Goal: Information Seeking & Learning: Learn about a topic

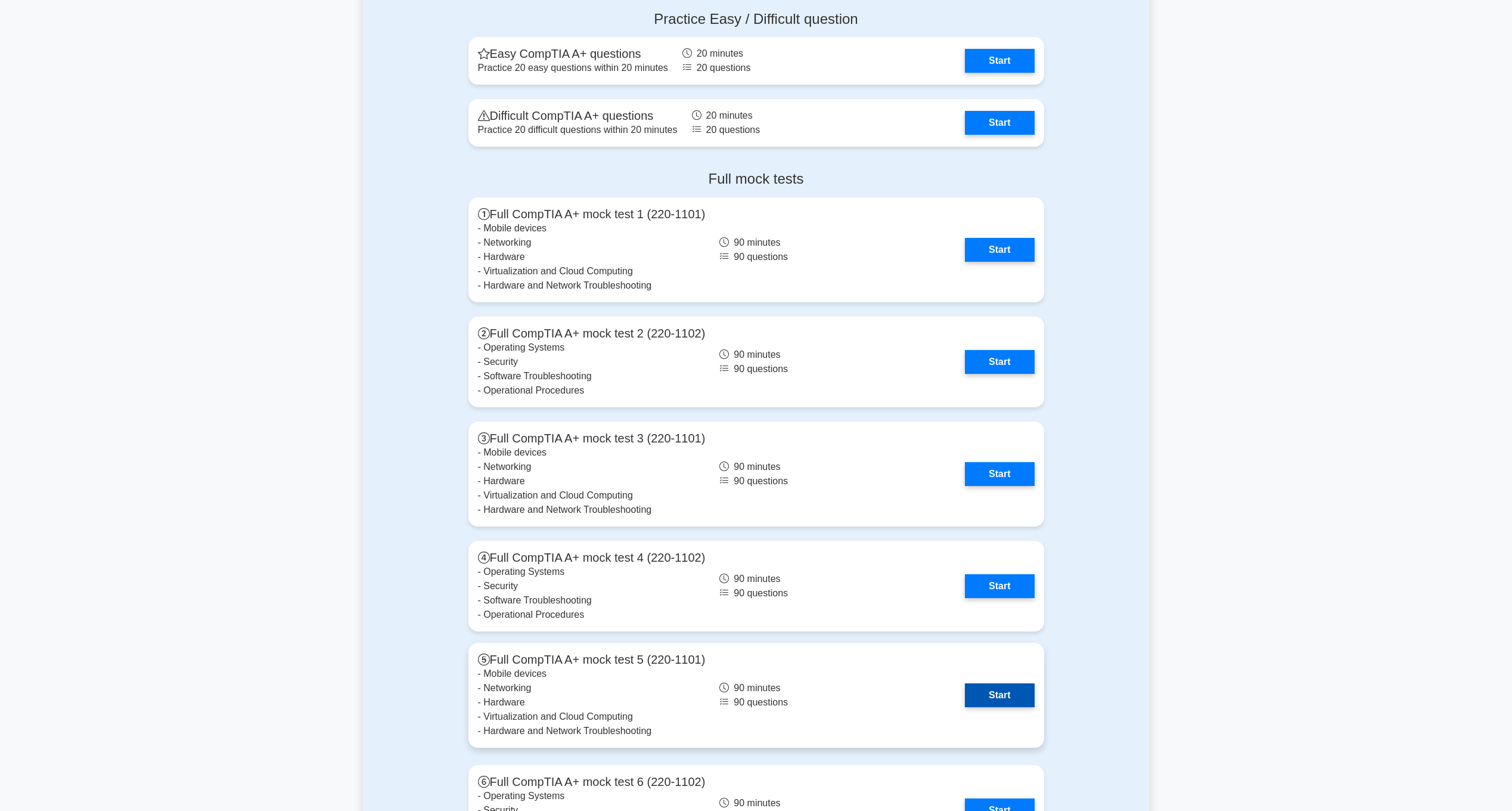
scroll to position [2305, 0]
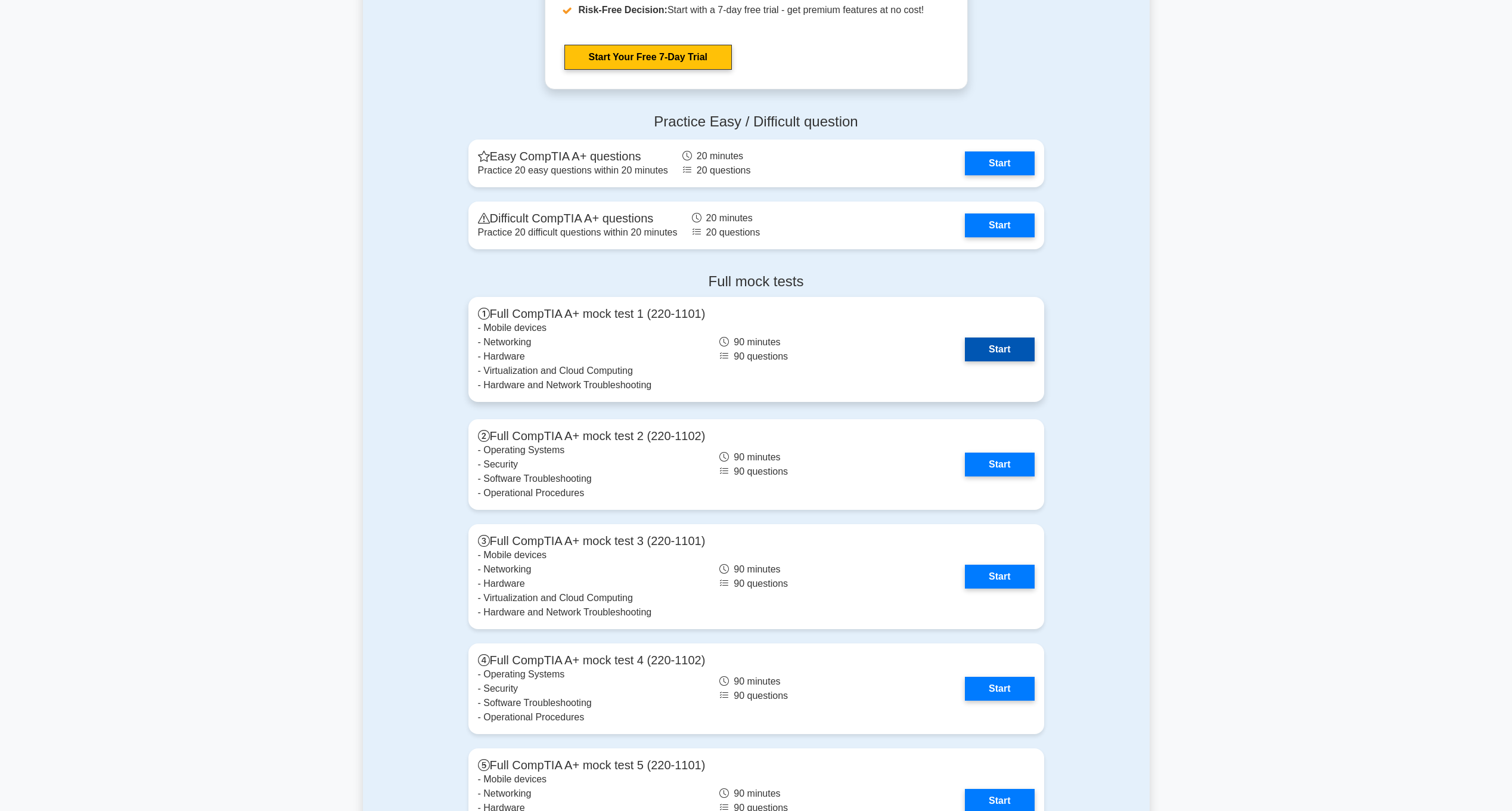
click at [1002, 341] on link "Start" at bounding box center [999, 349] width 69 height 24
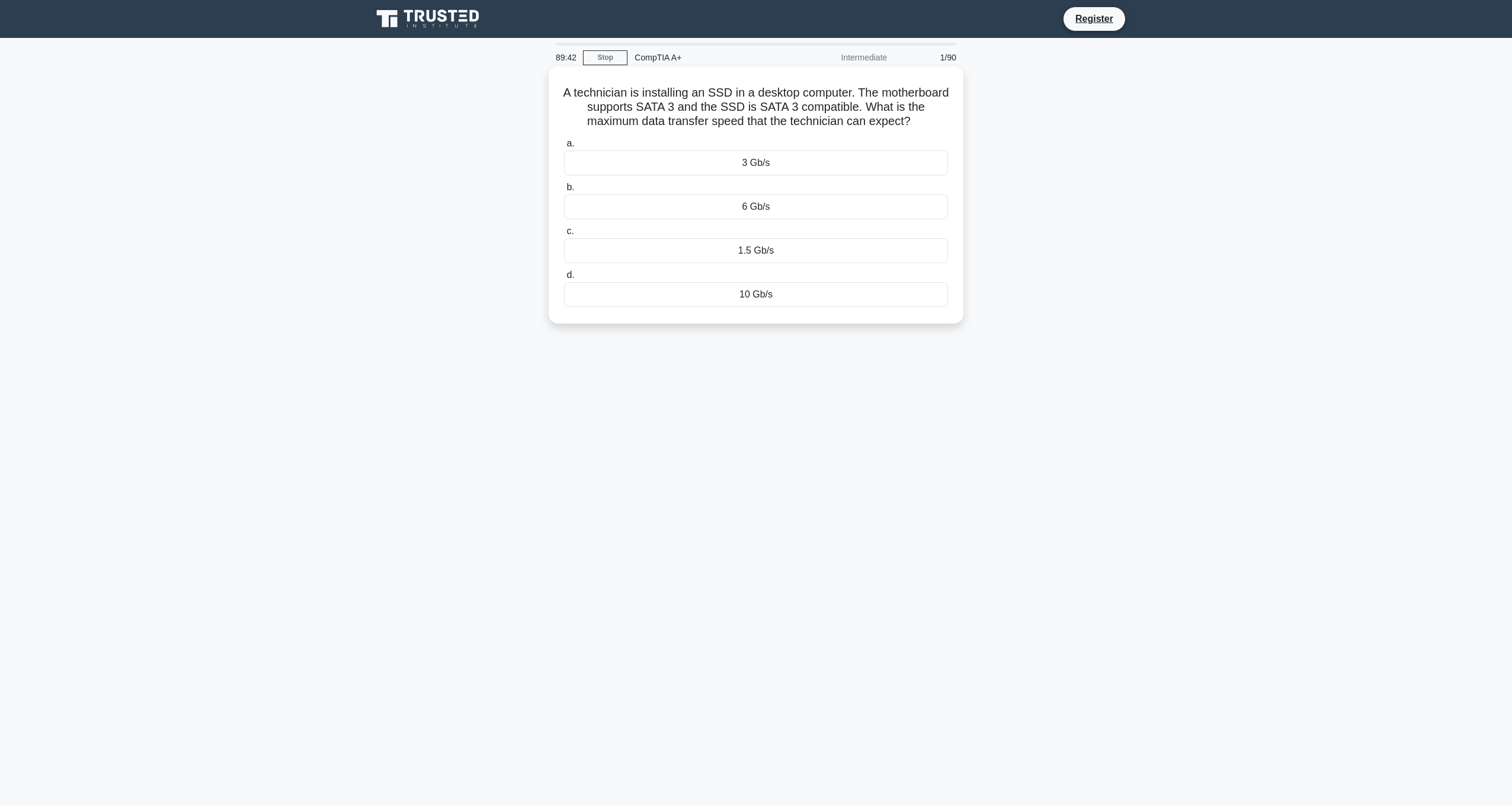
click at [788, 295] on div "10 Gb/s" at bounding box center [756, 294] width 384 height 25
click at [564, 279] on input "d. 10 Gb/s" at bounding box center [564, 275] width 0 height 8
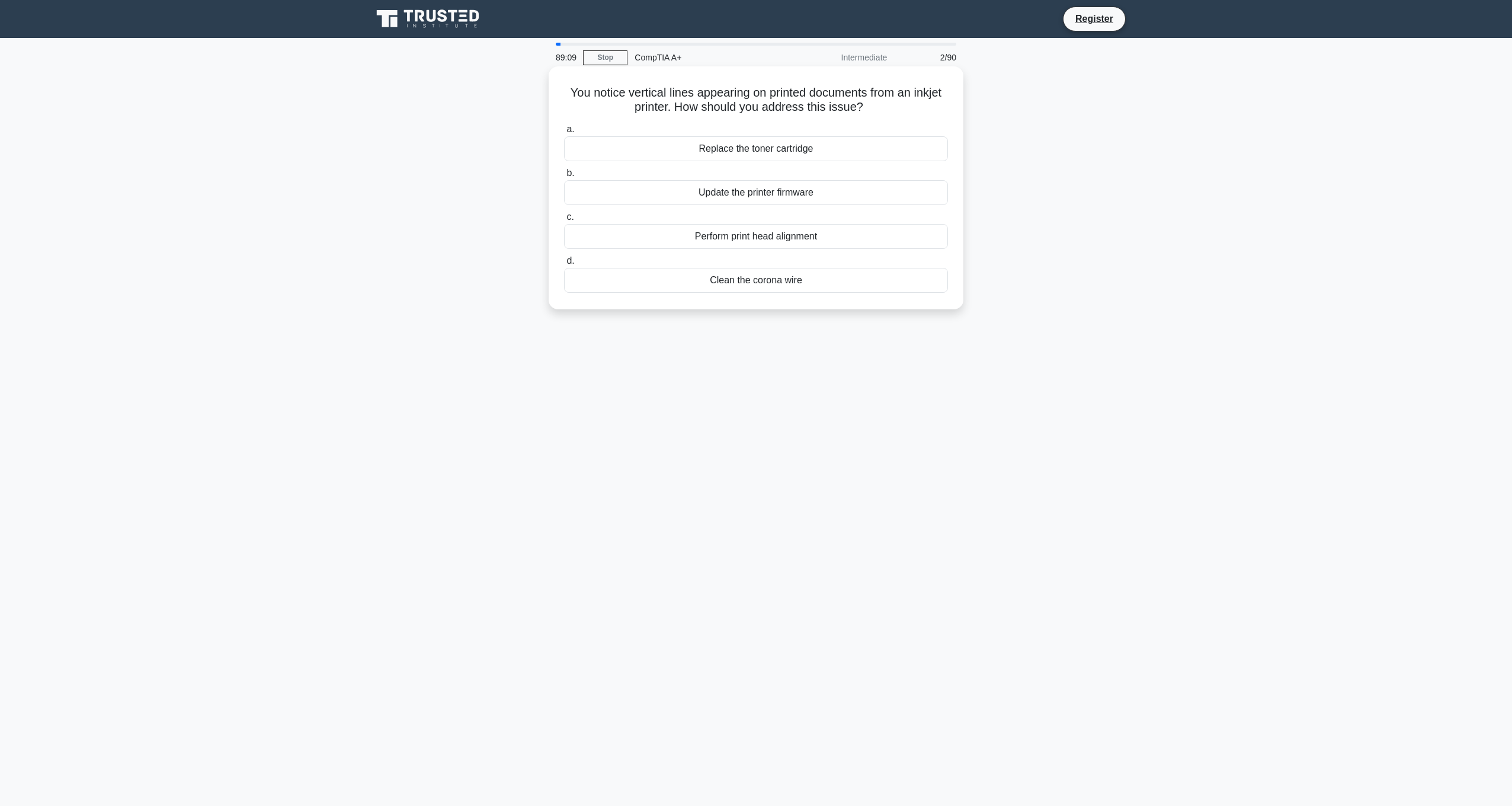
click at [783, 286] on div "Clean the corona wire" at bounding box center [756, 280] width 384 height 25
click at [564, 265] on input "d. Clean the corona wire" at bounding box center [564, 261] width 0 height 8
click at [786, 155] on div "Upgrade the computer's RAM." at bounding box center [756, 148] width 384 height 25
click at [564, 133] on input "a. Upgrade the computer's RAM." at bounding box center [564, 130] width 0 height 8
drag, startPoint x: 741, startPoint y: 195, endPoint x: 736, endPoint y: 212, distance: 17.7
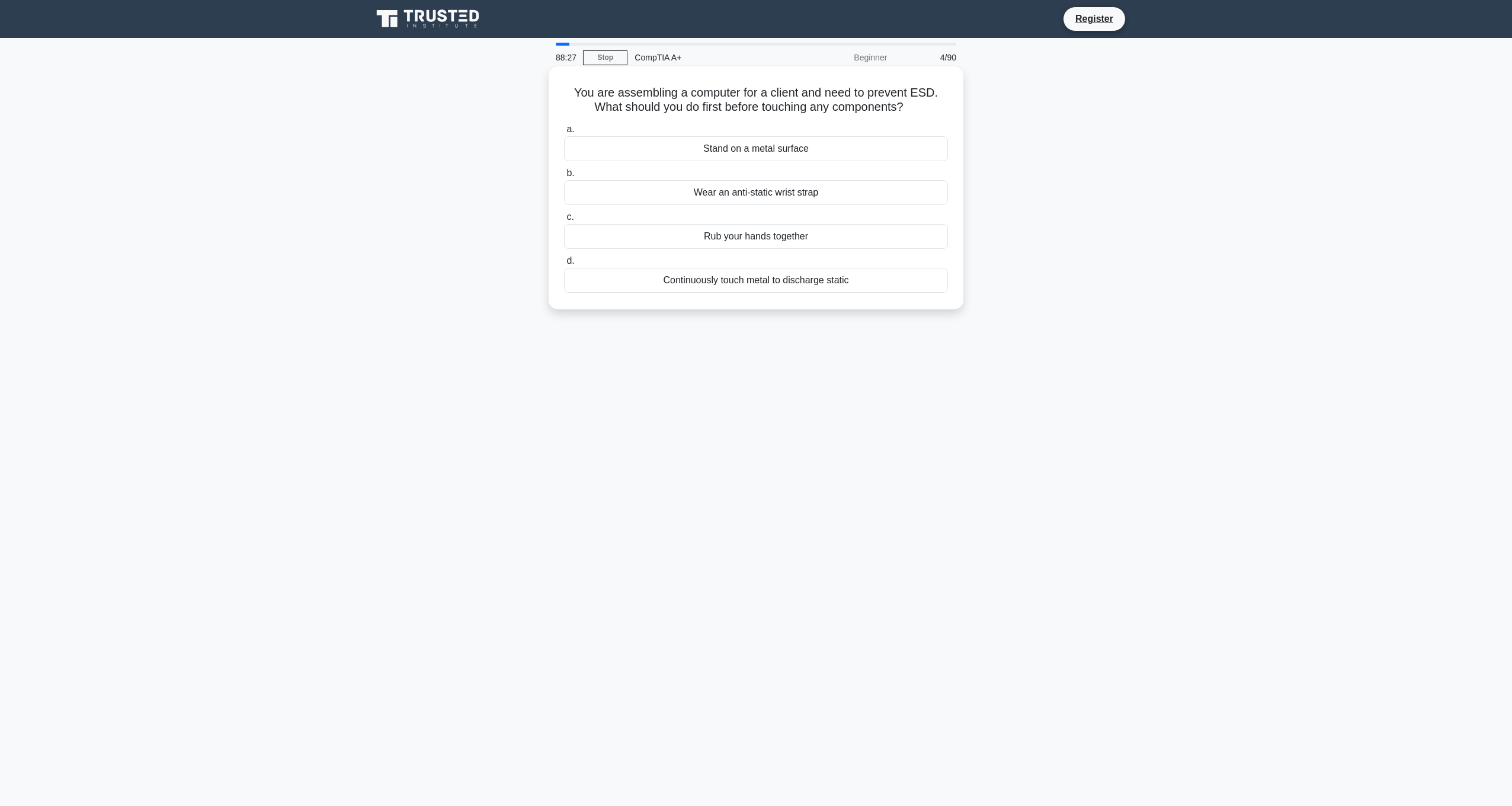
click at [736, 212] on div "a. Stand on a metal surface b. Wear an anti-static wrist strap c. d." at bounding box center [756, 208] width 398 height 176
click at [736, 212] on label "c. Rub your hands together" at bounding box center [756, 230] width 384 height 39
click at [564, 214] on input "c. Rub your hands together" at bounding box center [564, 217] width 0 height 8
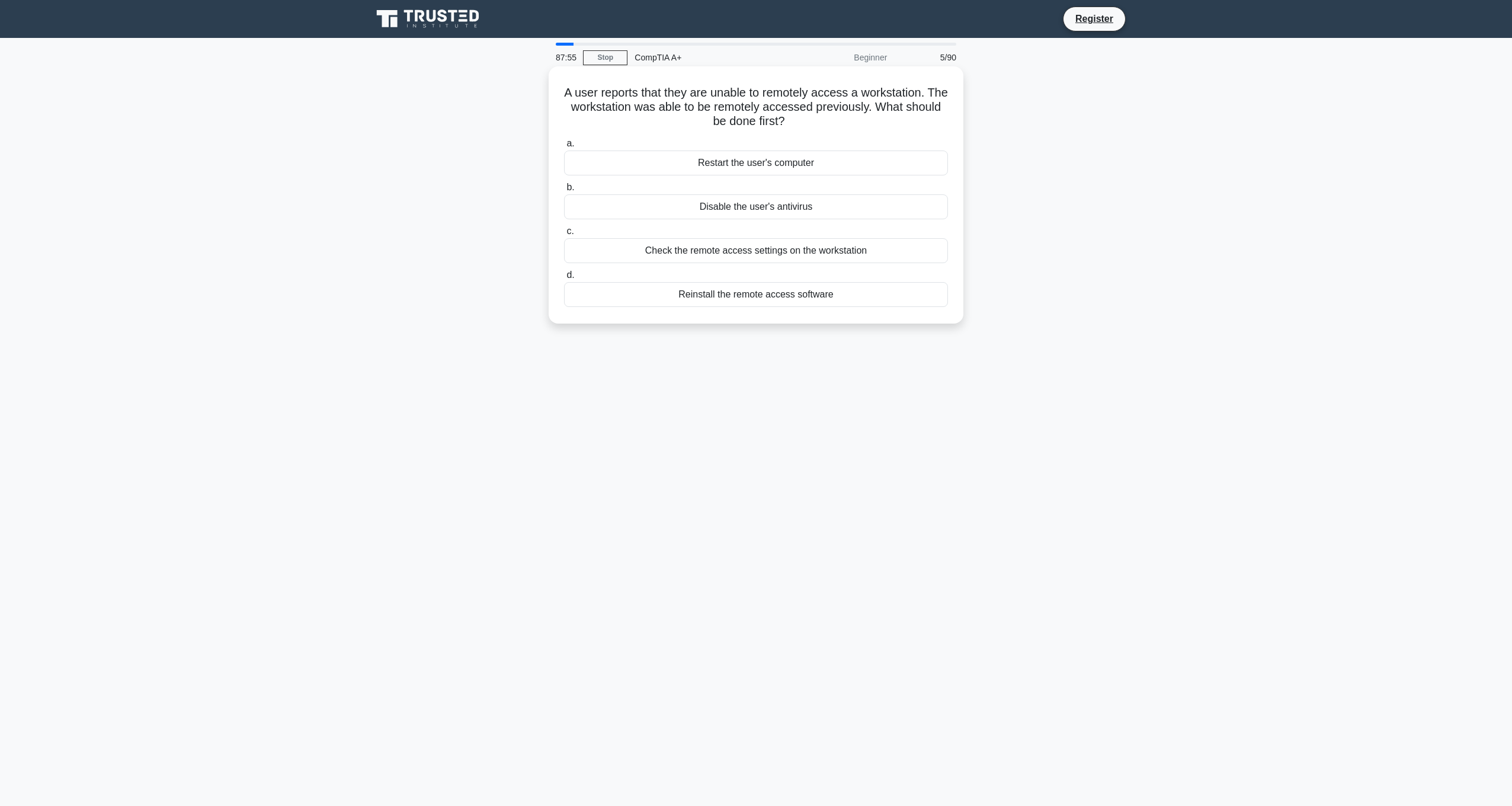
click at [779, 255] on div "Check the remote access settings on the workstation" at bounding box center [756, 250] width 384 height 25
click at [564, 235] on input "c. Check the remote access settings on the workstation" at bounding box center [564, 231] width 0 height 8
click at [745, 212] on div "Check his motherboard for the available expansion slots and power supply capabi…" at bounding box center [756, 207] width 384 height 25
click at [564, 192] on input "b. Check his motherboard for the available expansion slots and power supply cap…" at bounding box center [564, 187] width 0 height 8
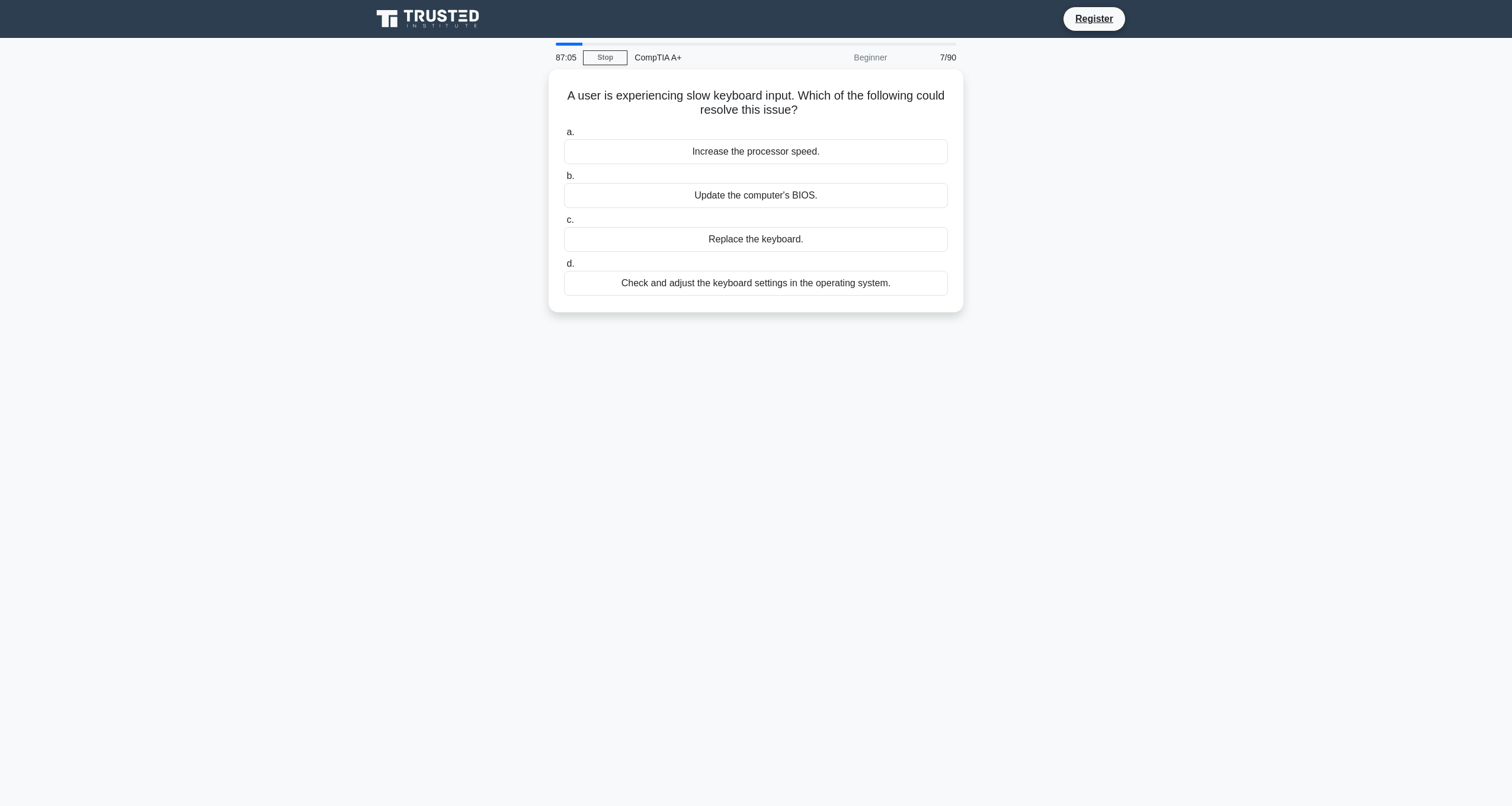
click at [933, 395] on div "87:05 Stop CompTIA A+ Beginner 7/90 A user is experiencing slow keyboard input.…" at bounding box center [756, 339] width 782 height 592
click at [765, 152] on div "Increase the processor speed." at bounding box center [756, 148] width 384 height 25
click at [564, 133] on input "a. Increase the processor speed." at bounding box center [564, 130] width 0 height 8
click at [733, 242] on div "Check if the webcam is turned on" at bounding box center [756, 236] width 384 height 25
click at [564, 221] on input "c. Check if the webcam is turned on" at bounding box center [564, 217] width 0 height 8
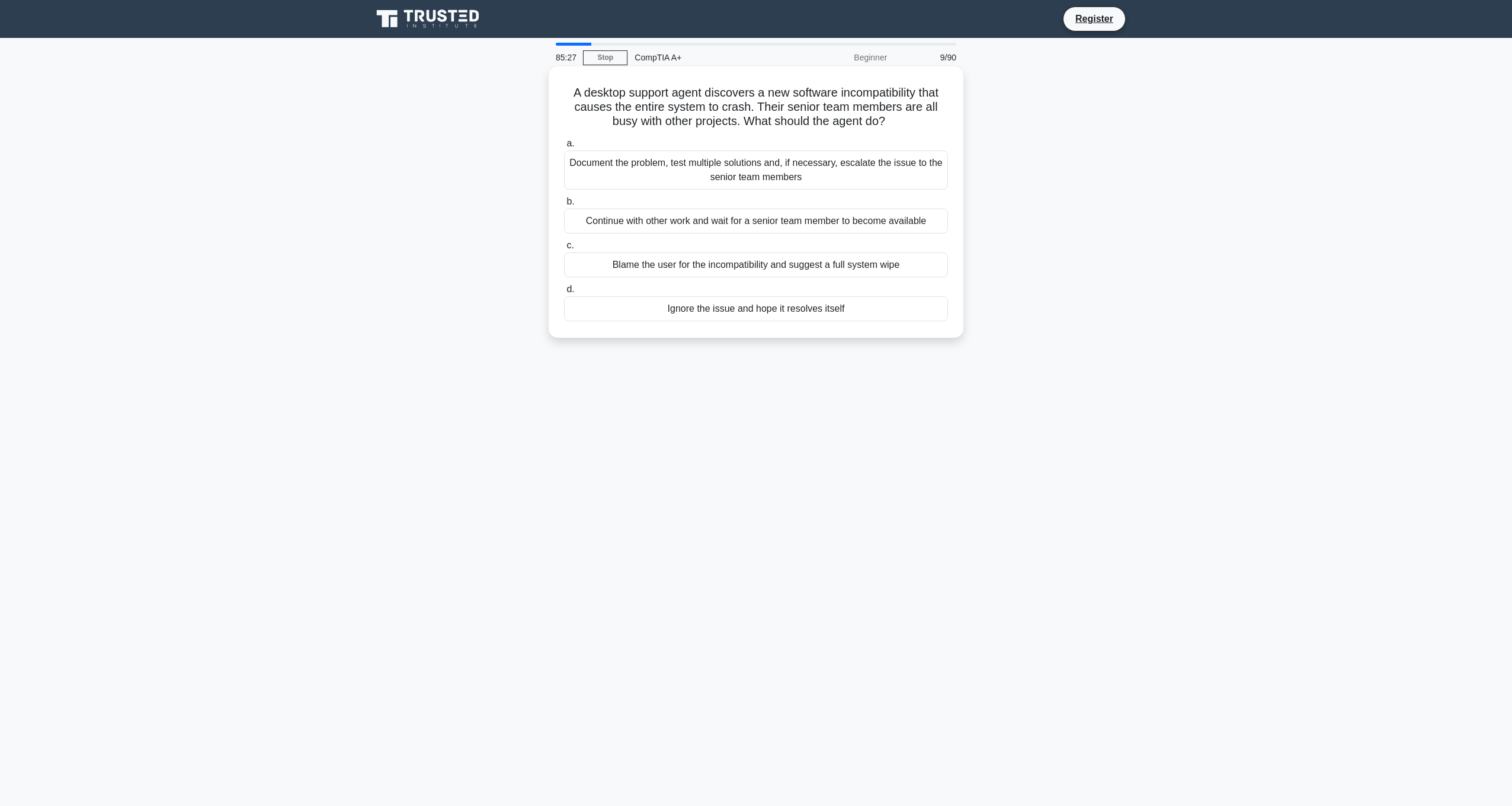
click at [814, 173] on div "Document the problem, test multiple solutions and, if necessary, escalate the i…" at bounding box center [756, 170] width 384 height 39
click at [564, 148] on input "a. Document the problem, test multiple solutions and, if necessary, escalate th…" at bounding box center [564, 144] width 0 height 8
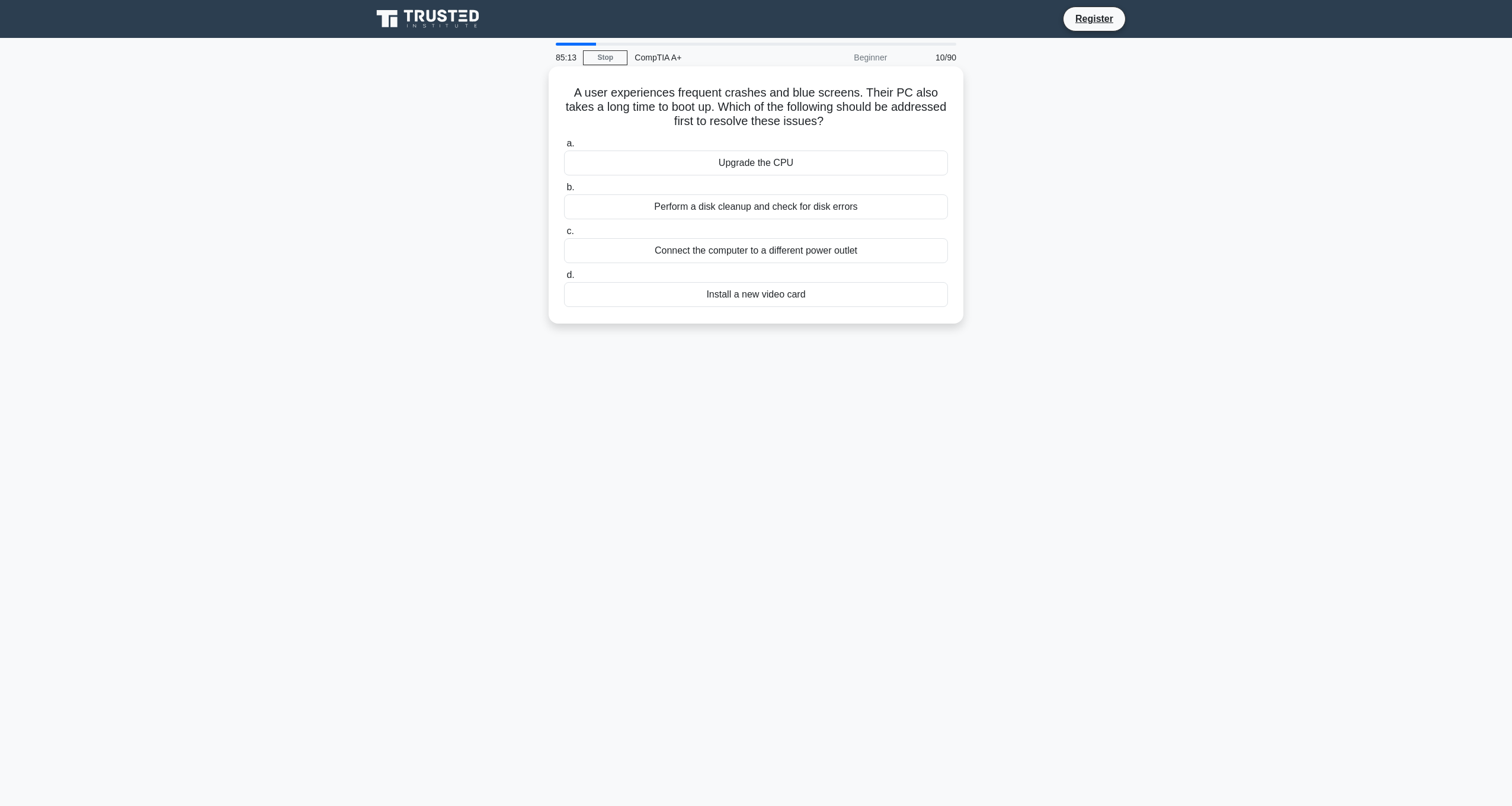
click at [765, 208] on div "Perform a disk cleanup and check for disk errors" at bounding box center [756, 207] width 384 height 25
click at [564, 192] on input "b. Perform a disk cleanup and check for disk errors" at bounding box center [564, 187] width 0 height 8
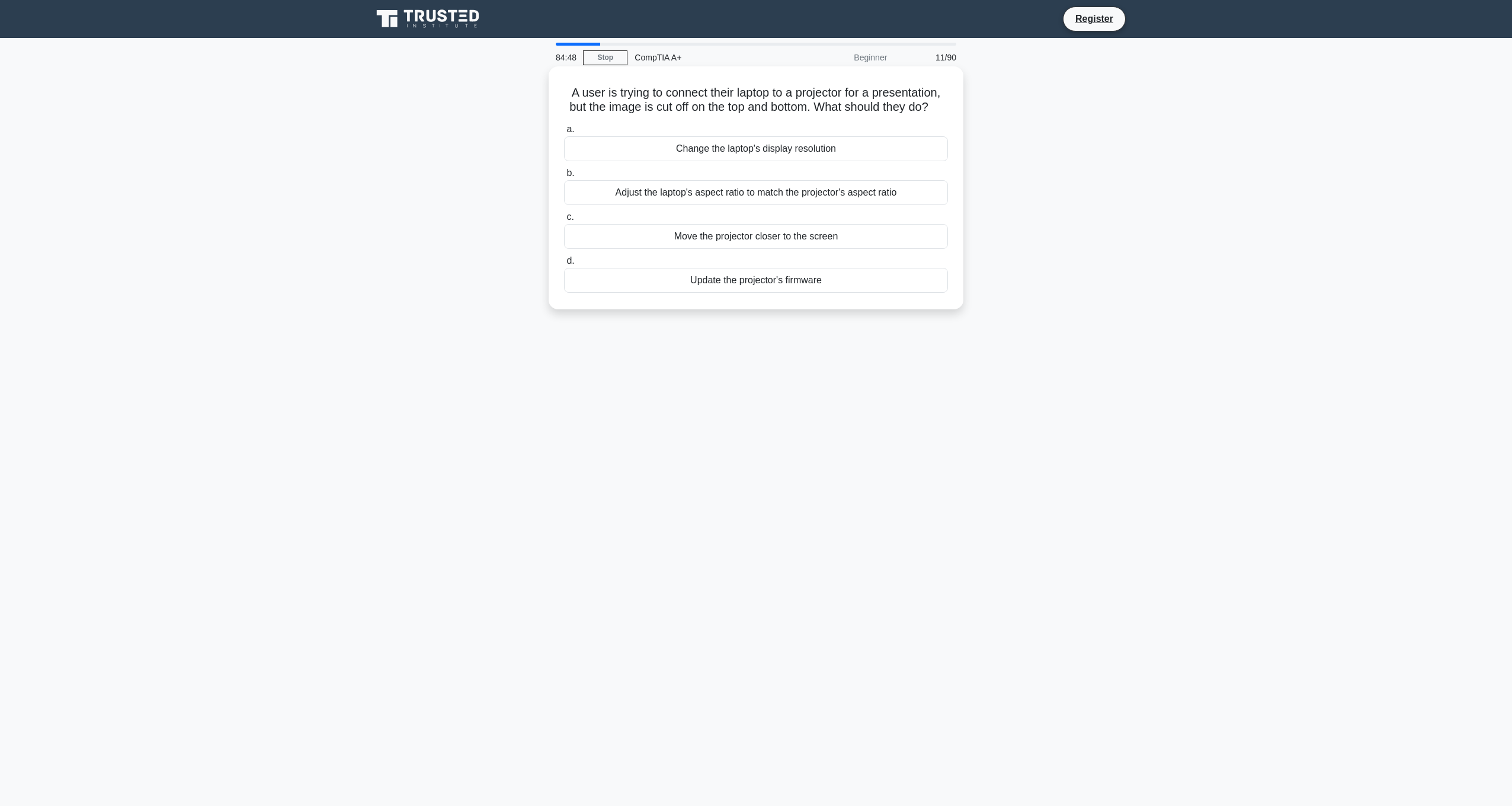
click at [752, 248] on div "Move the projector closer to the screen" at bounding box center [756, 236] width 384 height 25
click at [564, 221] on input "c. Move the projector closer to the screen" at bounding box center [564, 217] width 0 height 8
click at [1142, 250] on div "A graphic designer wants to buy a new monitor that display projects with extrem…" at bounding box center [756, 198] width 782 height 257
click at [746, 186] on div "4K (3840x2160)" at bounding box center [756, 192] width 384 height 25
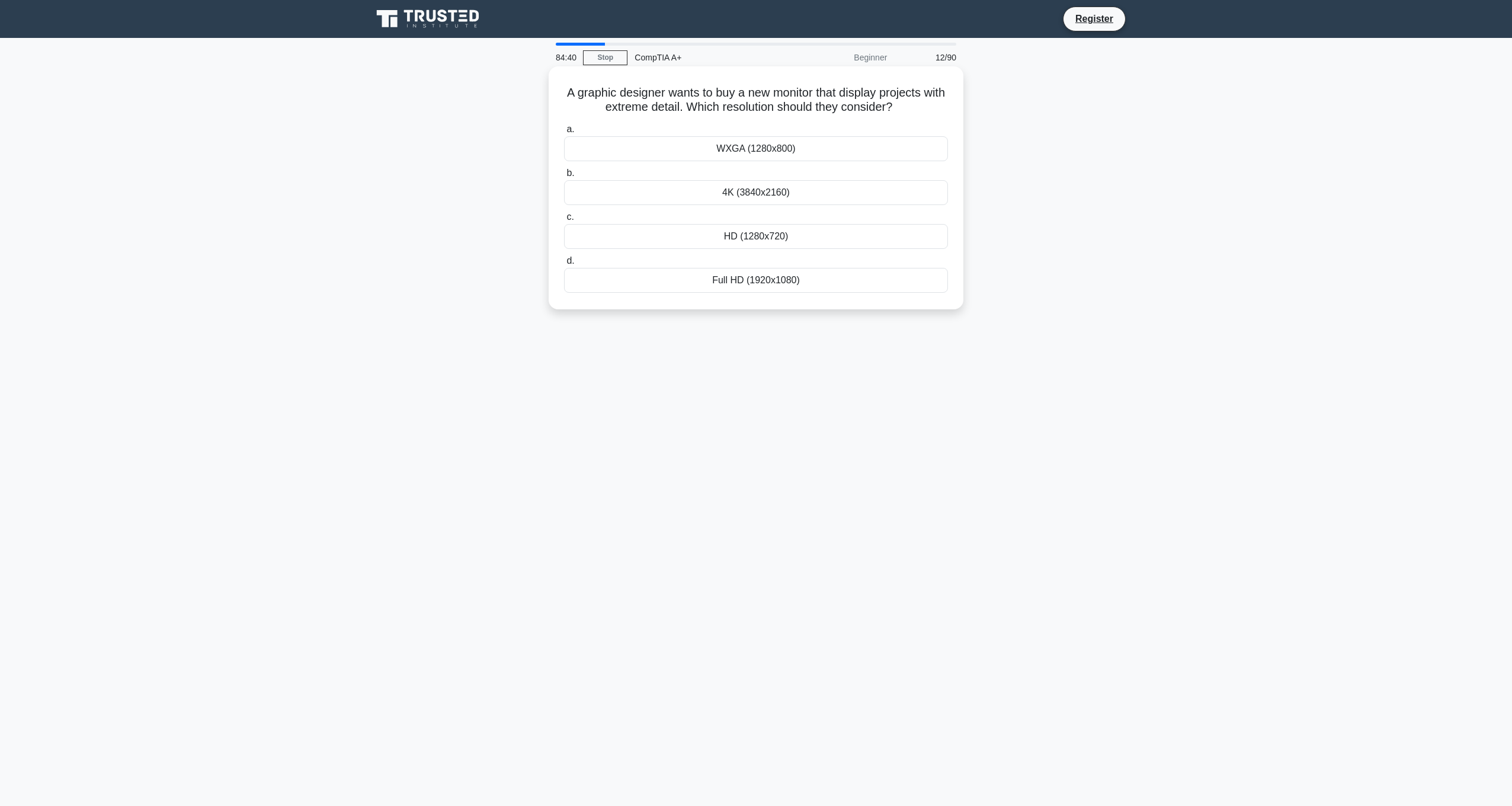
click at [564, 177] on input "b. 4K (3840x2160)" at bounding box center [564, 173] width 0 height 8
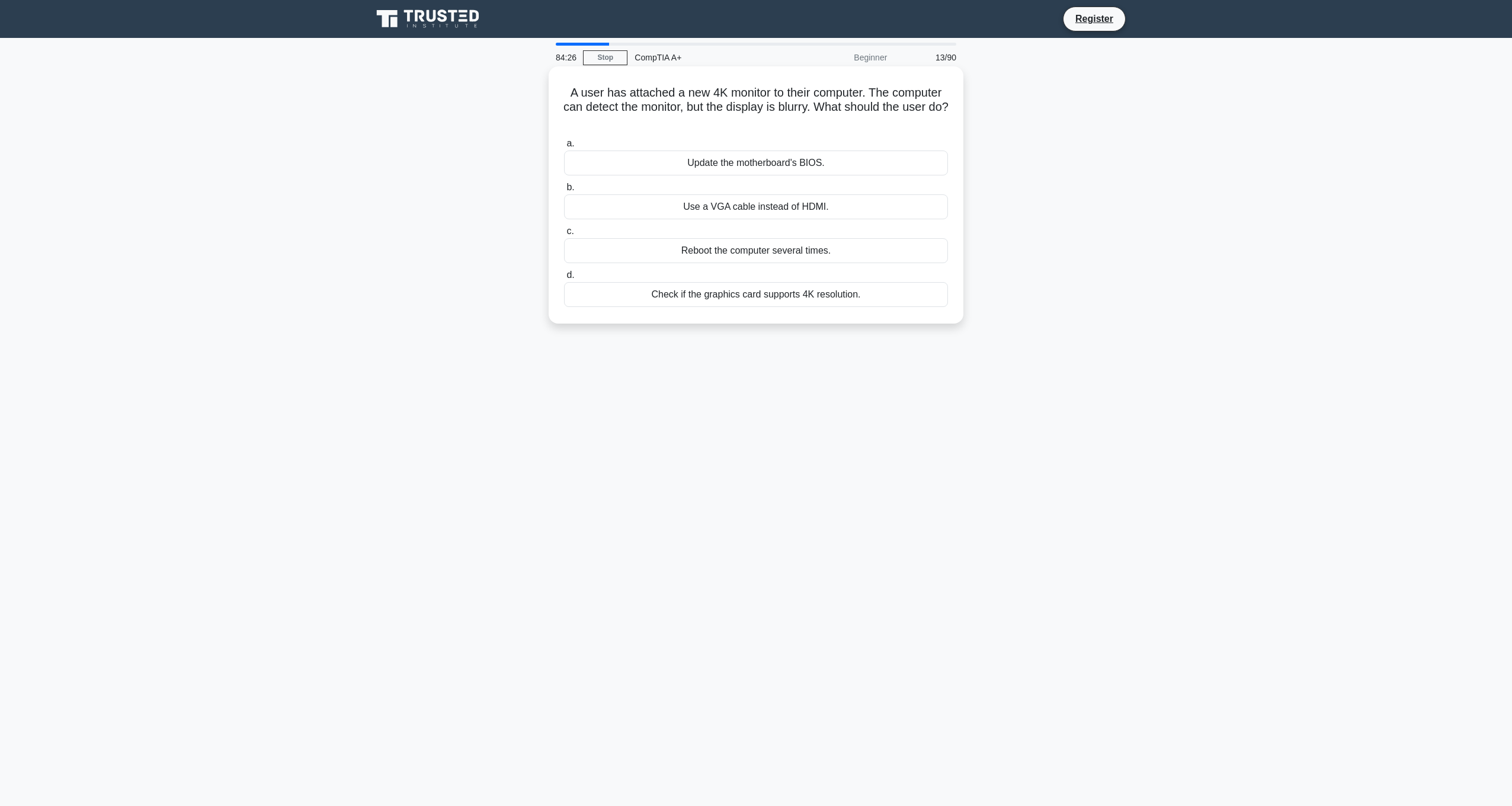
click at [781, 301] on div "Check if the graphics card supports 4K resolution." at bounding box center [756, 294] width 384 height 25
click at [564, 279] on input "d. Check if the graphics card supports 4K resolution." at bounding box center [564, 275] width 0 height 8
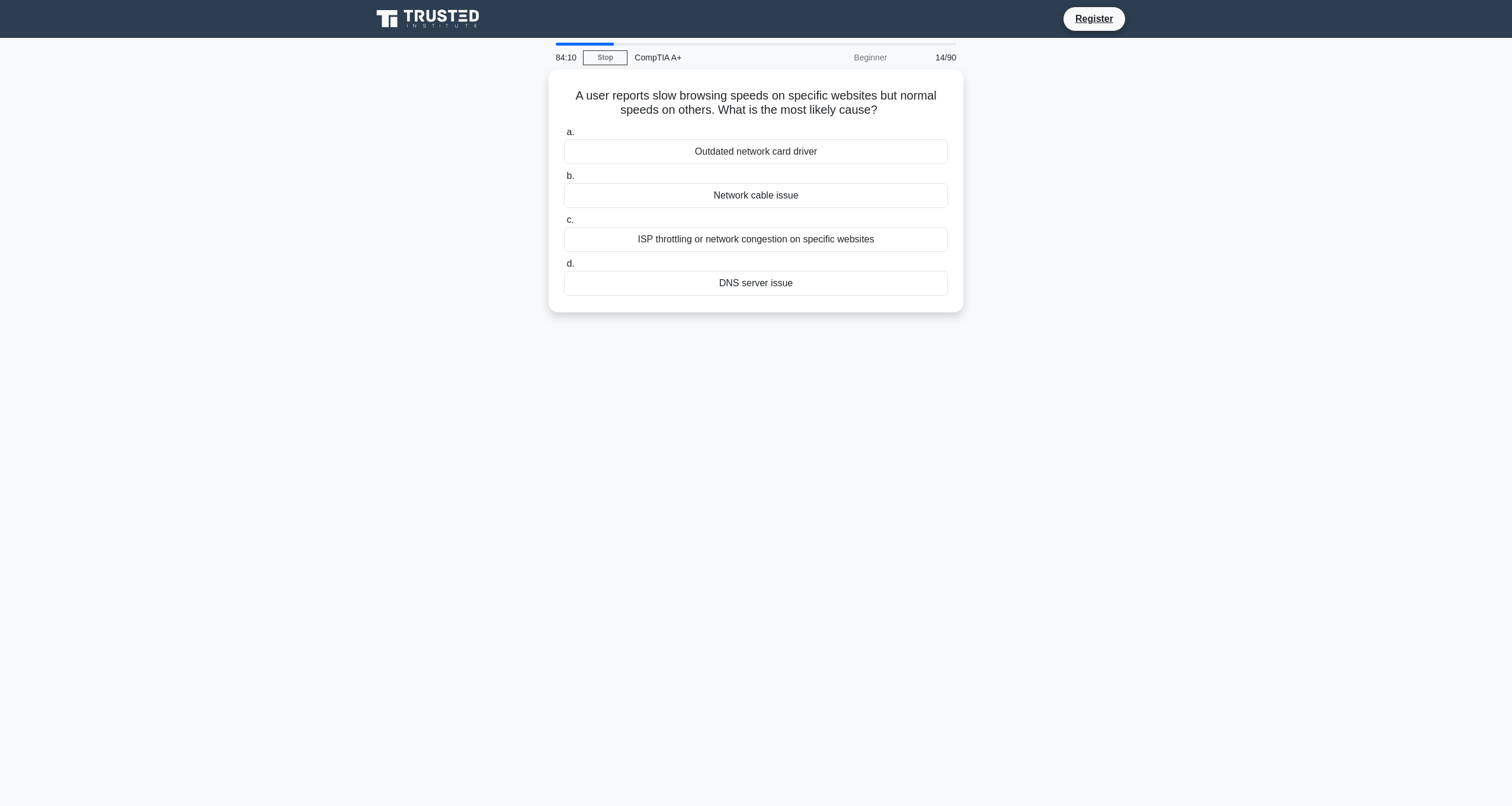
click at [916, 379] on div "84:10 Stop CompTIA A+ Beginner 14/90 A user reports slow browsing speeds on spe…" at bounding box center [756, 339] width 782 height 592
click at [970, 333] on div "84:01 Stop CompTIA A+ Beginner 14/90 A user reports slow browsing speeds on spe…" at bounding box center [756, 339] width 782 height 592
click at [764, 242] on div "ISP throttling or network congestion on specific websites" at bounding box center [756, 236] width 384 height 25
click at [564, 221] on input "c. ISP throttling or network congestion on specific websites" at bounding box center [564, 217] width 0 height 8
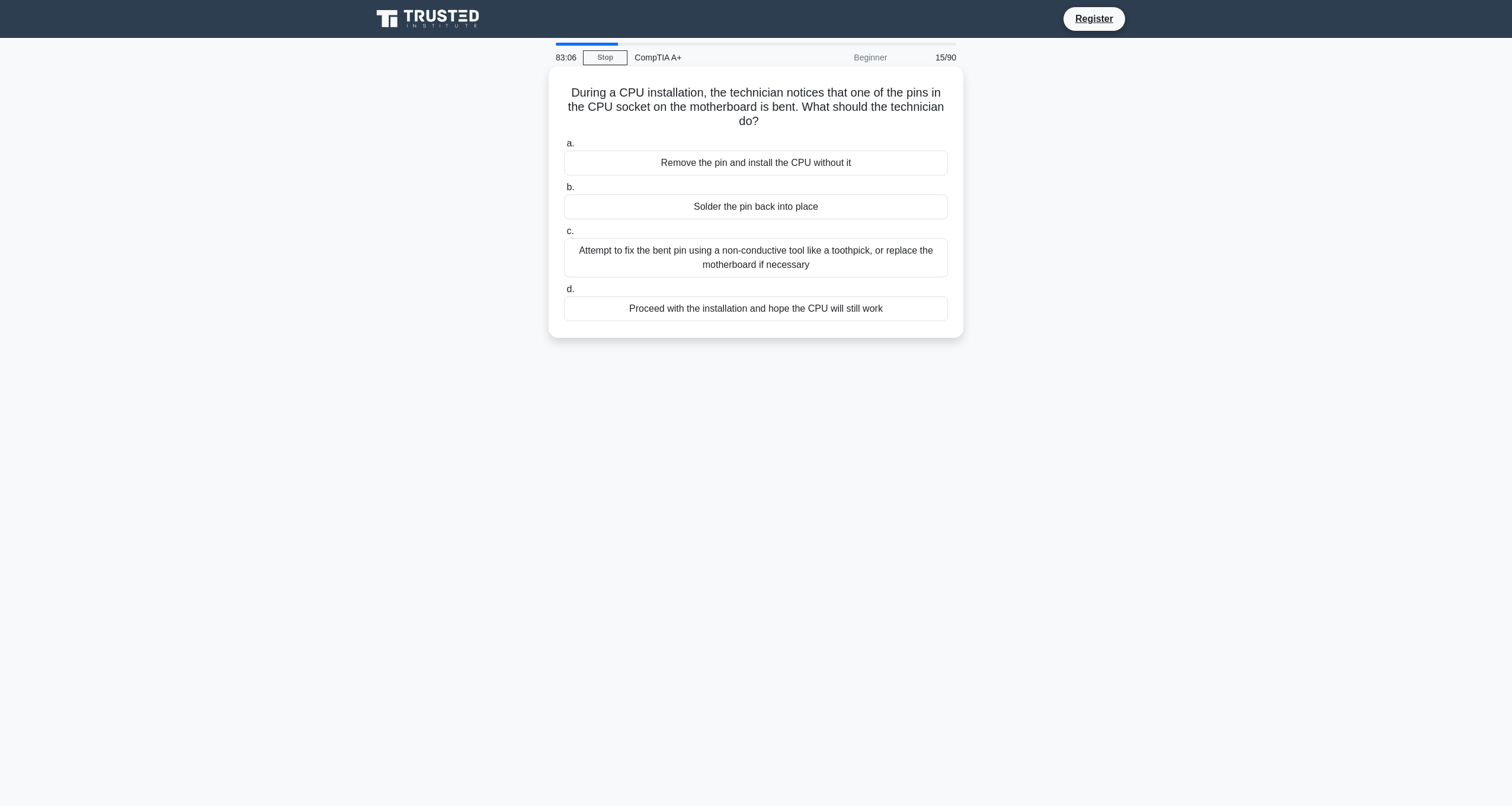
click at [794, 258] on div "Attempt to fix the bent pin using a non-conductive tool like a toothpick, or re…" at bounding box center [756, 258] width 384 height 39
click at [564, 235] on input "c. Attempt to fix the bent pin using a non-conductive tool like a toothpick, or…" at bounding box center [564, 231] width 0 height 8
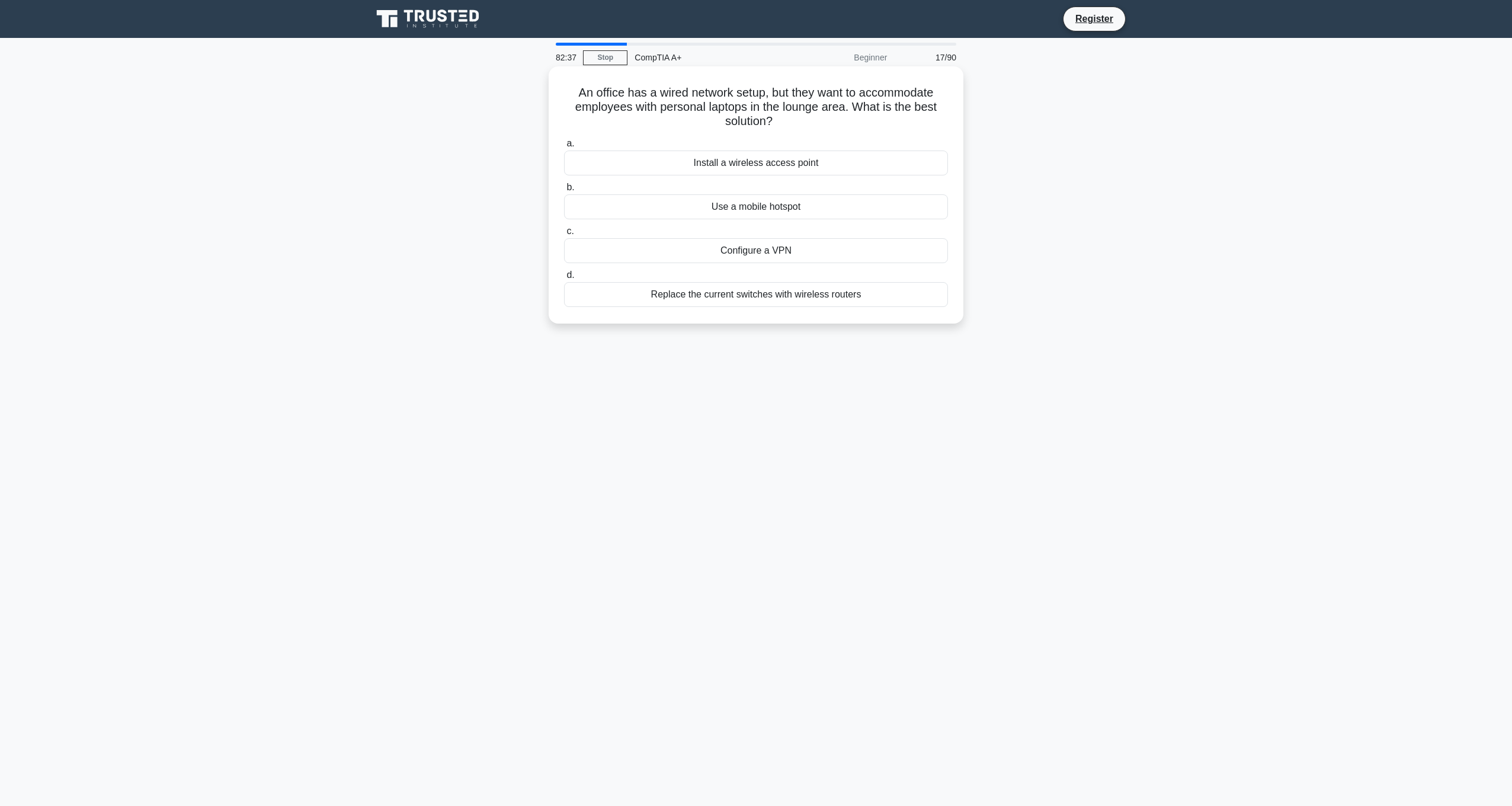
click at [807, 164] on div "Install a wireless access point" at bounding box center [756, 163] width 384 height 25
click at [564, 148] on input "a. Install a wireless access point" at bounding box center [564, 144] width 0 height 8
click at [798, 162] on div "Label near the connectors on each cable" at bounding box center [756, 163] width 384 height 25
click at [564, 148] on input "a. Label near the connectors on each cable" at bounding box center [564, 144] width 0 height 8
click at [754, 205] on div "PCIe" at bounding box center [756, 207] width 384 height 25
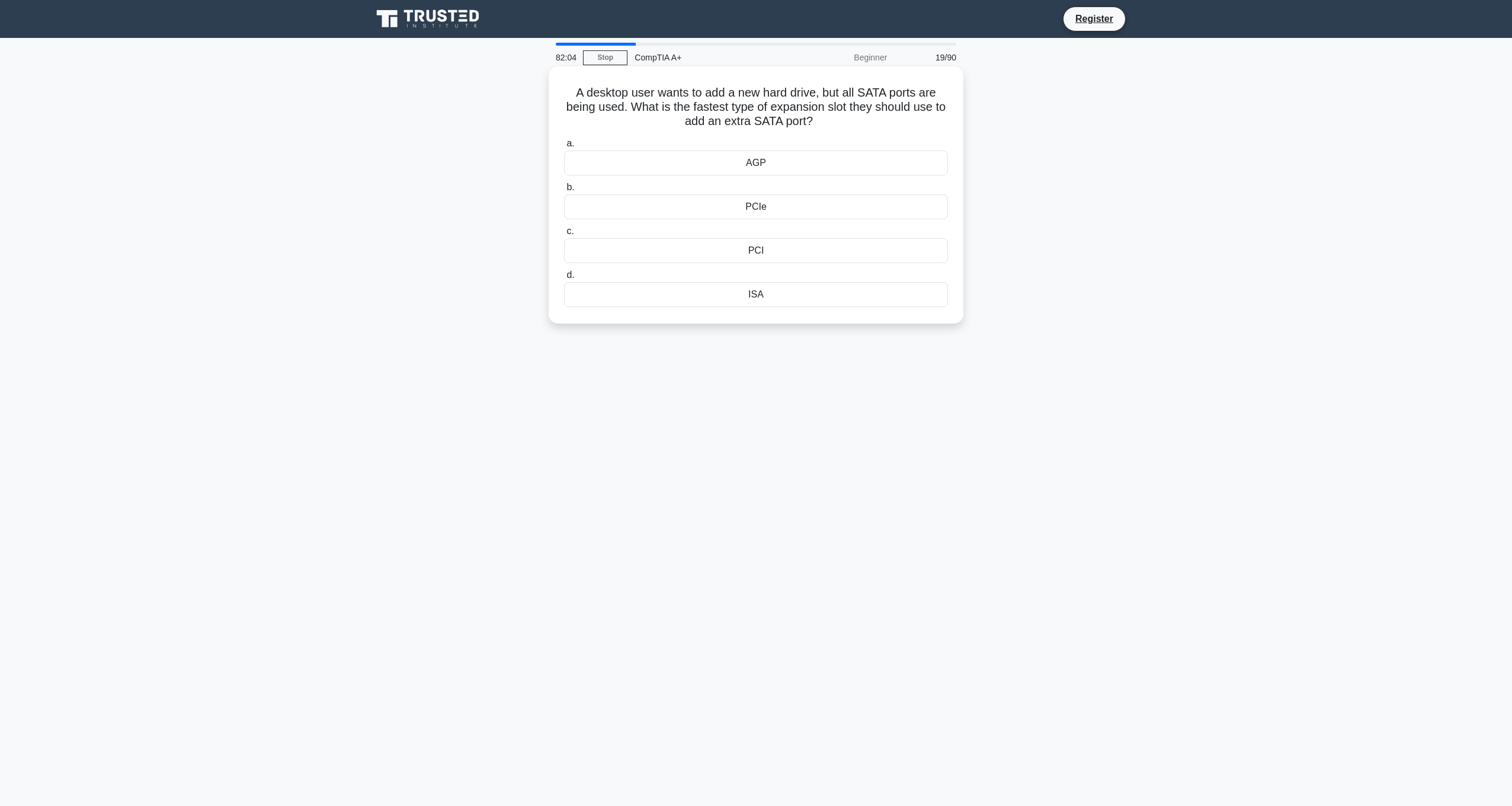
click at [564, 192] on input "b. PCIe" at bounding box center [564, 187] width 0 height 8
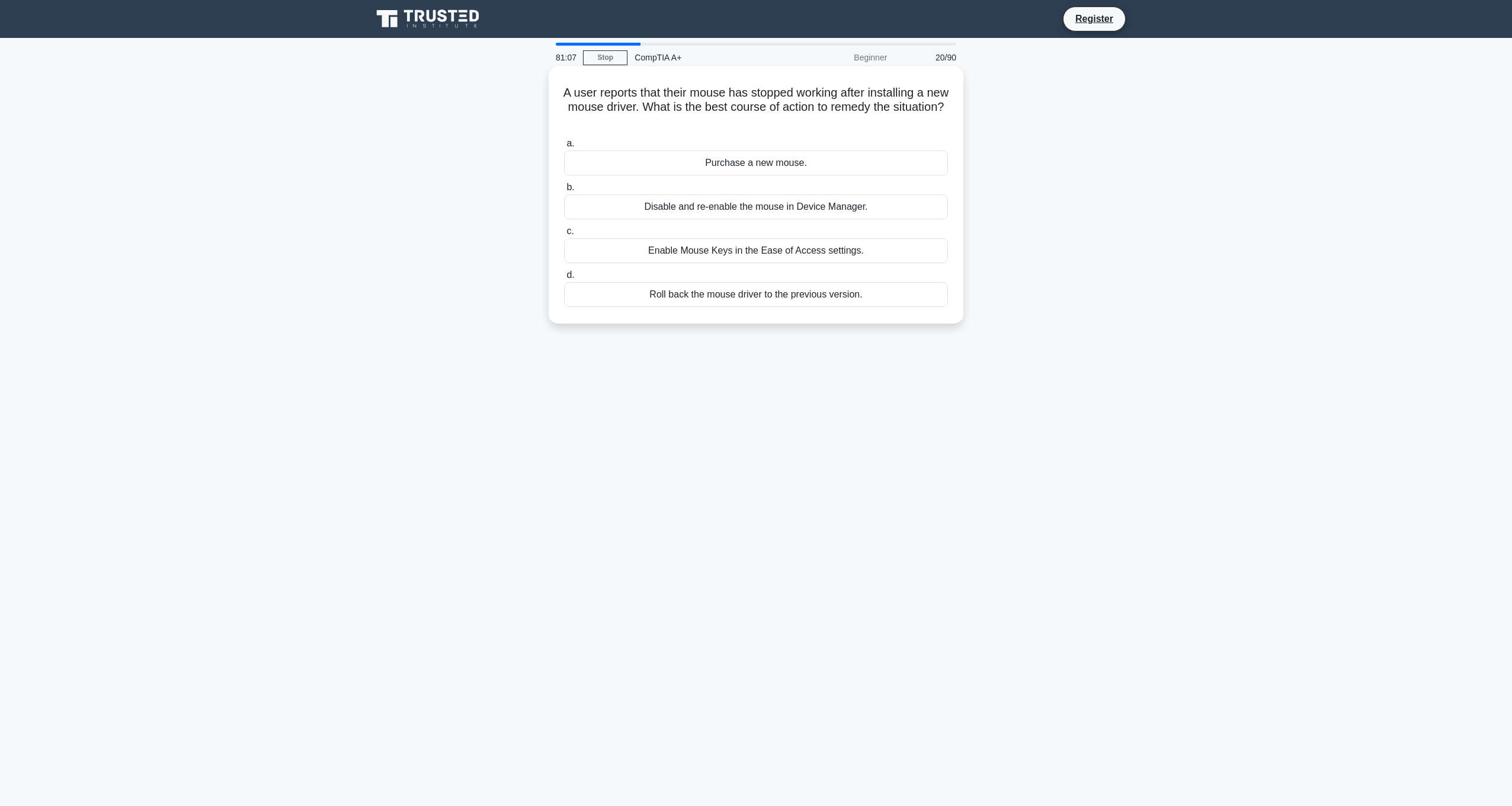
click at [833, 293] on div "Roll back the mouse driver to the previous version." at bounding box center [756, 294] width 384 height 25
click at [564, 279] on input "d. Roll back the mouse driver to the previous version." at bounding box center [564, 275] width 0 height 8
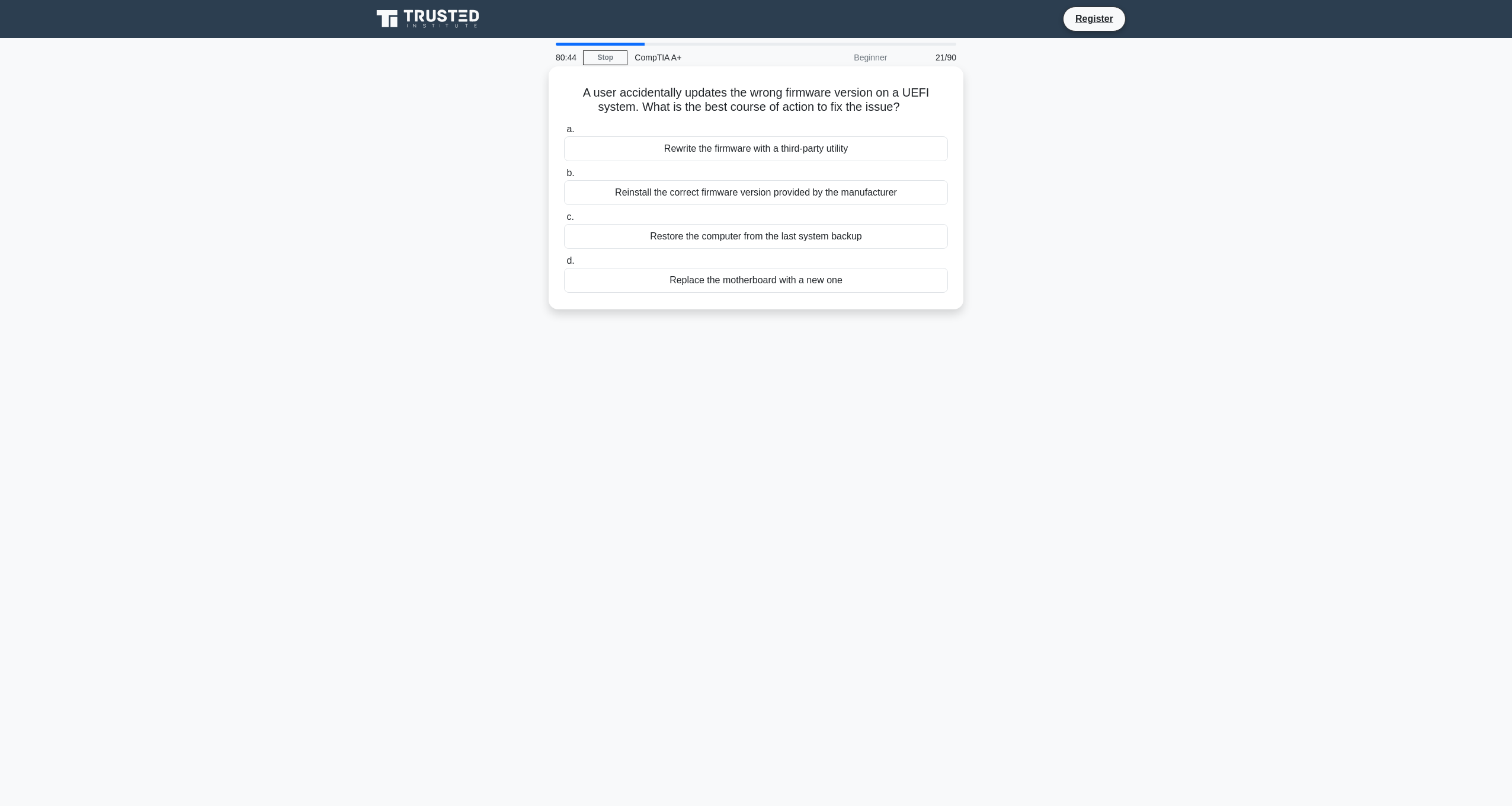
click at [771, 239] on div "Restore the computer from the last system backup" at bounding box center [756, 236] width 384 height 25
click at [564, 221] on input "c. Restore the computer from the last system backup" at bounding box center [564, 217] width 0 height 8
drag, startPoint x: 803, startPoint y: 151, endPoint x: 1086, endPoint y: 173, distance: 283.9
click at [1086, 173] on div "An administrator wants to limit unauthorized access to the PDU in the server ro…" at bounding box center [756, 198] width 782 height 257
drag, startPoint x: 1086, startPoint y: 173, endPoint x: 1056, endPoint y: 168, distance: 30.4
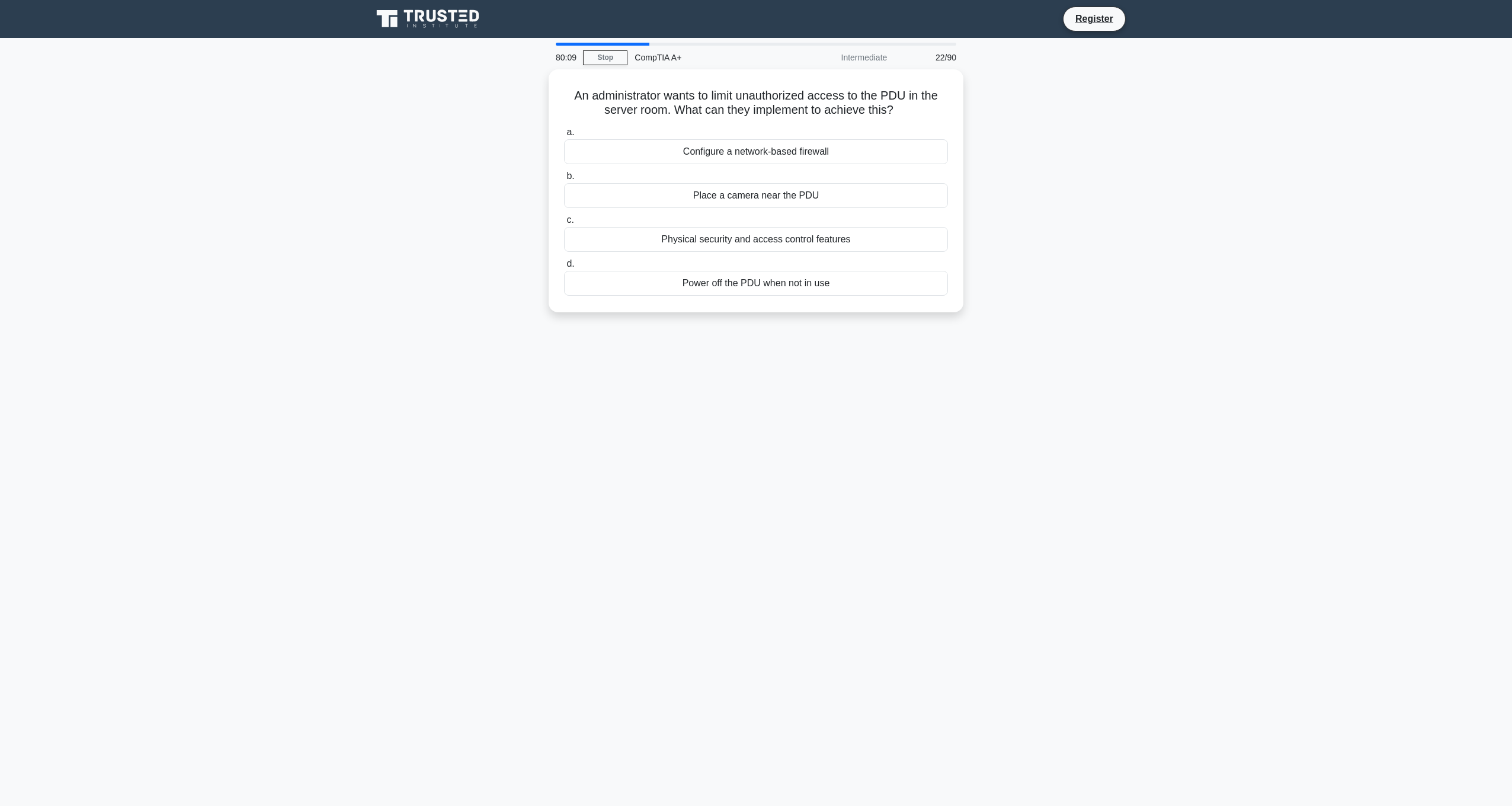
click at [1056, 168] on div "An administrator wants to limit unauthorized access to the PDU in the server ro…" at bounding box center [756, 198] width 782 height 257
click at [875, 145] on div "Configure a network-based firewall" at bounding box center [756, 148] width 384 height 25
click at [564, 133] on input "a. Configure a network-based firewall" at bounding box center [564, 130] width 0 height 8
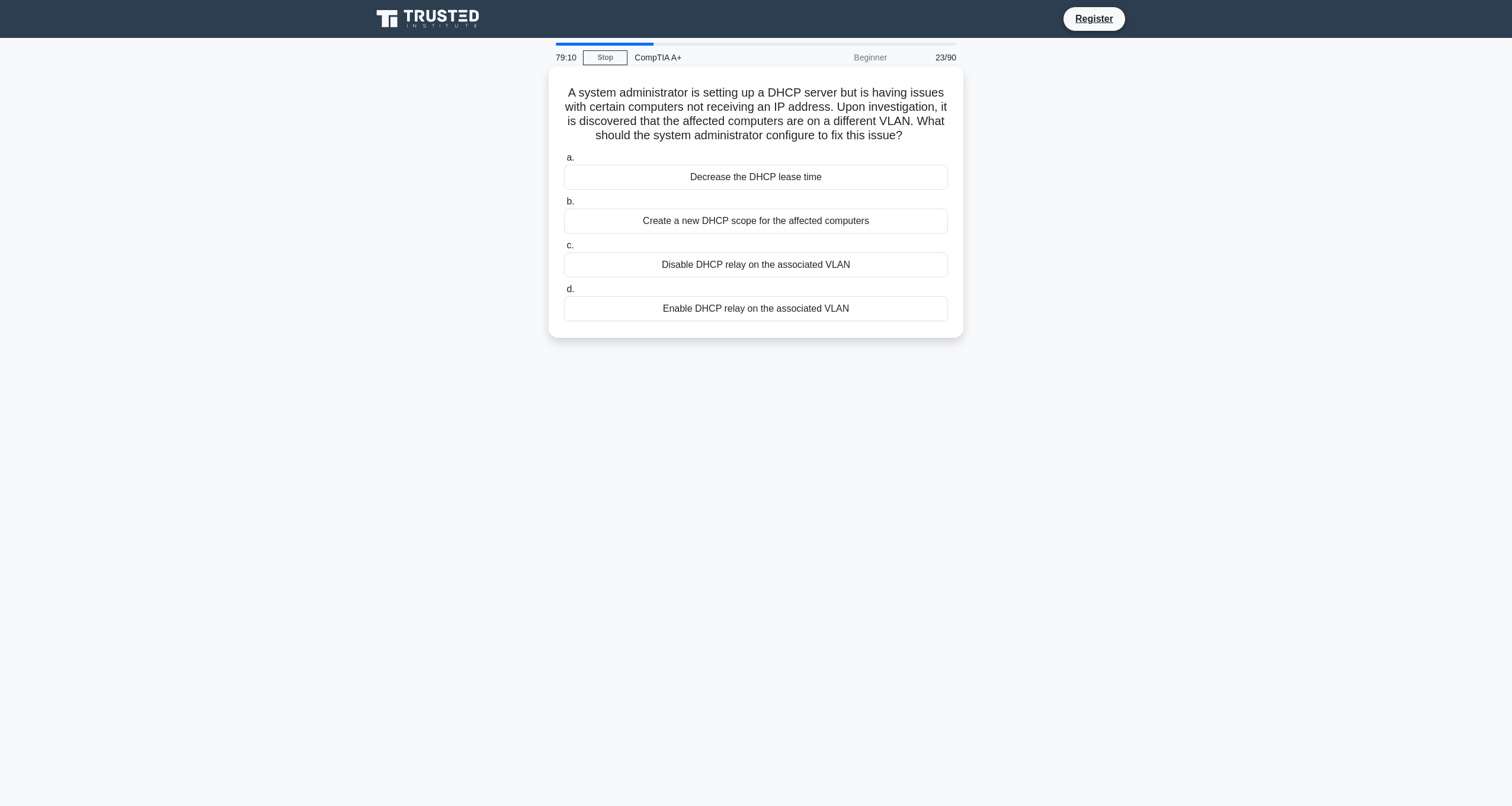
click at [793, 312] on div "Enable DHCP relay on the associated VLAN" at bounding box center [756, 308] width 384 height 25
click at [564, 293] on input "d. Enable DHCP relay on the associated VLAN" at bounding box center [564, 289] width 0 height 8
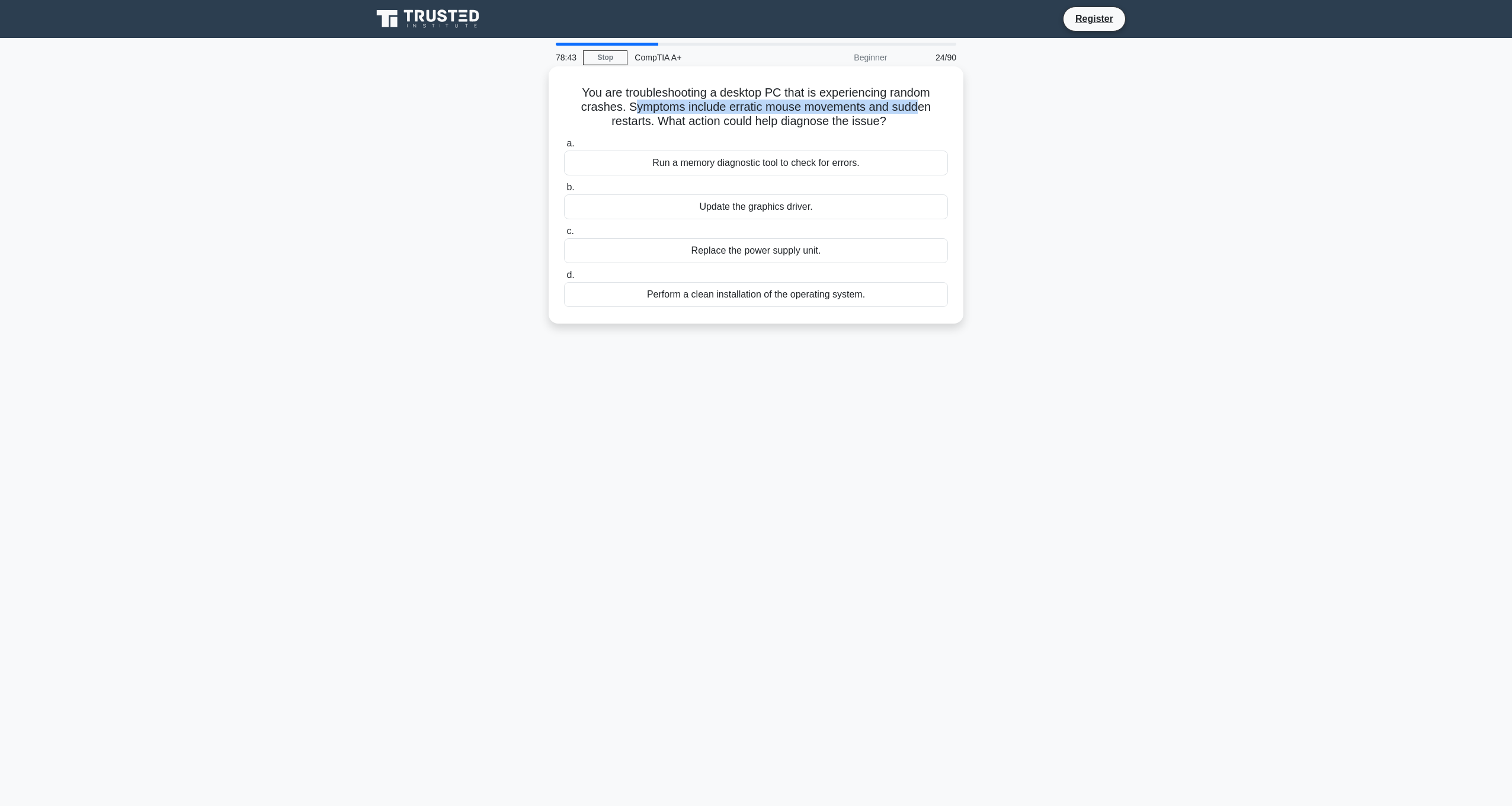
drag, startPoint x: 629, startPoint y: 101, endPoint x: 920, endPoint y: 113, distance: 291.2
click at [920, 113] on h5 "You are troubleshooting a desktop PC that is experiencing random crashes. Sympt…" at bounding box center [756, 108] width 386 height 44
drag, startPoint x: 920, startPoint y: 113, endPoint x: 823, endPoint y: 120, distance: 97.3
click at [823, 120] on h5 "You are troubleshooting a desktop PC that is experiencing random crashes. Sympt…" at bounding box center [756, 108] width 386 height 44
click at [854, 166] on div "Run a memory diagnostic tool to check for errors." at bounding box center [756, 163] width 384 height 25
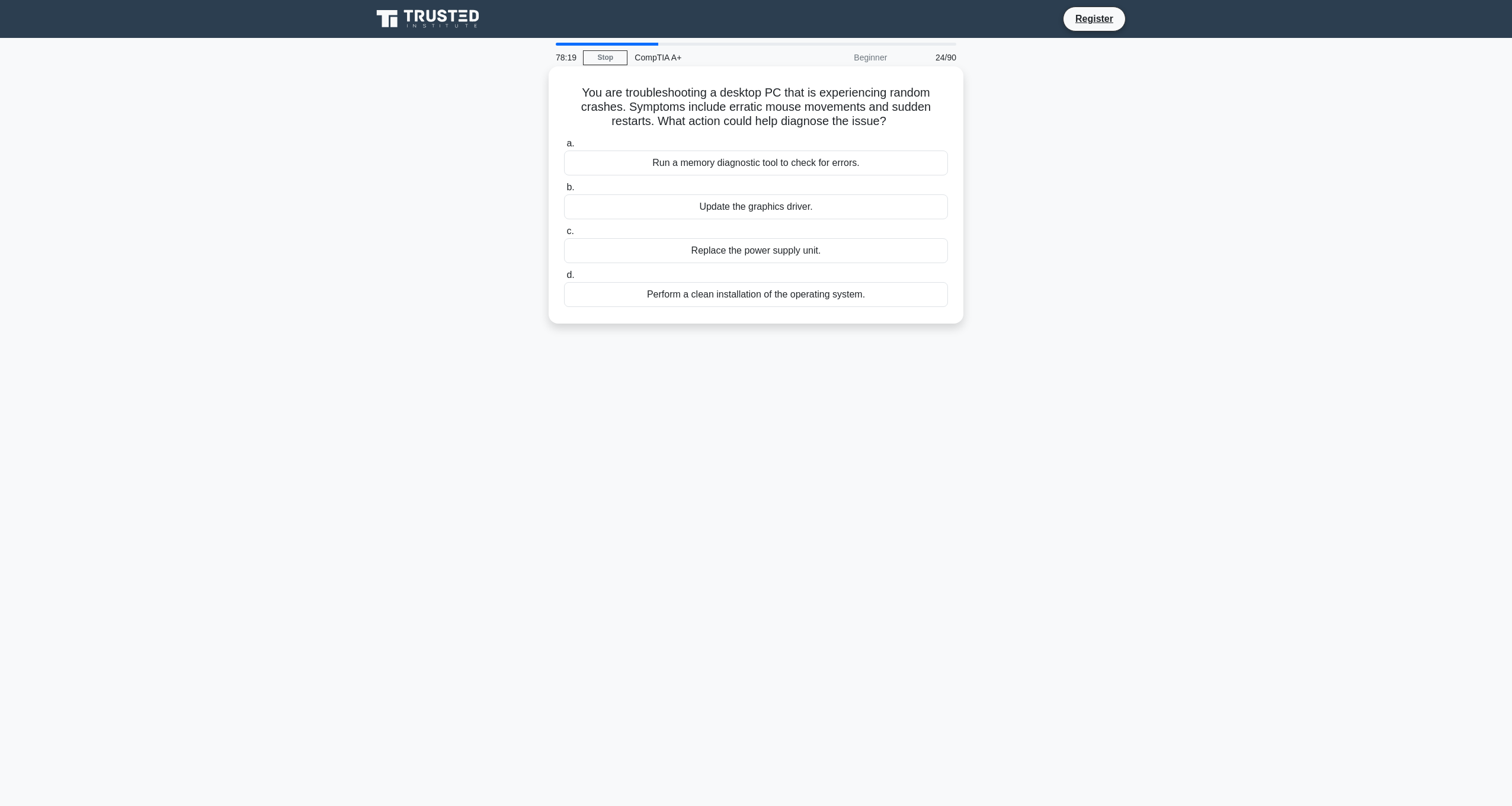
click at [564, 148] on input "a. Run a memory diagnostic tool to check for errors." at bounding box center [564, 144] width 0 height 8
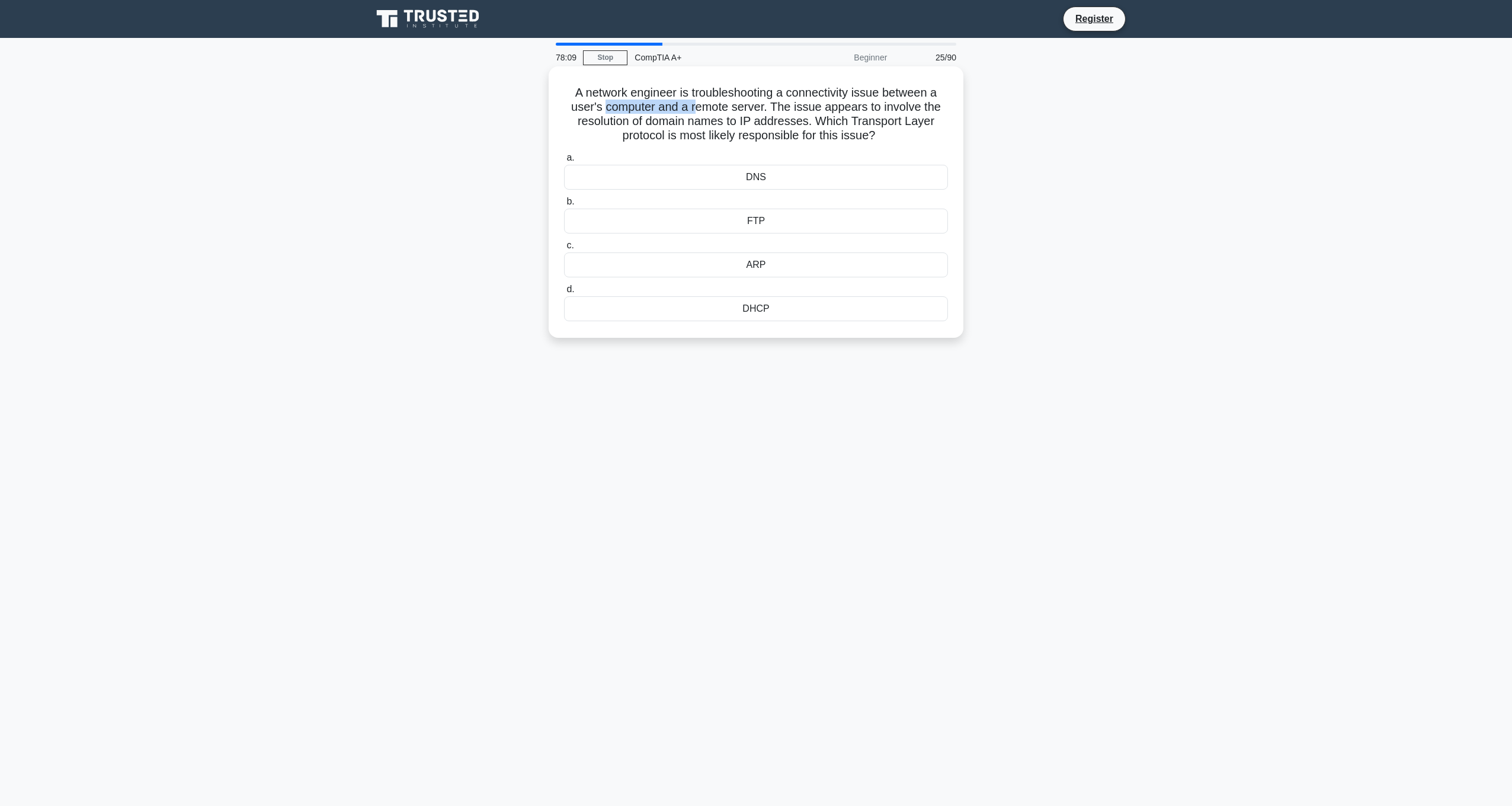
drag, startPoint x: 602, startPoint y: 109, endPoint x: 695, endPoint y: 108, distance: 93.0
click at [695, 108] on h5 "A network engineer is troubleshooting a connectivity issue between a user's com…" at bounding box center [756, 114] width 386 height 58
drag, startPoint x: 695, startPoint y: 108, endPoint x: 782, endPoint y: 108, distance: 87.0
click at [782, 108] on h5 "A network engineer is troubleshooting a connectivity issue between a user's com…" at bounding box center [756, 114] width 386 height 58
drag, startPoint x: 573, startPoint y: 123, endPoint x: 895, endPoint y: 120, distance: 322.0
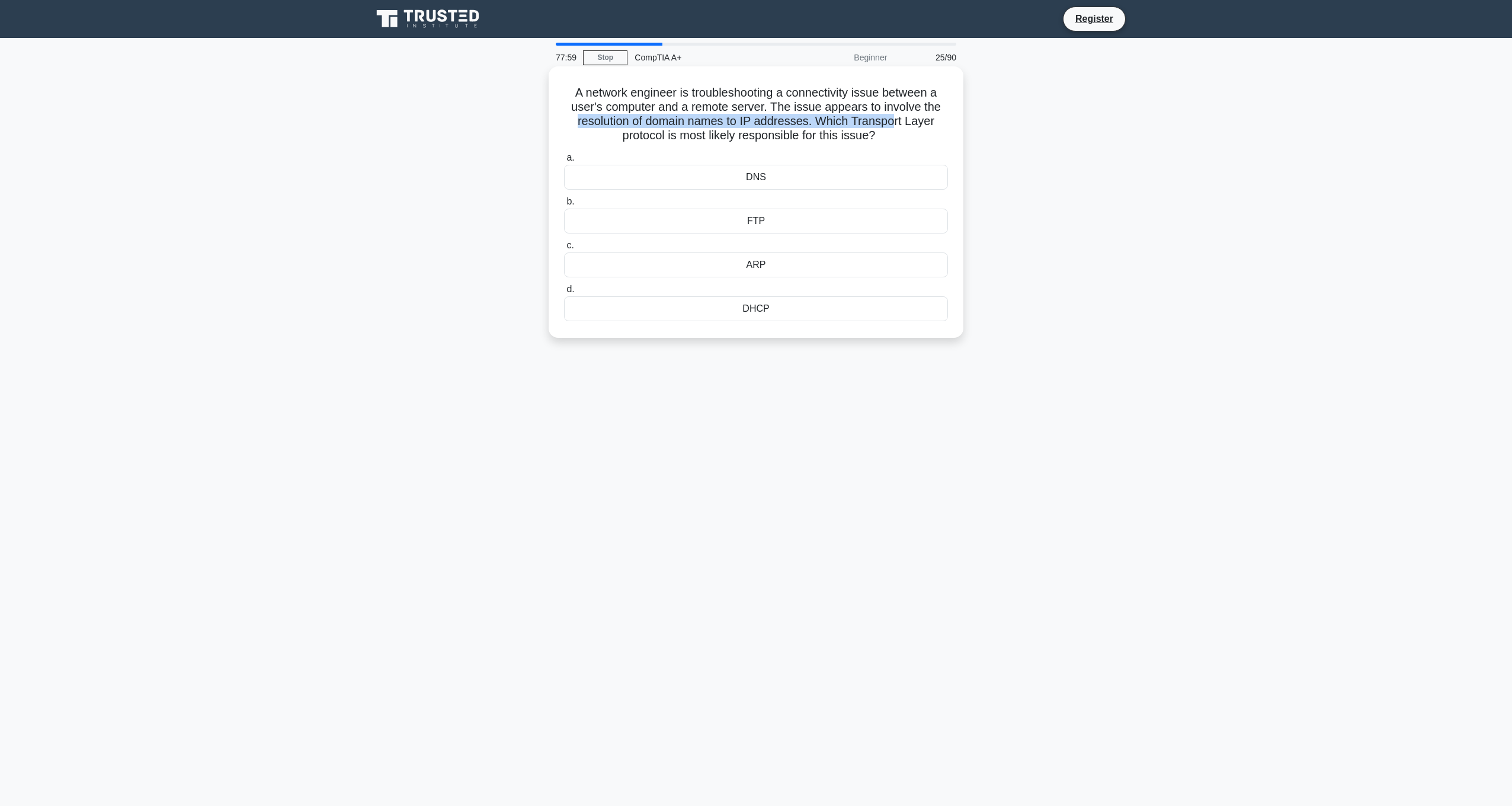
click at [895, 120] on h5 "A network engineer is troubleshooting a connectivity issue between a user's com…" at bounding box center [756, 114] width 386 height 58
drag, startPoint x: 895, startPoint y: 120, endPoint x: 898, endPoint y: 127, distance: 7.6
click at [898, 127] on h5 "A network engineer is troubleshooting a connectivity issue between a user's com…" at bounding box center [756, 114] width 386 height 58
drag, startPoint x: 900, startPoint y: 136, endPoint x: 570, endPoint y: 98, distance: 332.2
click at [570, 98] on h5 "A network engineer is troubleshooting a connectivity issue between a user's com…" at bounding box center [756, 114] width 386 height 58
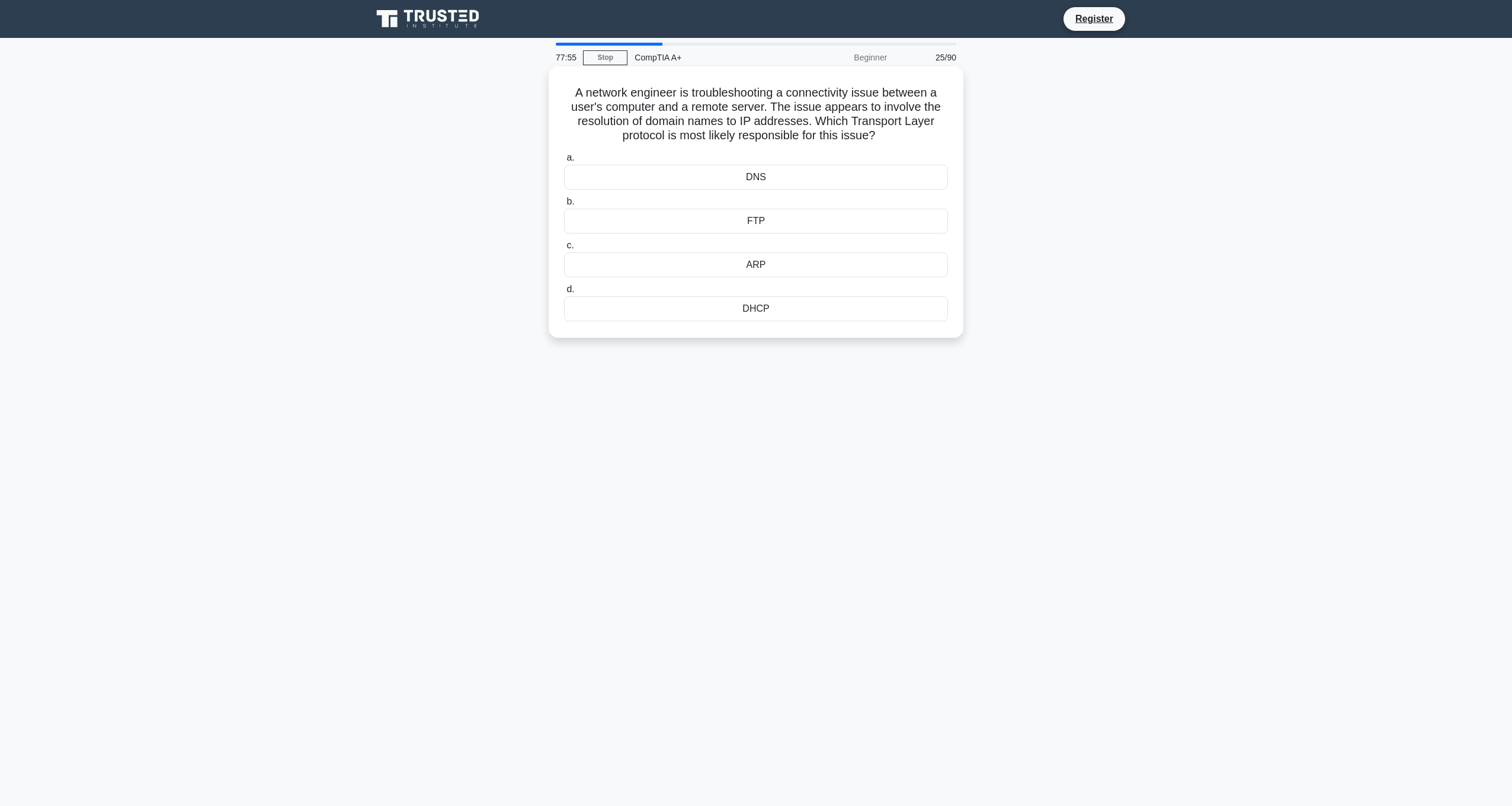
click at [841, 118] on h5 "A network engineer is troubleshooting a connectivity issue between a user's com…" at bounding box center [756, 114] width 386 height 58
click at [795, 175] on div "DNS" at bounding box center [756, 177] width 384 height 25
click at [564, 162] on input "a. DNS" at bounding box center [564, 158] width 0 height 8
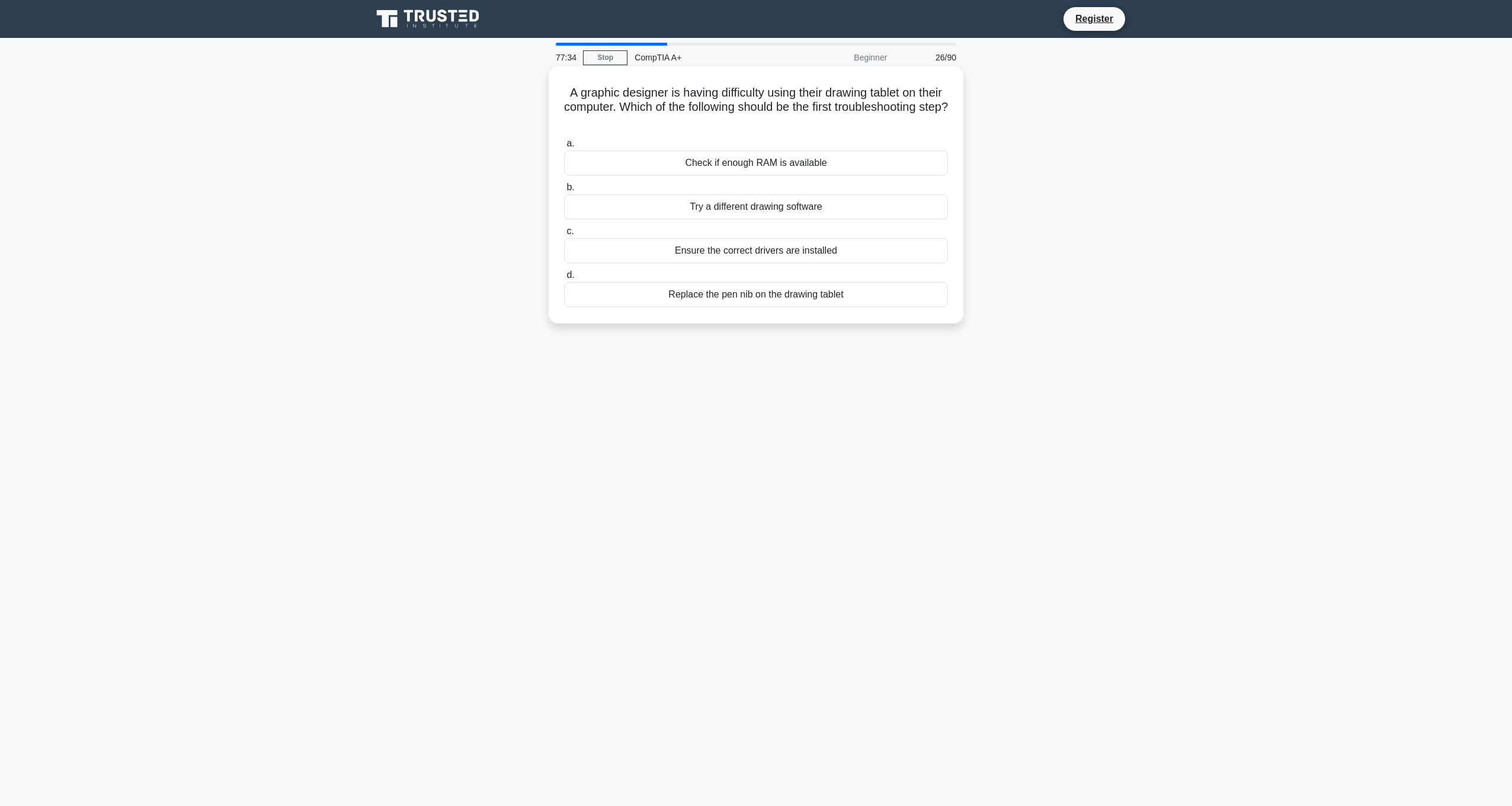
click at [813, 257] on div "Ensure the correct drivers are installed" at bounding box center [756, 250] width 384 height 25
click at [564, 235] on input "c. Ensure the correct drivers are installed" at bounding box center [564, 231] width 0 height 8
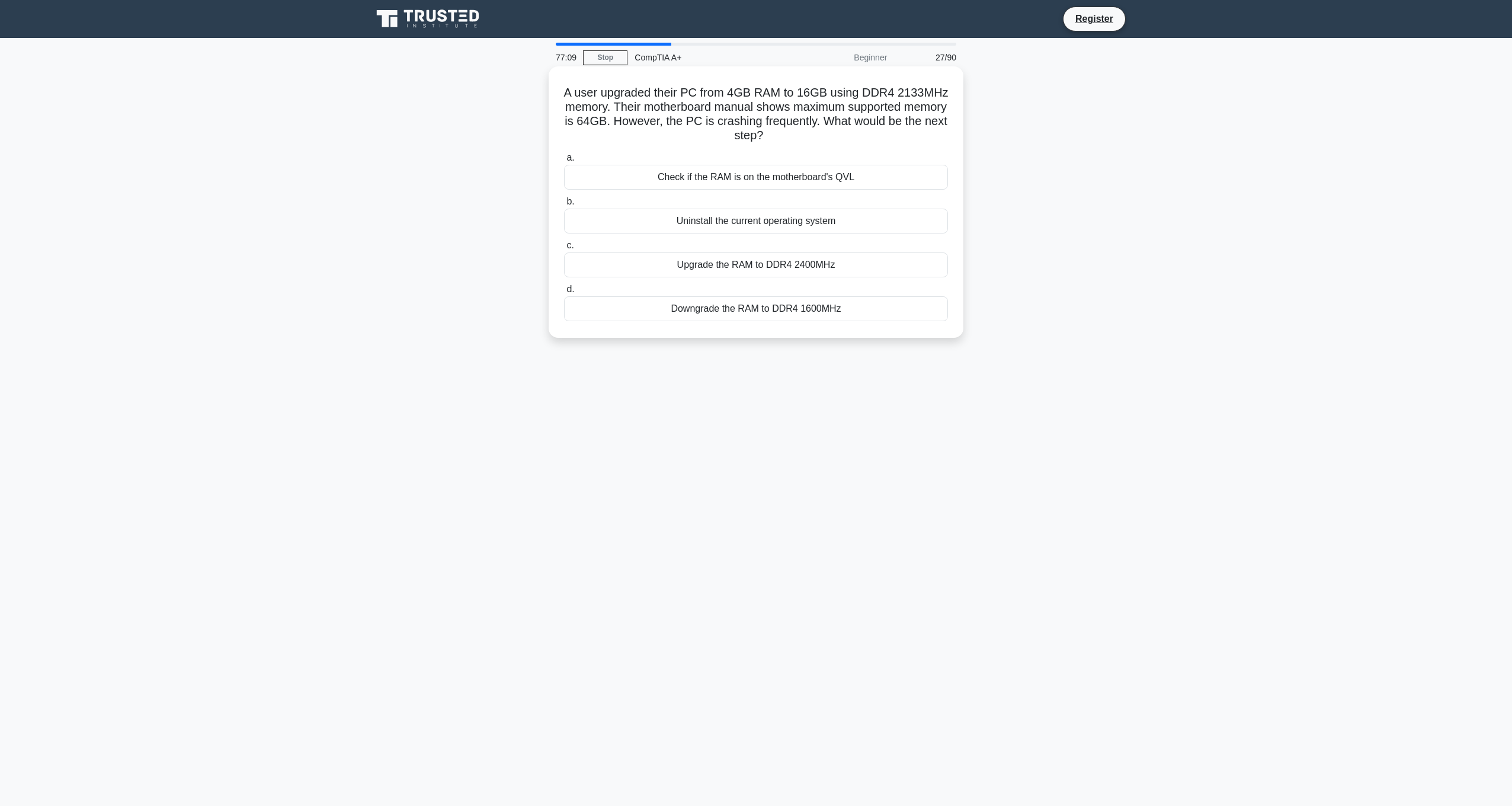
click at [832, 180] on div "Check if the RAM is on the motherboard's QVL" at bounding box center [756, 177] width 384 height 25
click at [564, 162] on input "a. Check if the RAM is on the motherboard's QVL" at bounding box center [564, 158] width 0 height 8
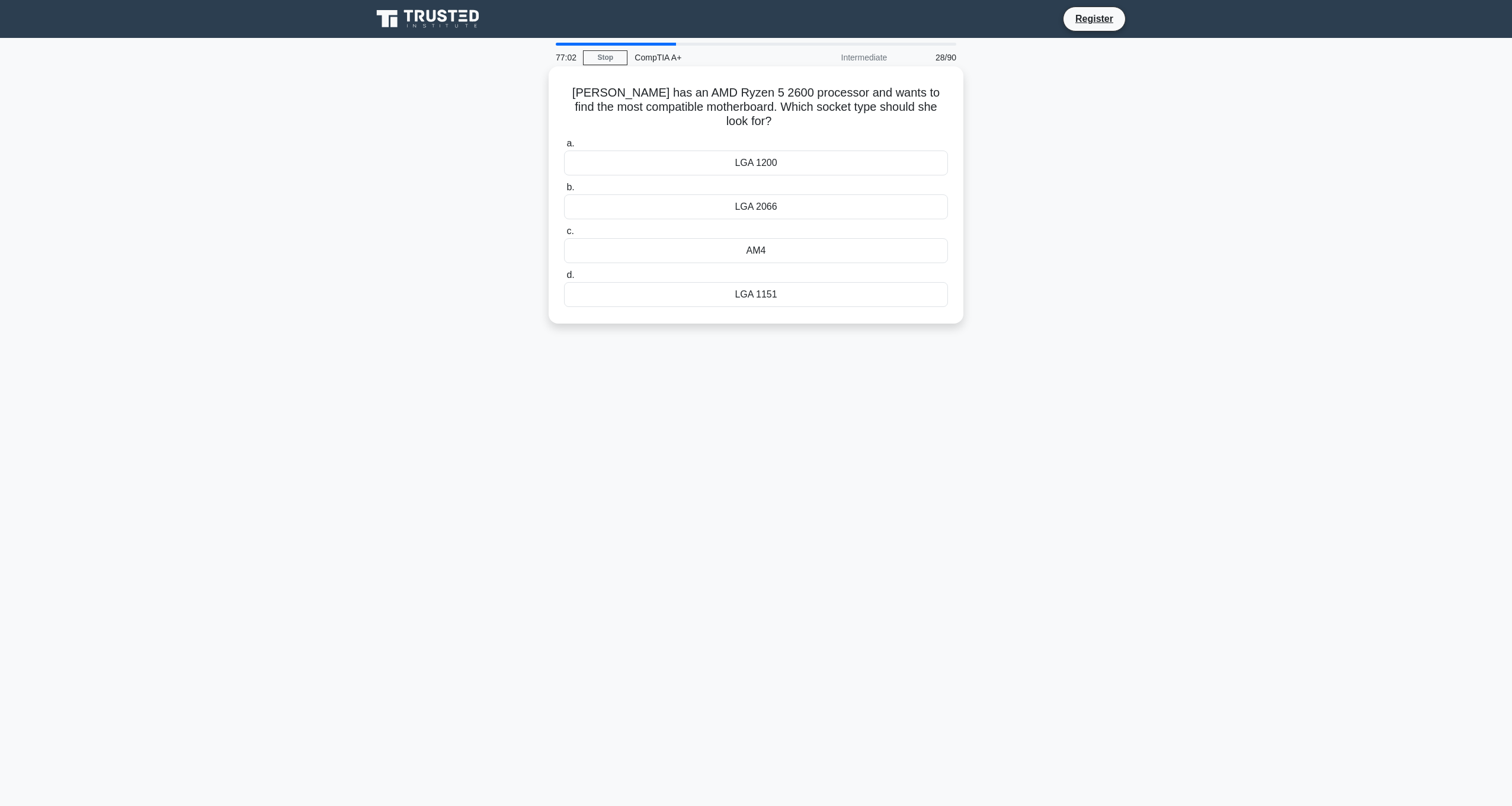
click at [806, 238] on div "AM4" at bounding box center [756, 250] width 384 height 25
click at [564, 235] on input "c. AM4" at bounding box center [564, 231] width 0 height 8
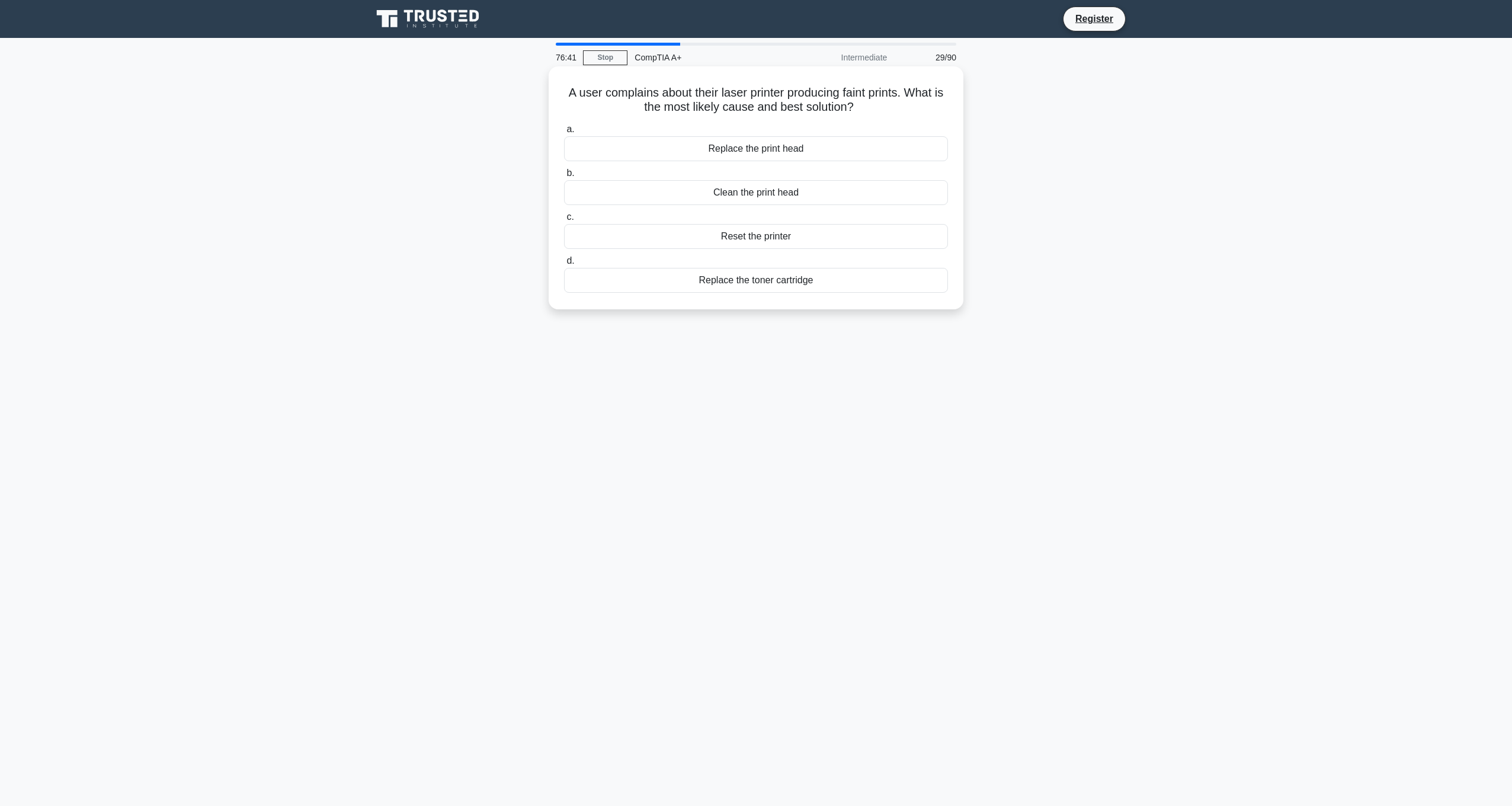
click at [766, 285] on div "Replace the toner cartridge" at bounding box center [756, 280] width 384 height 25
click at [564, 265] on input "d. Replace the toner cartridge" at bounding box center [564, 261] width 0 height 8
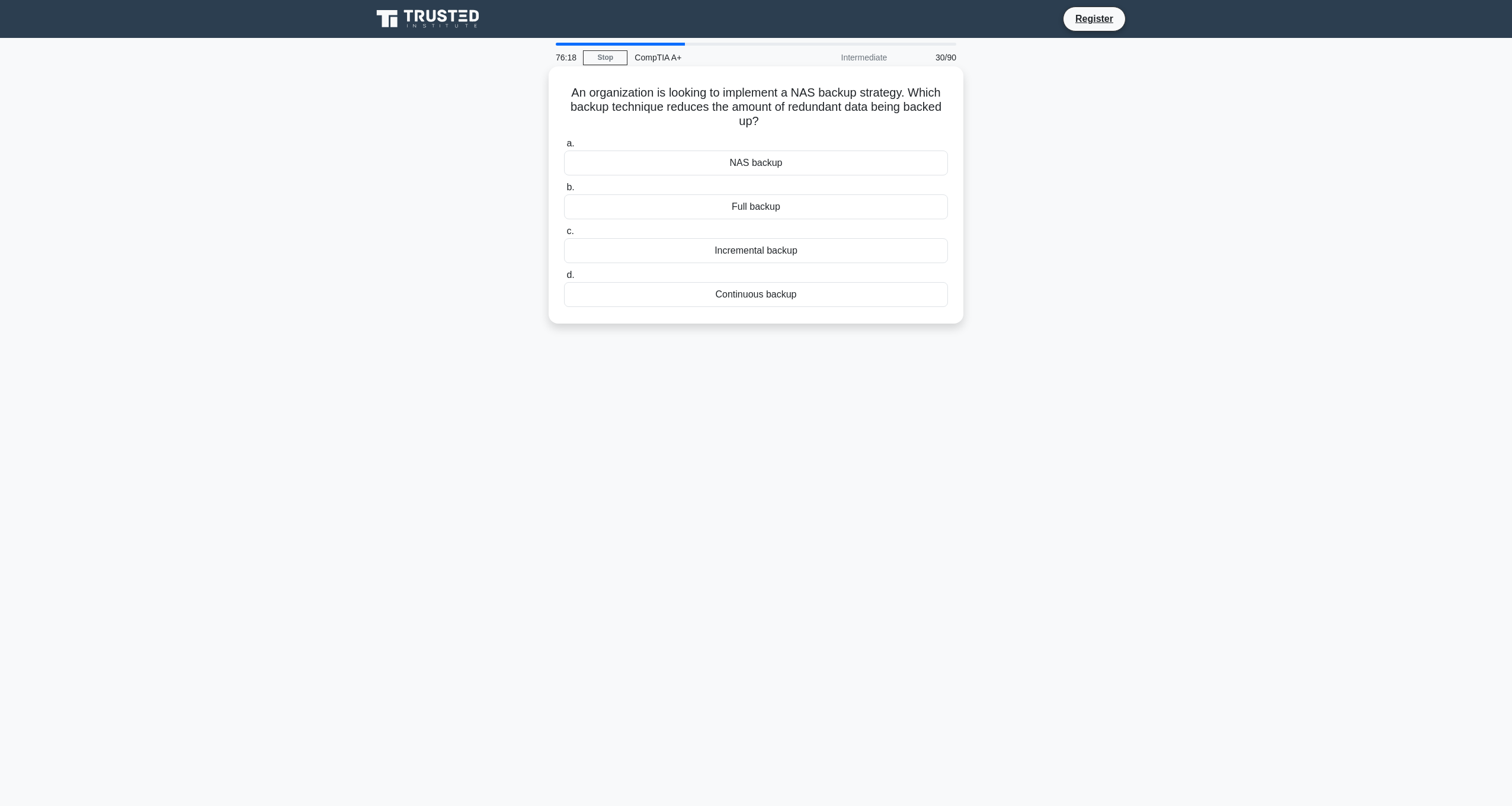
click at [769, 254] on div "Incremental backup" at bounding box center [756, 250] width 384 height 25
click at [564, 235] on input "c. Incremental backup" at bounding box center [564, 231] width 0 height 8
click at [783, 142] on div "10" at bounding box center [756, 148] width 384 height 25
click at [564, 133] on input "a. 10" at bounding box center [564, 130] width 0 height 8
drag, startPoint x: 901, startPoint y: 121, endPoint x: 570, endPoint y: 98, distance: 331.8
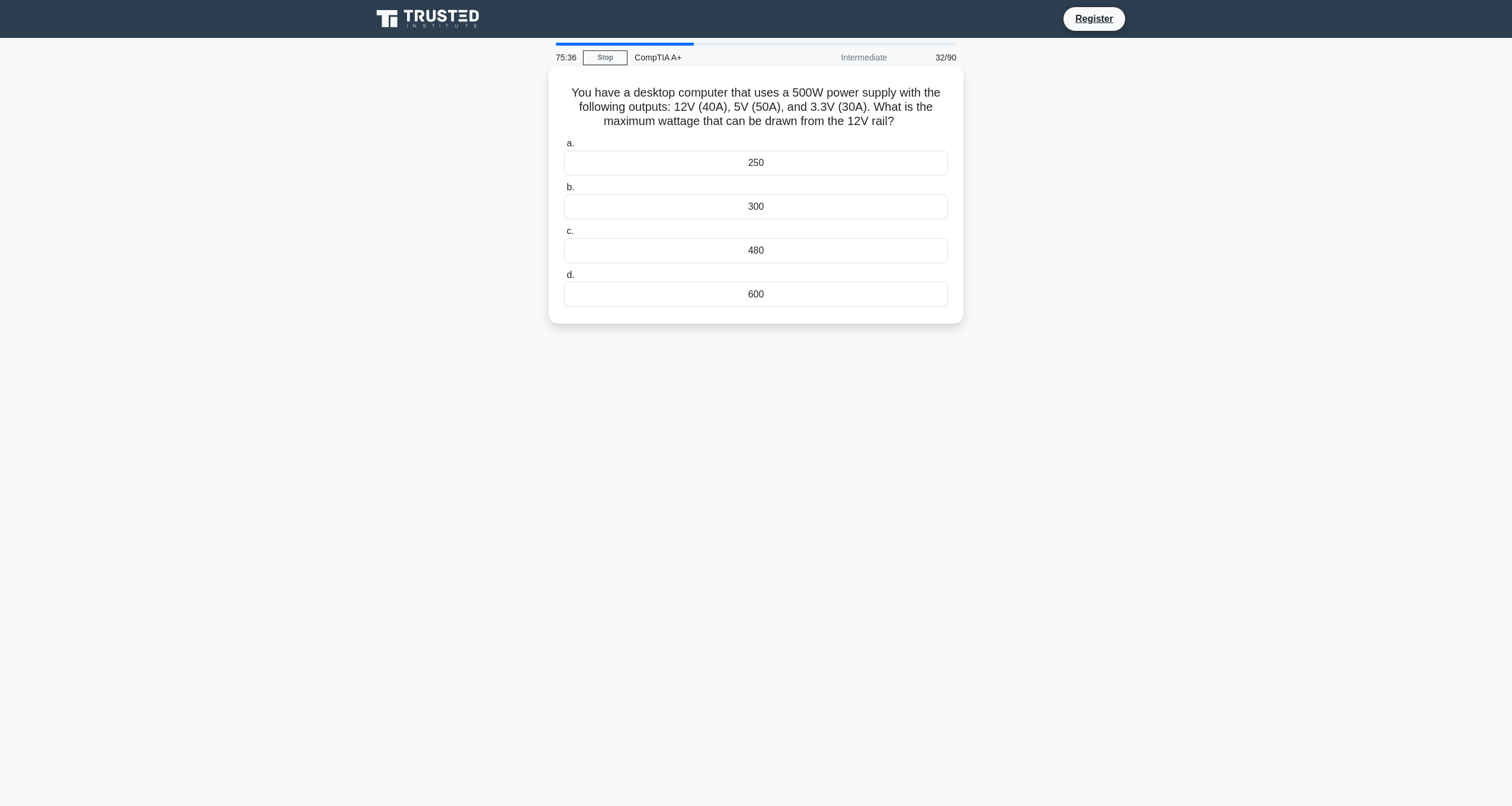
click at [570, 98] on h5 "You have a desktop computer that uses a 500W power supply with the following ou…" at bounding box center [756, 108] width 386 height 44
drag, startPoint x: 570, startPoint y: 98, endPoint x: 594, endPoint y: 95, distance: 24.2
copy h5 "You have a desktop computer that uses a 500W power supply with the following ou…"
click at [1018, 129] on div "You have a desktop computer that uses a 500W power supply with the following ou…" at bounding box center [756, 205] width 782 height 271
click at [840, 244] on div "480" at bounding box center [756, 250] width 384 height 25
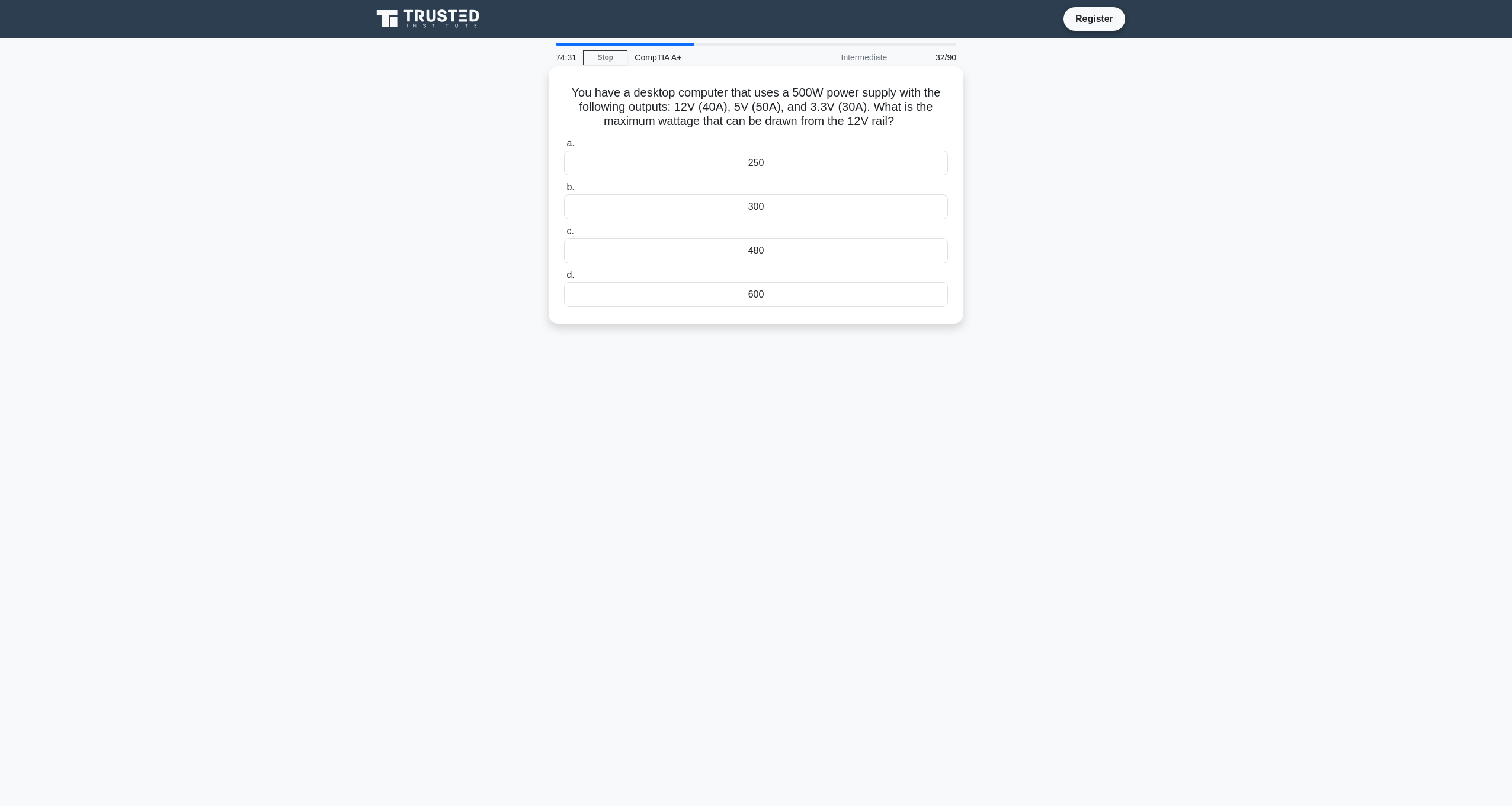
click at [564, 235] on input "c. 480" at bounding box center [564, 231] width 0 height 8
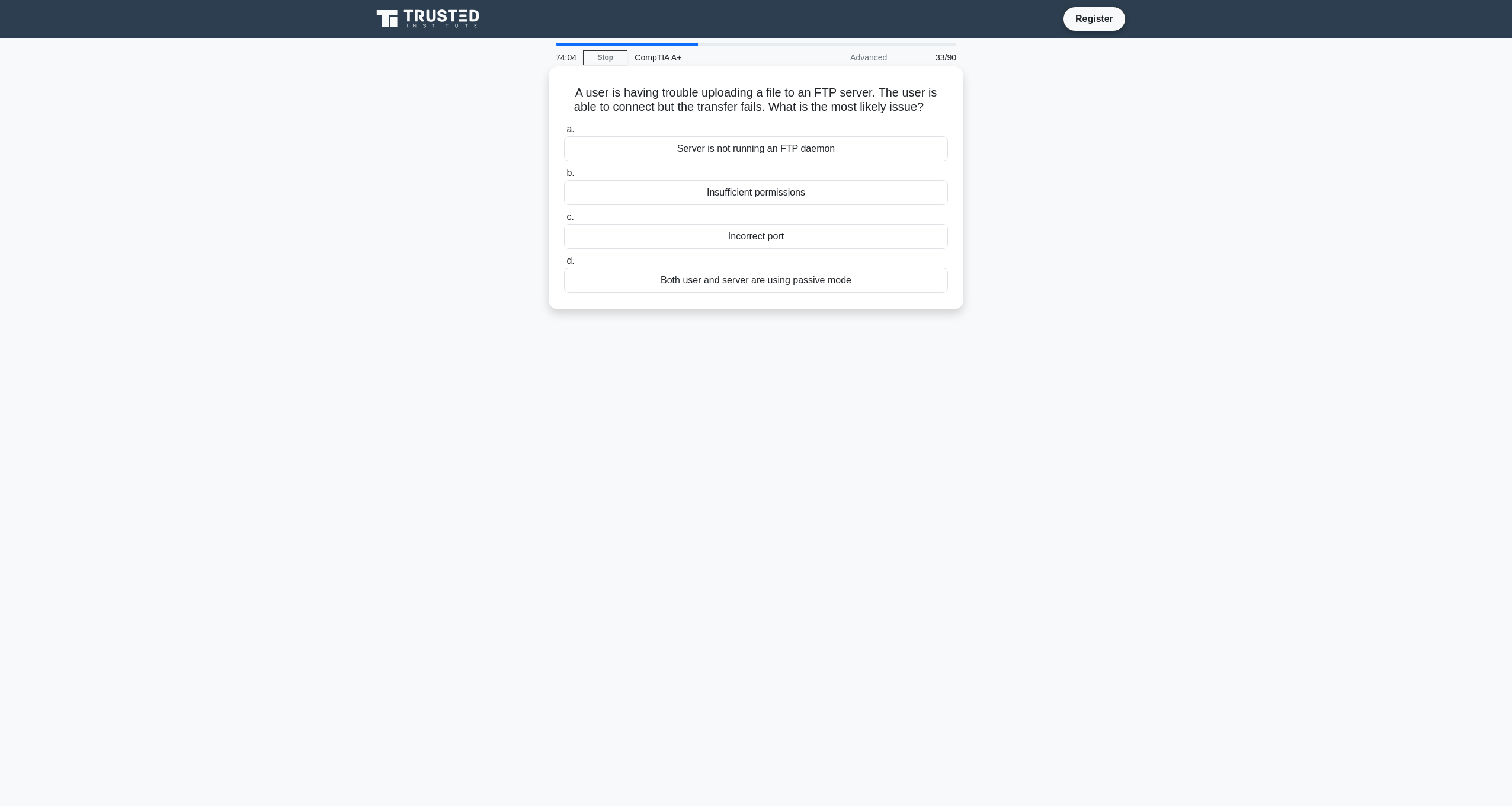
click at [814, 196] on div "Insufficient permissions" at bounding box center [756, 192] width 384 height 25
click at [564, 177] on input "b. Insufficient permissions" at bounding box center [564, 173] width 0 height 8
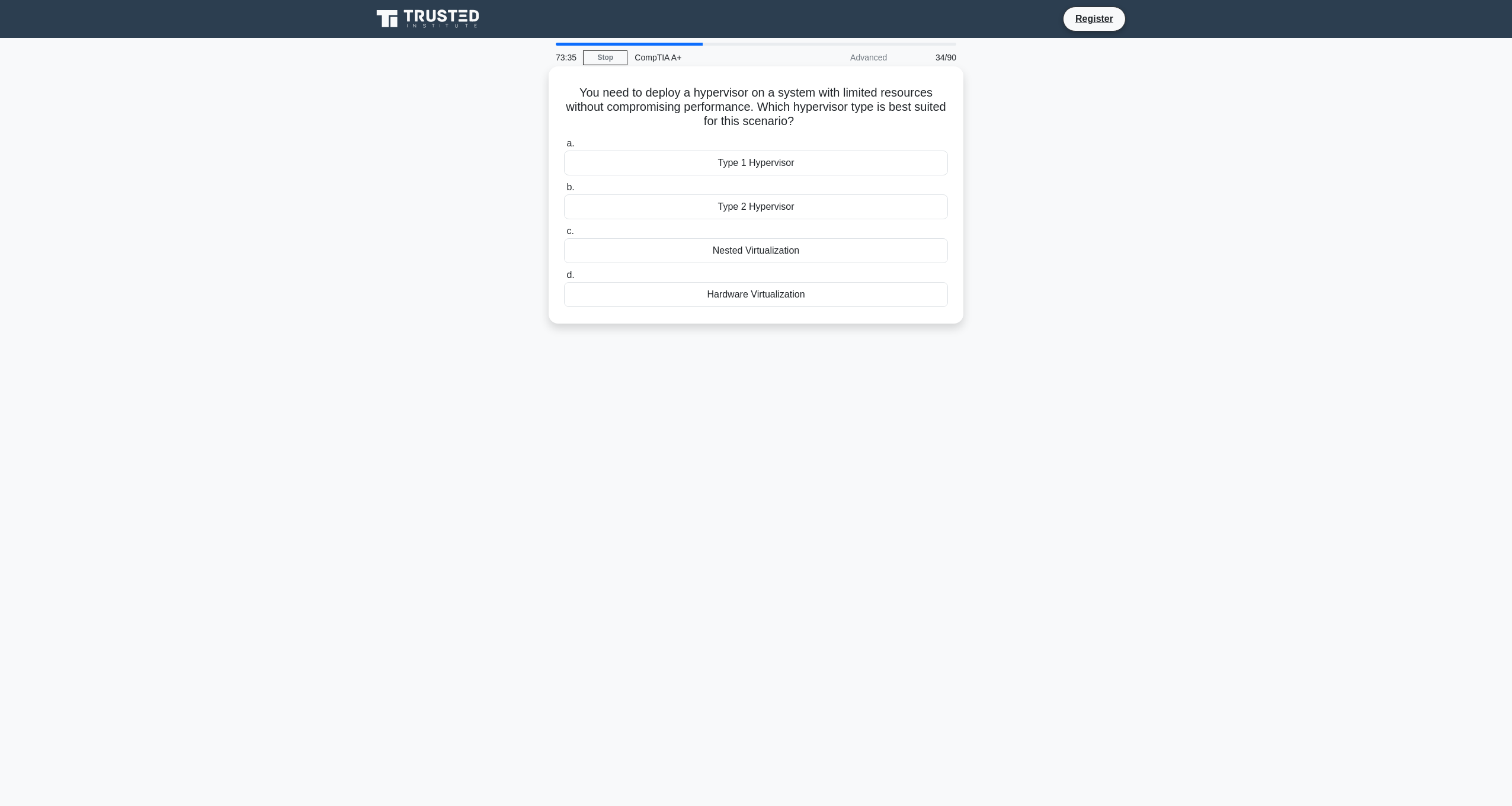
drag, startPoint x: 813, startPoint y: 118, endPoint x: 573, endPoint y: 91, distance: 241.5
click at [573, 91] on h5 "You need to deploy a hypervisor on a system with limited resources without comp…" at bounding box center [756, 108] width 386 height 44
copy h5 "You need to deploy a hypervisor on a system with limited resources without comp…"
click at [705, 159] on div "Type 1 Hypervisor" at bounding box center [756, 163] width 384 height 25
click at [564, 148] on input "a. Type 1 Hypervisor" at bounding box center [564, 144] width 0 height 8
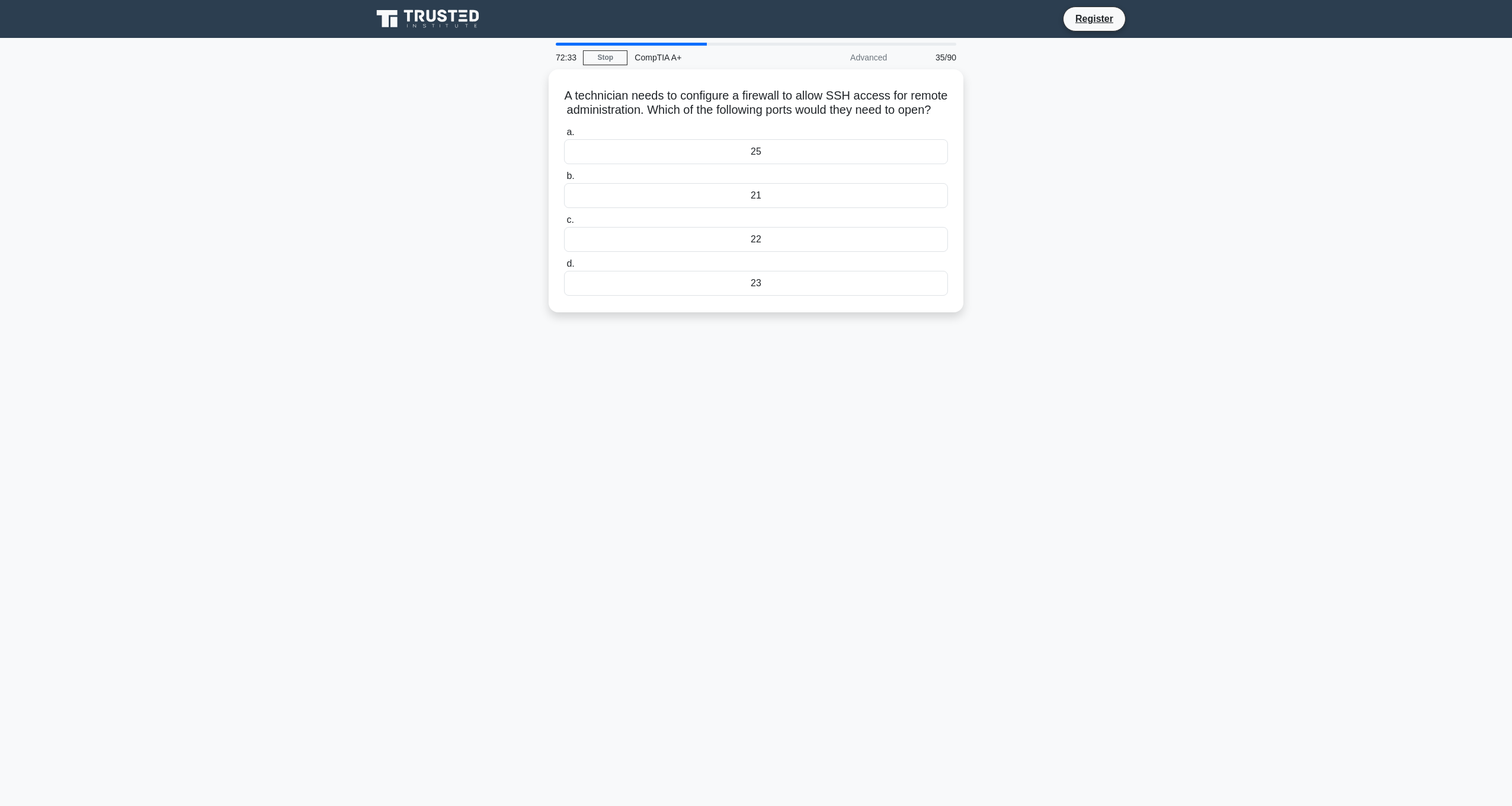
click at [1043, 194] on div "A technician needs to configure a firewall to allow SSH access for remote admin…" at bounding box center [756, 198] width 782 height 257
click at [826, 292] on div "23" at bounding box center [756, 280] width 384 height 25
click at [564, 265] on input "d. 23" at bounding box center [564, 261] width 0 height 8
click at [815, 233] on div "Defective GPU" at bounding box center [756, 236] width 384 height 25
click at [564, 221] on input "c. Defective GPU" at bounding box center [564, 217] width 0 height 8
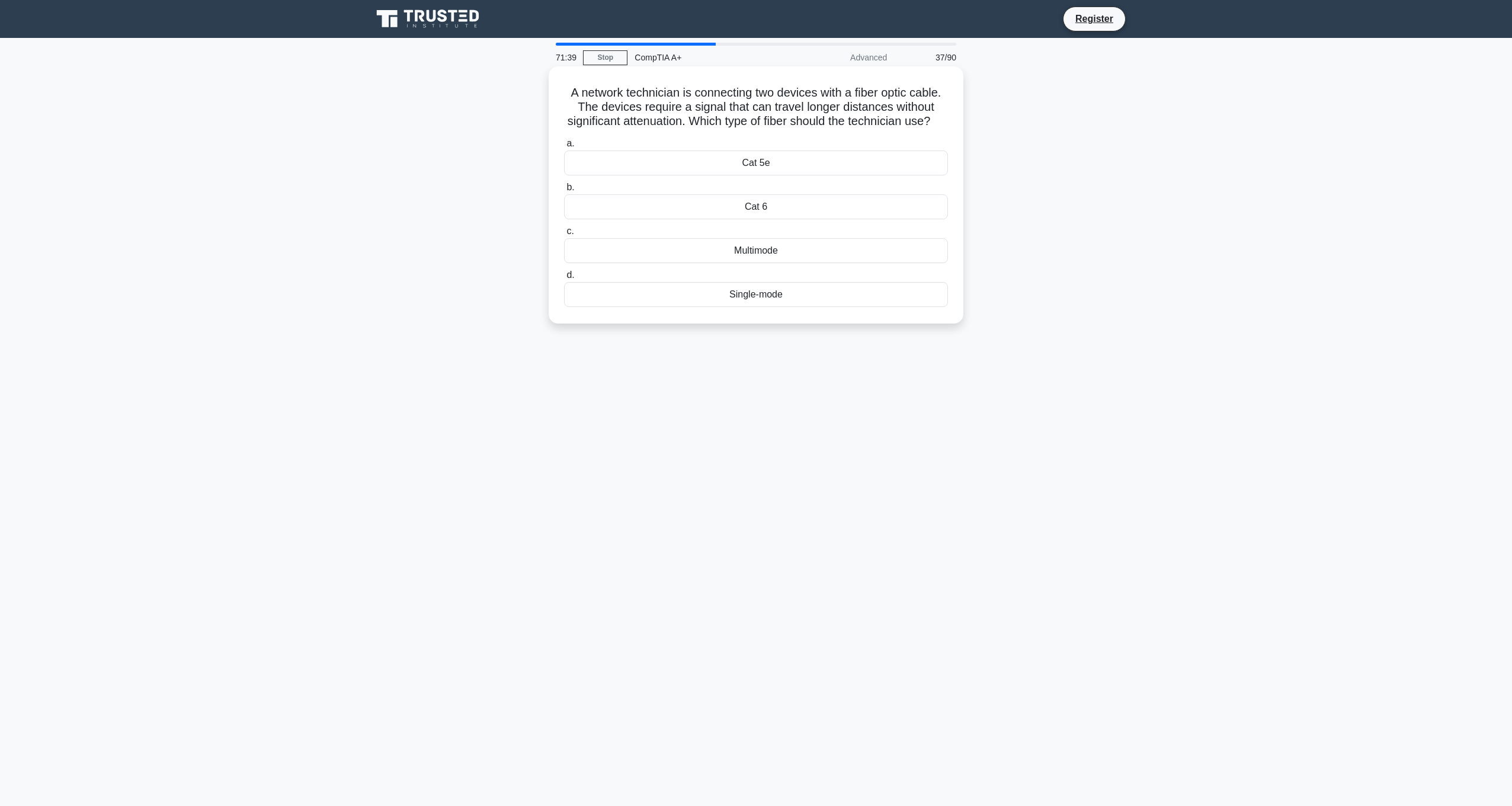
click at [782, 219] on div "Cat 6" at bounding box center [756, 207] width 384 height 25
click at [564, 192] on input "b. Cat 6" at bounding box center [564, 187] width 0 height 8
click at [786, 124] on div "A system administrator is troubleshooting network connectivity problems in a co…" at bounding box center [755, 195] width 405 height 248
drag, startPoint x: 786, startPoint y: 124, endPoint x: 780, endPoint y: 123, distance: 6.1
click at [786, 124] on h5 "A system administrator is troubleshooting network connectivity problems in a co…" at bounding box center [756, 108] width 386 height 44
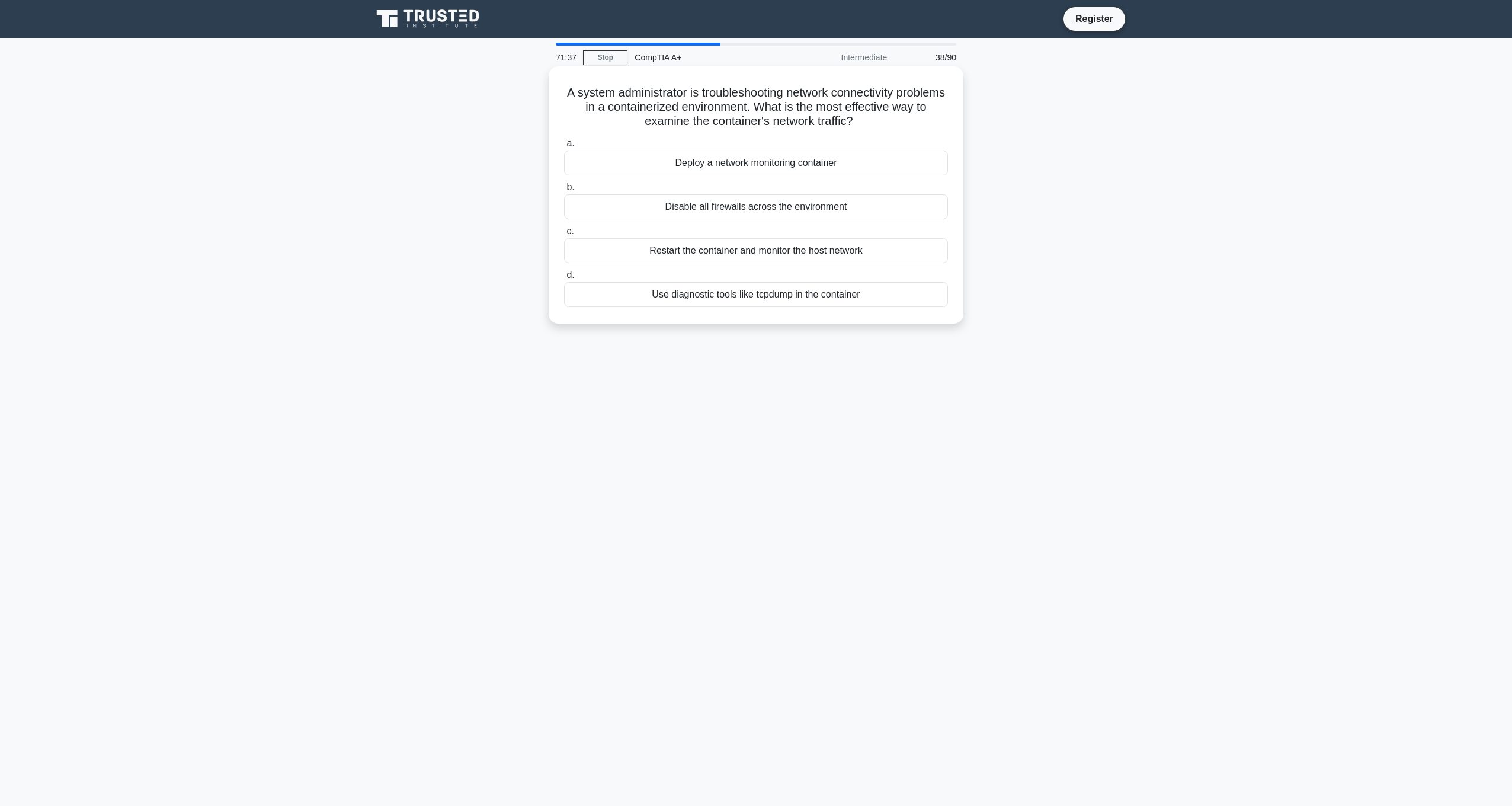
click at [740, 113] on h5 "A system administrator is troubleshooting network connectivity problems in a co…" at bounding box center [756, 108] width 386 height 44
click at [871, 105] on h5 "A system administrator is troubleshooting network connectivity problems in a co…" at bounding box center [756, 108] width 386 height 44
click at [741, 301] on div "Use diagnostic tools like tcpdump in the container" at bounding box center [756, 294] width 384 height 25
click at [564, 279] on input "d. Use diagnostic tools like tcpdump in the container" at bounding box center [564, 275] width 0 height 8
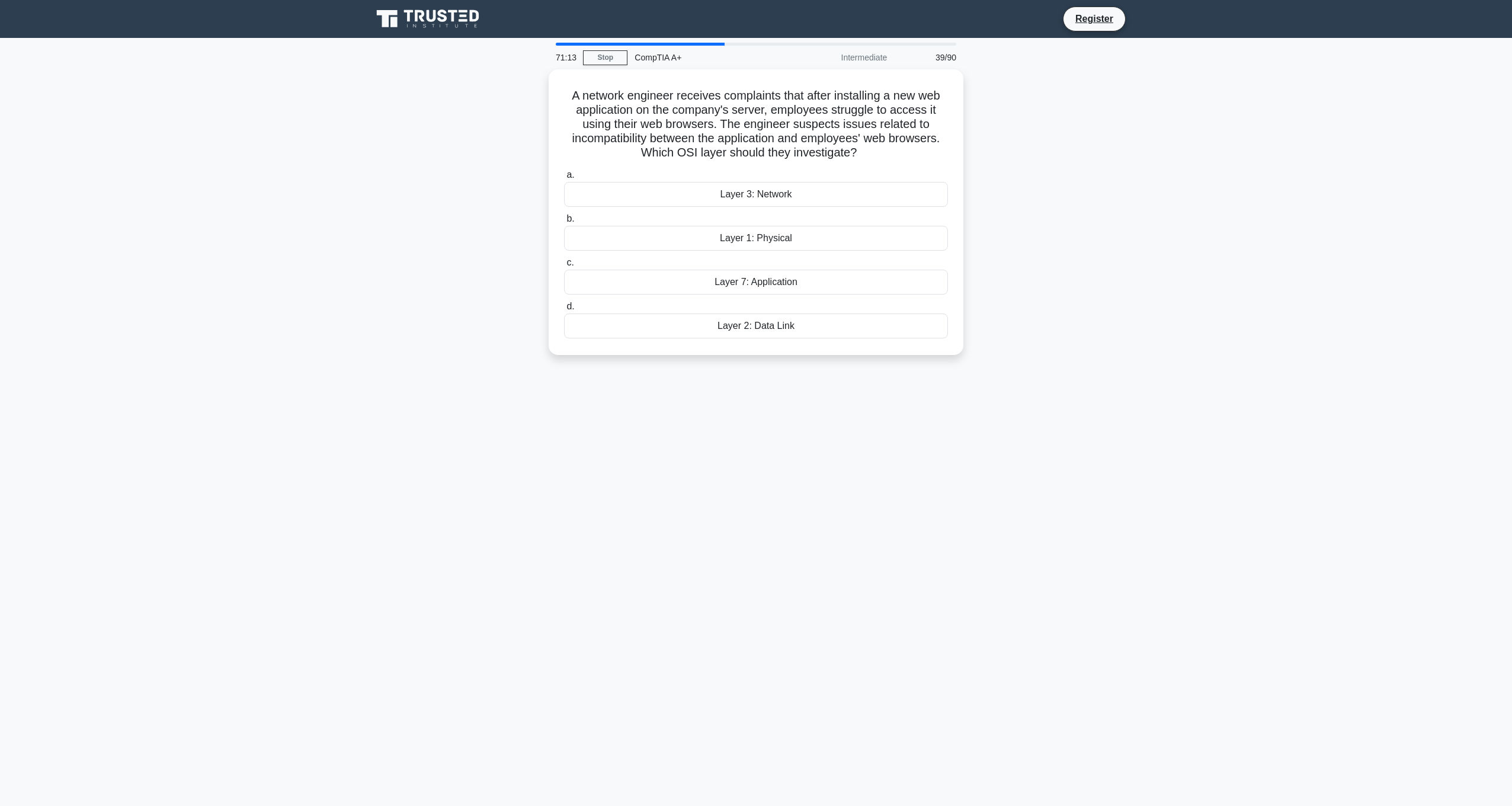
click at [492, 317] on div "A network engineer receives complaints that after installing a new web applicat…" at bounding box center [756, 220] width 782 height 300
click at [816, 320] on div "Layer 2: Data Link" at bounding box center [756, 323] width 384 height 25
click at [564, 308] on input "d. Layer 2: Data Link" at bounding box center [564, 304] width 0 height 8
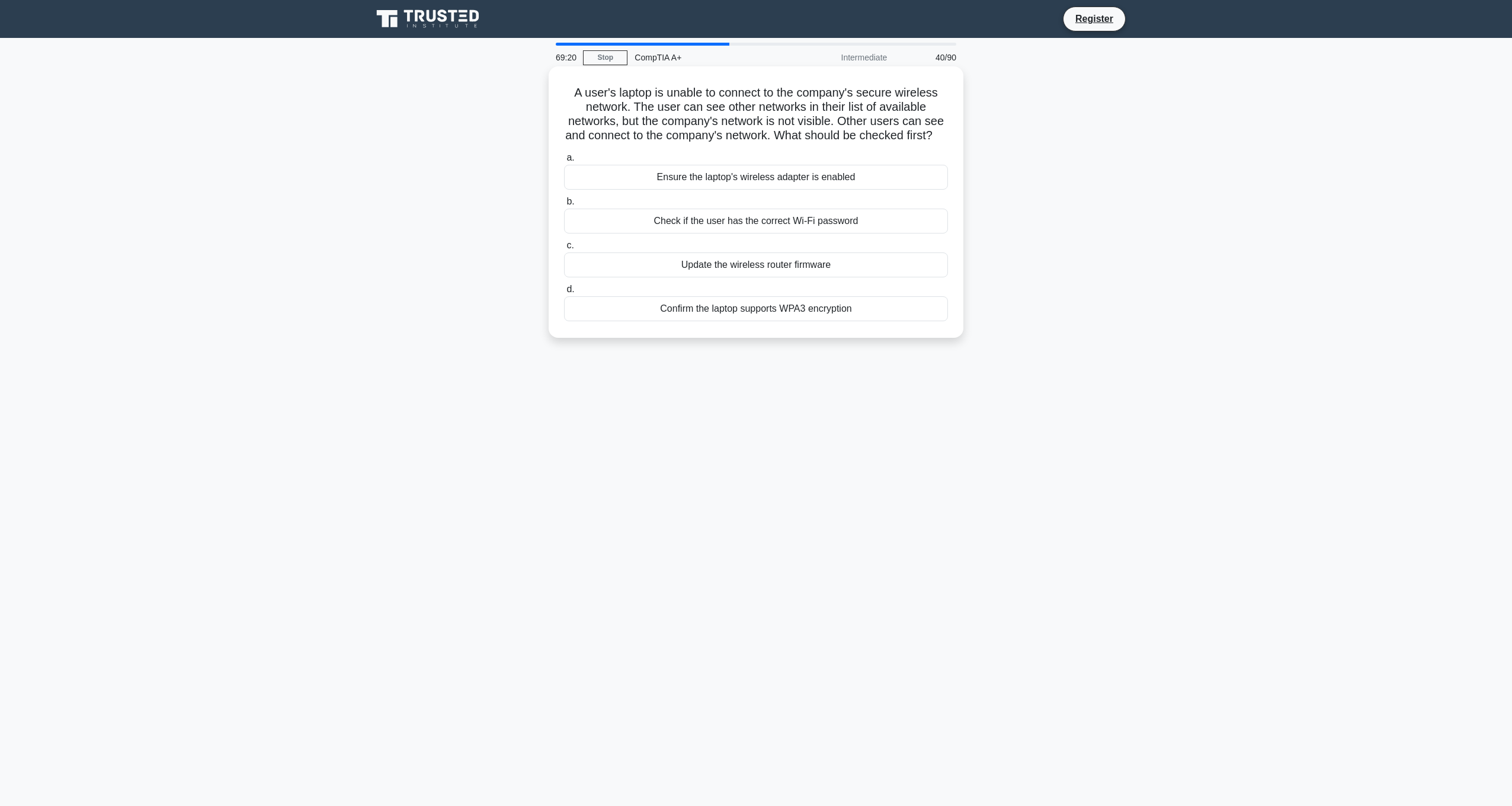
click at [788, 321] on div "Confirm the laptop supports WPA3 encryption" at bounding box center [756, 308] width 384 height 25
click at [564, 293] on input "d. Confirm the laptop supports WPA3 encryption" at bounding box center [564, 289] width 0 height 8
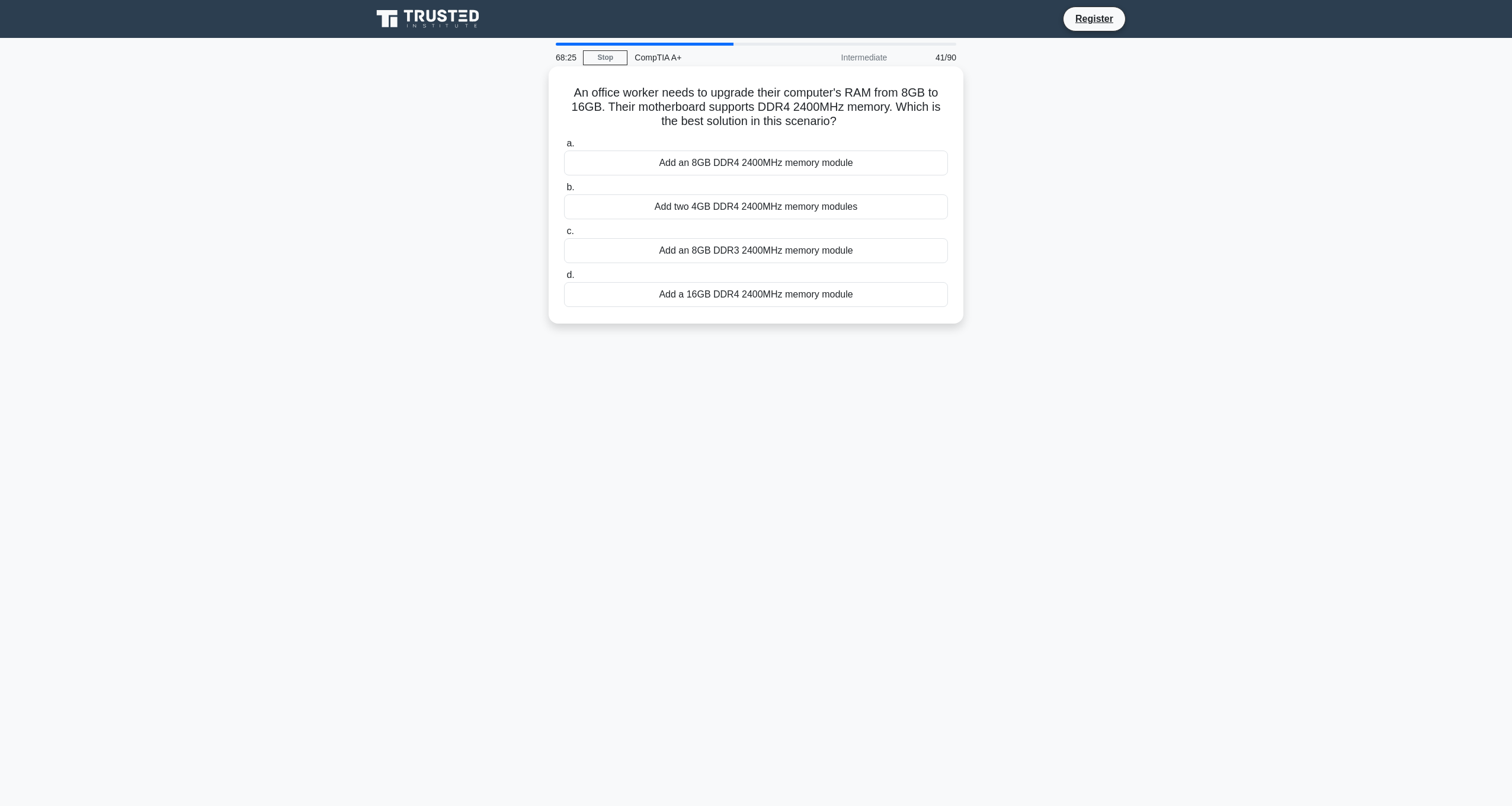
click at [871, 162] on div "Add an 8GB DDR4 2400MHz memory module" at bounding box center [756, 163] width 384 height 25
click at [564, 148] on input "a. Add an 8GB DDR4 2400MHz memory module" at bounding box center [564, 144] width 0 height 8
click at [800, 298] on div "Subnet mask is incorrect" at bounding box center [756, 294] width 384 height 25
click at [564, 279] on input "d. Subnet mask is incorrect" at bounding box center [564, 275] width 0 height 8
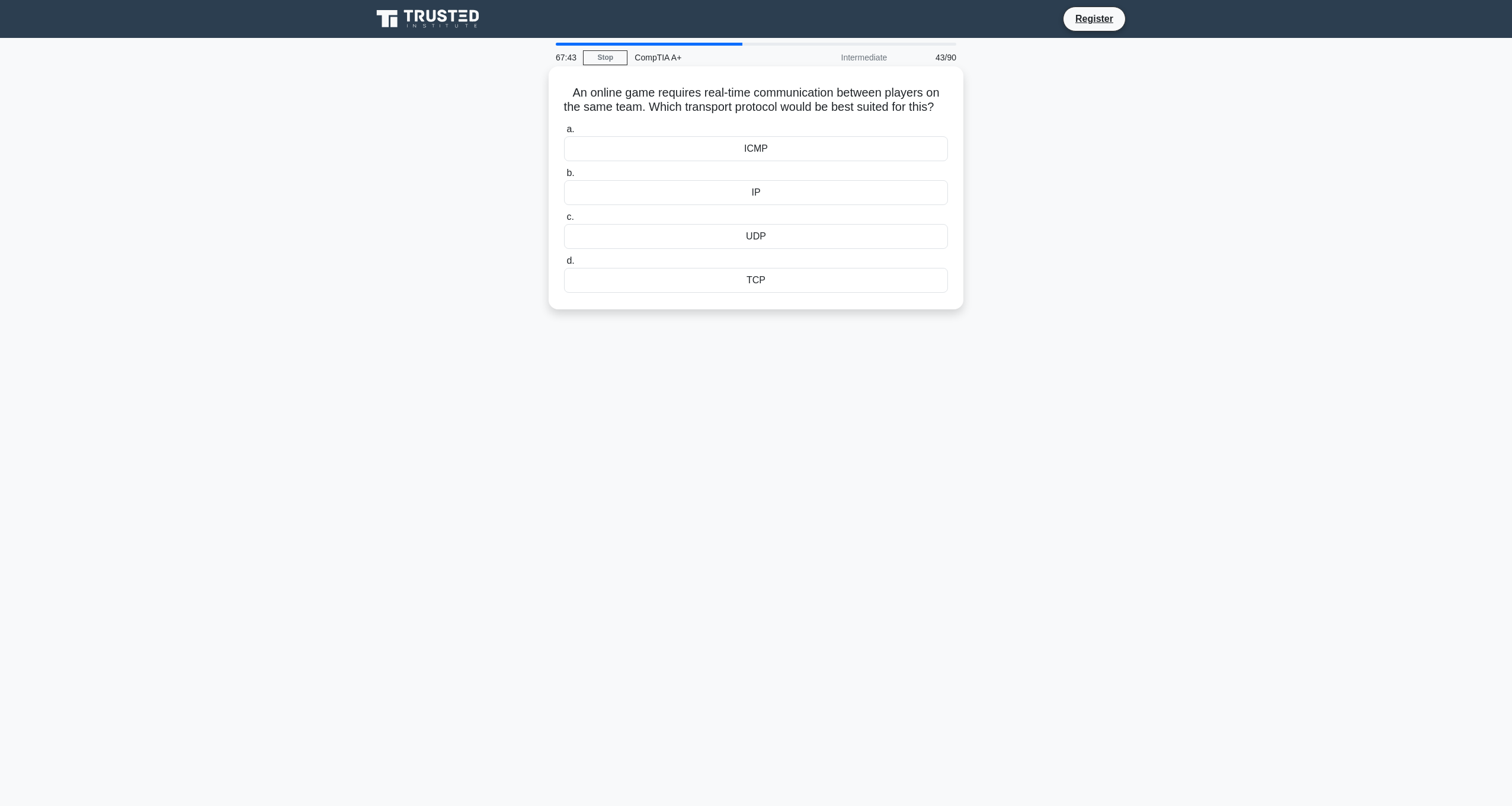
click at [753, 248] on div "UDP" at bounding box center [756, 236] width 384 height 25
click at [564, 221] on input "c. UDP" at bounding box center [564, 217] width 0 height 8
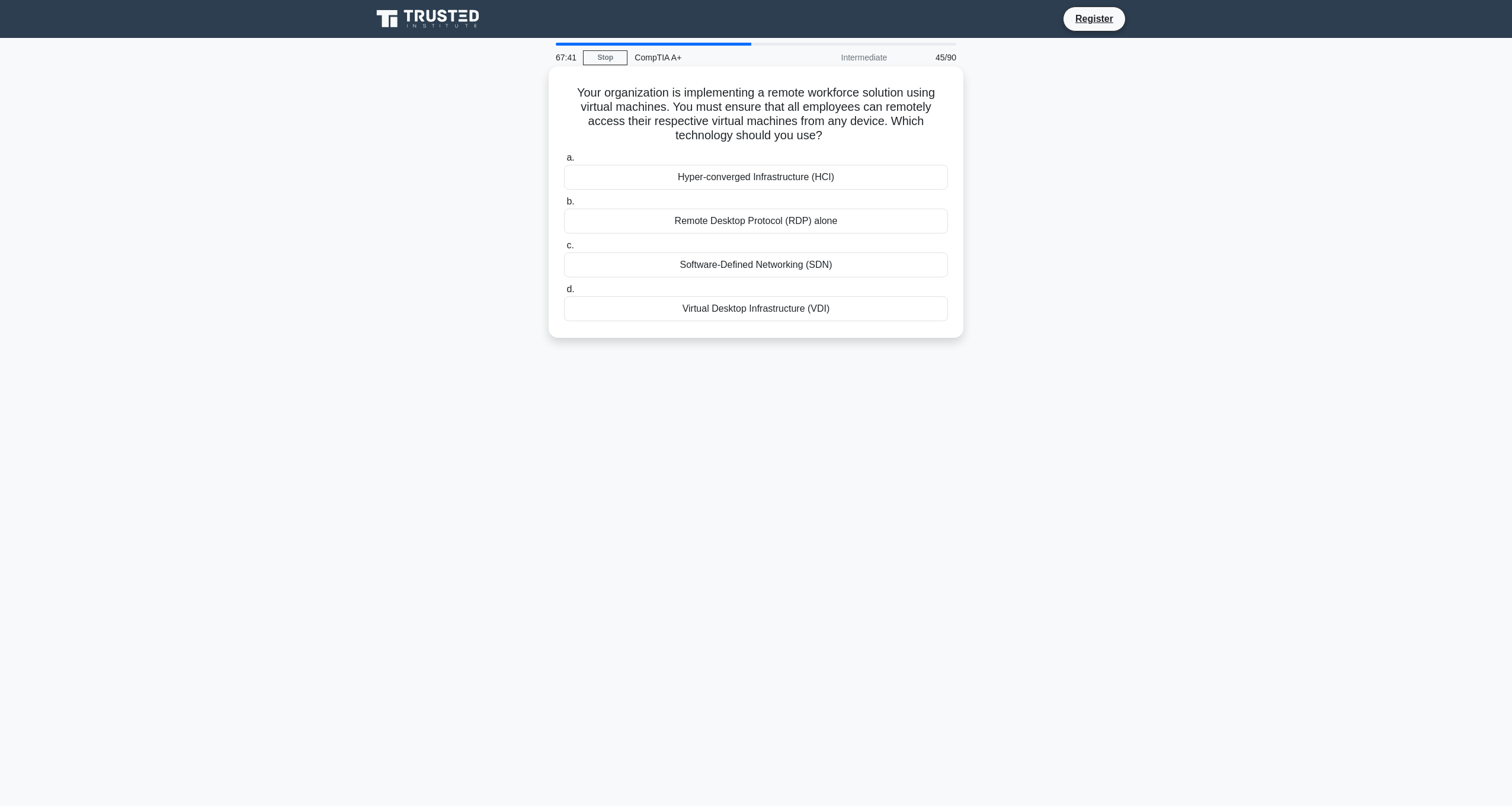
click at [727, 120] on h5 "Your organization is implementing a remote workforce solution using virtual mac…" at bounding box center [756, 114] width 386 height 58
click at [941, 121] on h5 "Your organization is implementing a remote workforce solution using virtual mac…" at bounding box center [756, 114] width 386 height 58
click at [889, 311] on div "Virtual Desktop Infrastructure (VDI)" at bounding box center [756, 308] width 384 height 25
click at [564, 293] on input "d. Virtual Desktop Infrastructure (VDI)" at bounding box center [564, 289] width 0 height 8
click at [849, 176] on div "Update the firmware to the latest version" at bounding box center [756, 177] width 384 height 25
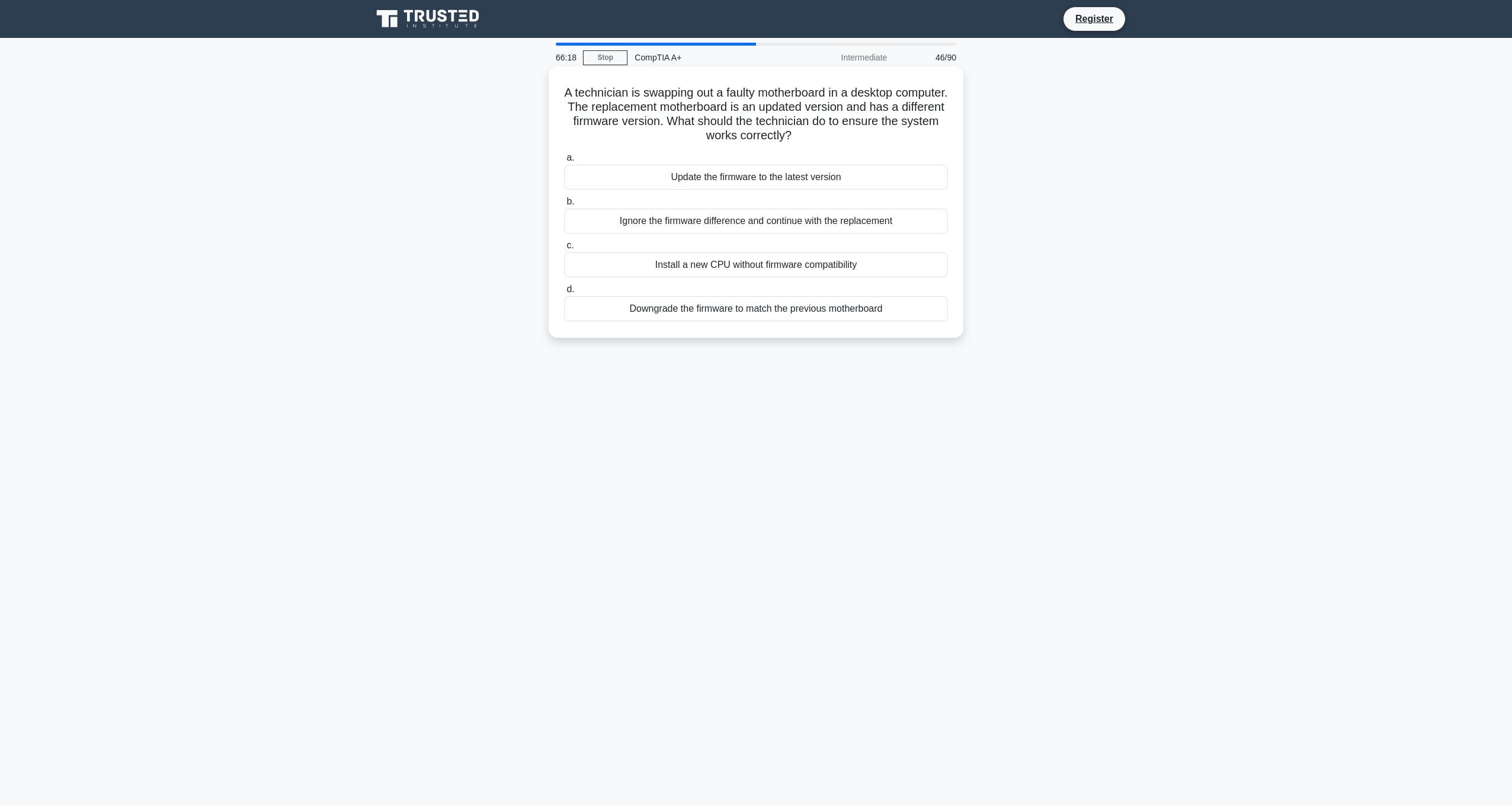
click at [564, 162] on input "a. Update the firmware to the latest version" at bounding box center [564, 158] width 0 height 8
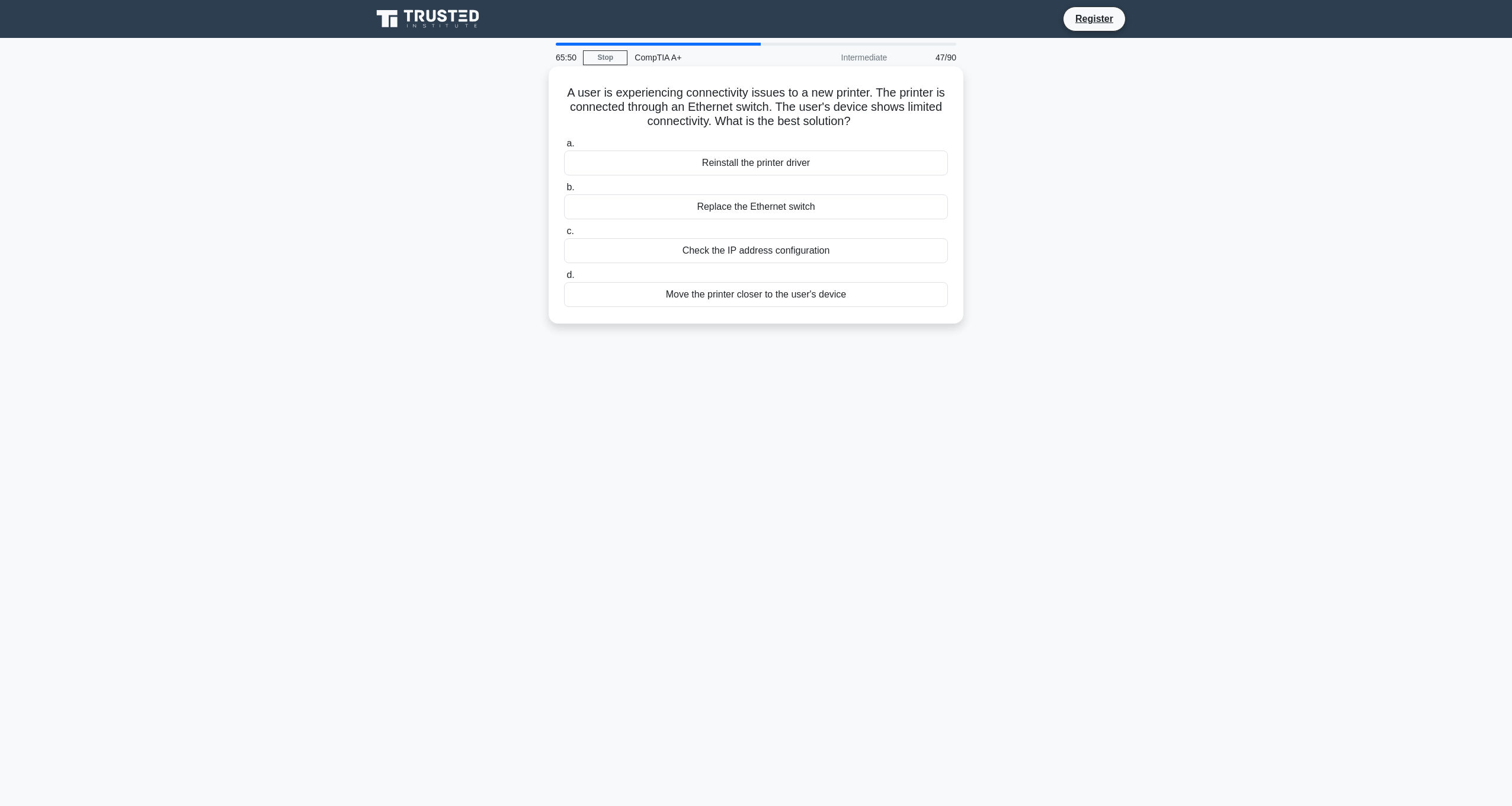
click at [792, 207] on div "Replace the Ethernet switch" at bounding box center [756, 207] width 384 height 25
click at [564, 192] on input "b. Replace the Ethernet switch" at bounding box center [564, 187] width 0 height 8
click at [825, 206] on div "Check the printer ribbon" at bounding box center [756, 207] width 384 height 25
click at [564, 192] on input "b. Check the printer ribbon" at bounding box center [564, 187] width 0 height 8
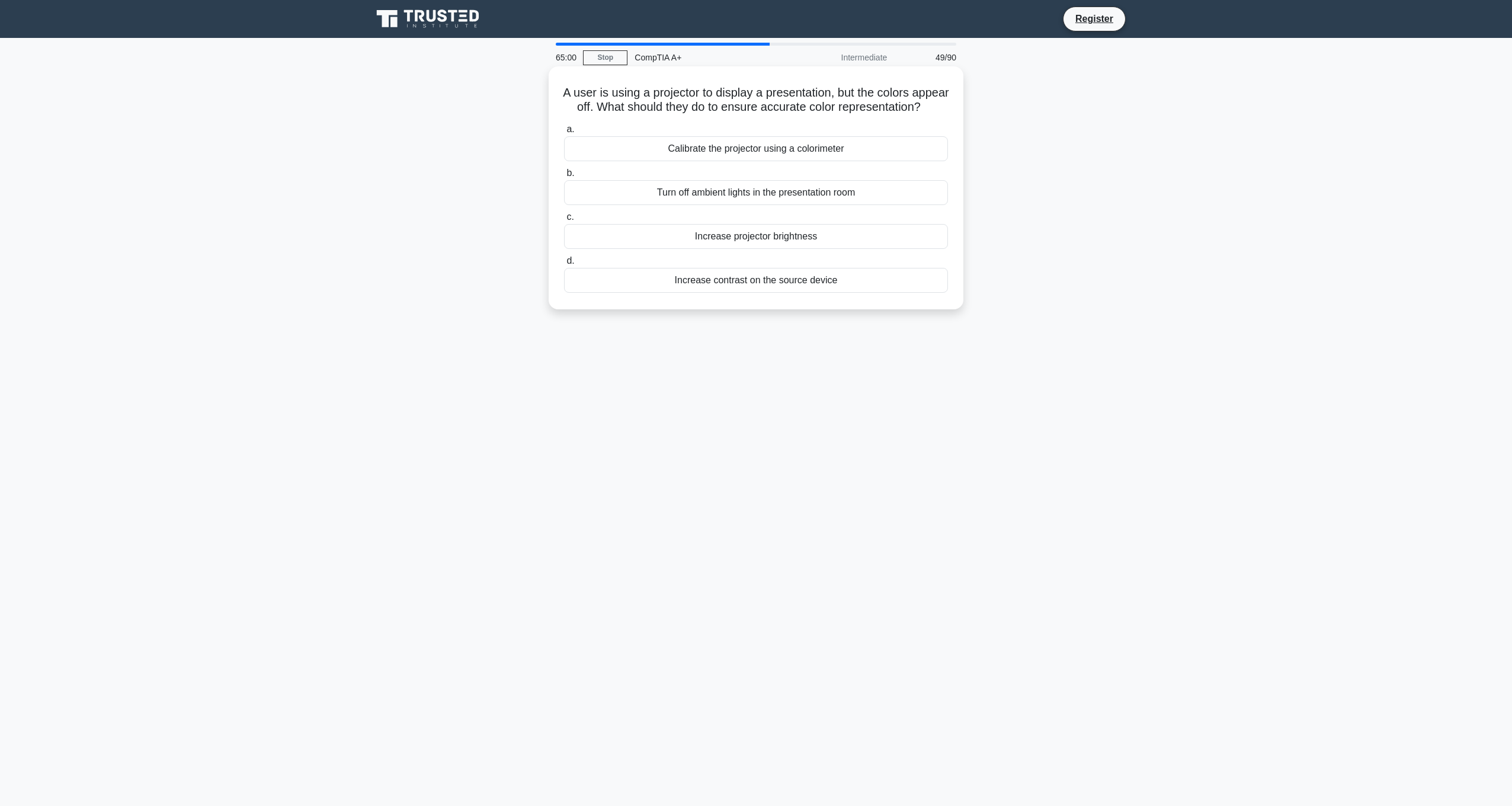
click at [786, 205] on div "Turn off ambient lights in the presentation room" at bounding box center [756, 192] width 384 height 25
click at [564, 177] on input "b. Turn off ambient lights in the presentation room" at bounding box center [564, 173] width 0 height 8
click at [806, 195] on div "Clogged print head" at bounding box center [756, 192] width 384 height 25
click at [564, 177] on input "b. Clogged print head" at bounding box center [564, 173] width 0 height 8
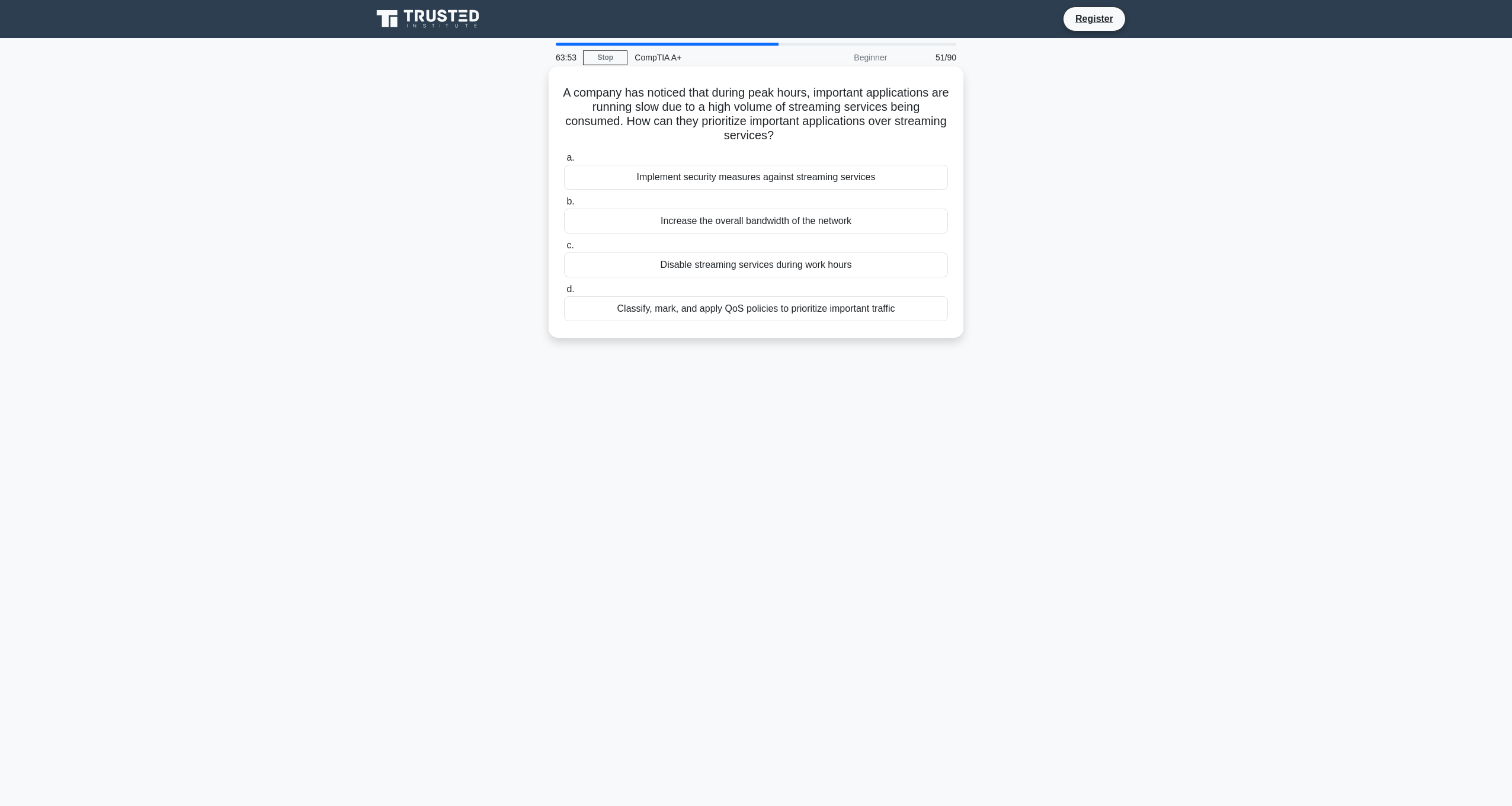
click at [773, 313] on div "Classify, mark, and apply QoS policies to prioritize important traffic" at bounding box center [756, 308] width 384 height 25
click at [564, 293] on input "d. Classify, mark, and apply QoS policies to prioritize important traffic" at bounding box center [564, 289] width 0 height 8
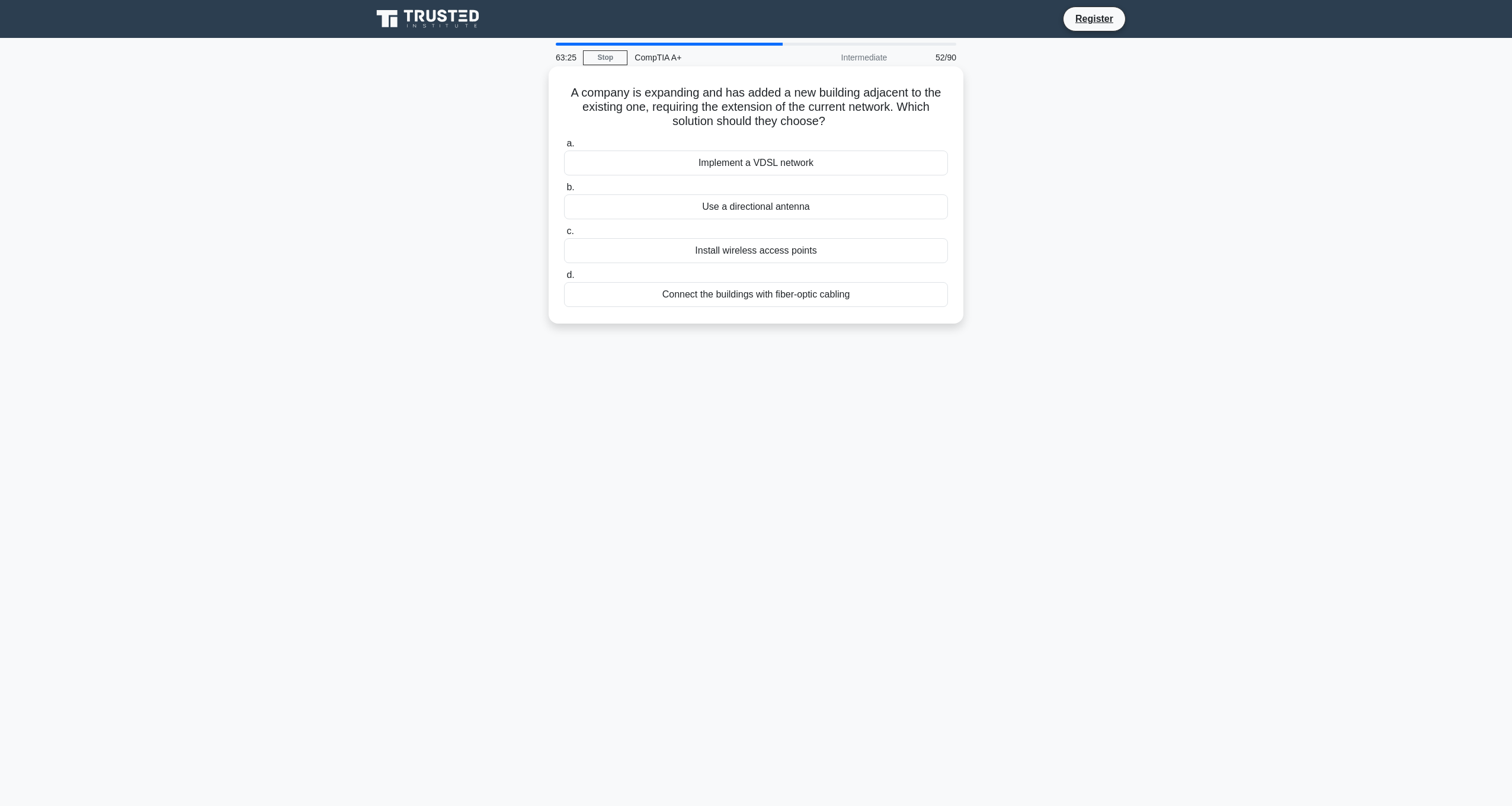
click at [821, 295] on div "Connect the buildings with fiber-optic cabling" at bounding box center [756, 294] width 384 height 25
click at [564, 279] on input "d. Connect the buildings with fiber-optic cabling" at bounding box center [564, 275] width 0 height 8
click at [779, 209] on div "TCP" at bounding box center [756, 207] width 384 height 25
click at [564, 192] on input "b. TCP" at bounding box center [564, 187] width 0 height 8
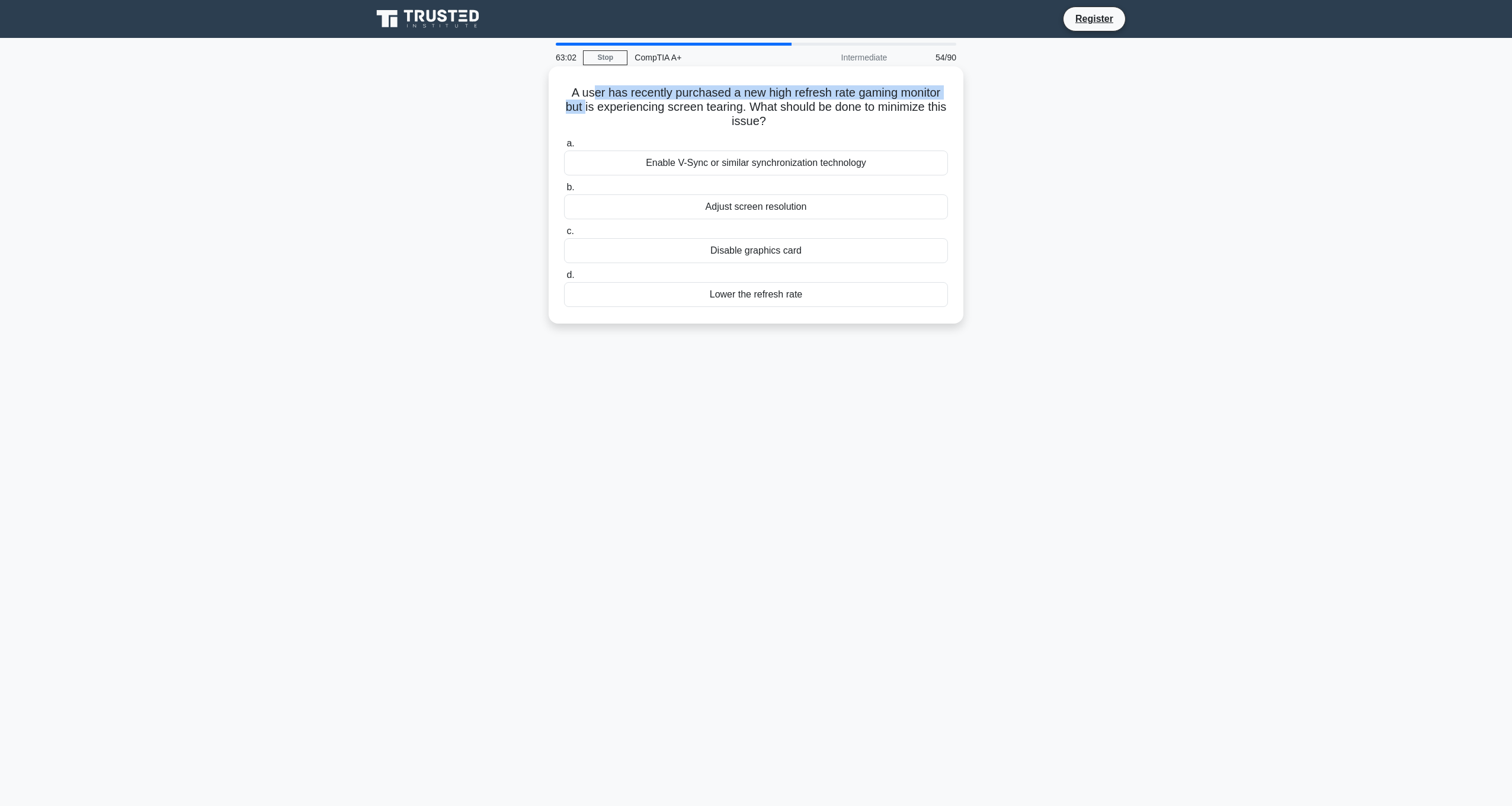
drag, startPoint x: 592, startPoint y: 101, endPoint x: 588, endPoint y: 94, distance: 8.1
click at [588, 94] on h5 "A user has recently purchased a new high refresh rate gaming monitor but is exp…" at bounding box center [756, 108] width 386 height 44
drag, startPoint x: 588, startPoint y: 94, endPoint x: 663, endPoint y: 103, distance: 75.5
click at [663, 103] on h5 "A user has recently purchased a new high refresh rate gaming monitor but is exp…" at bounding box center [756, 108] width 386 height 44
click at [776, 164] on div "Enable V-Sync or similar synchronization technology" at bounding box center [756, 163] width 384 height 25
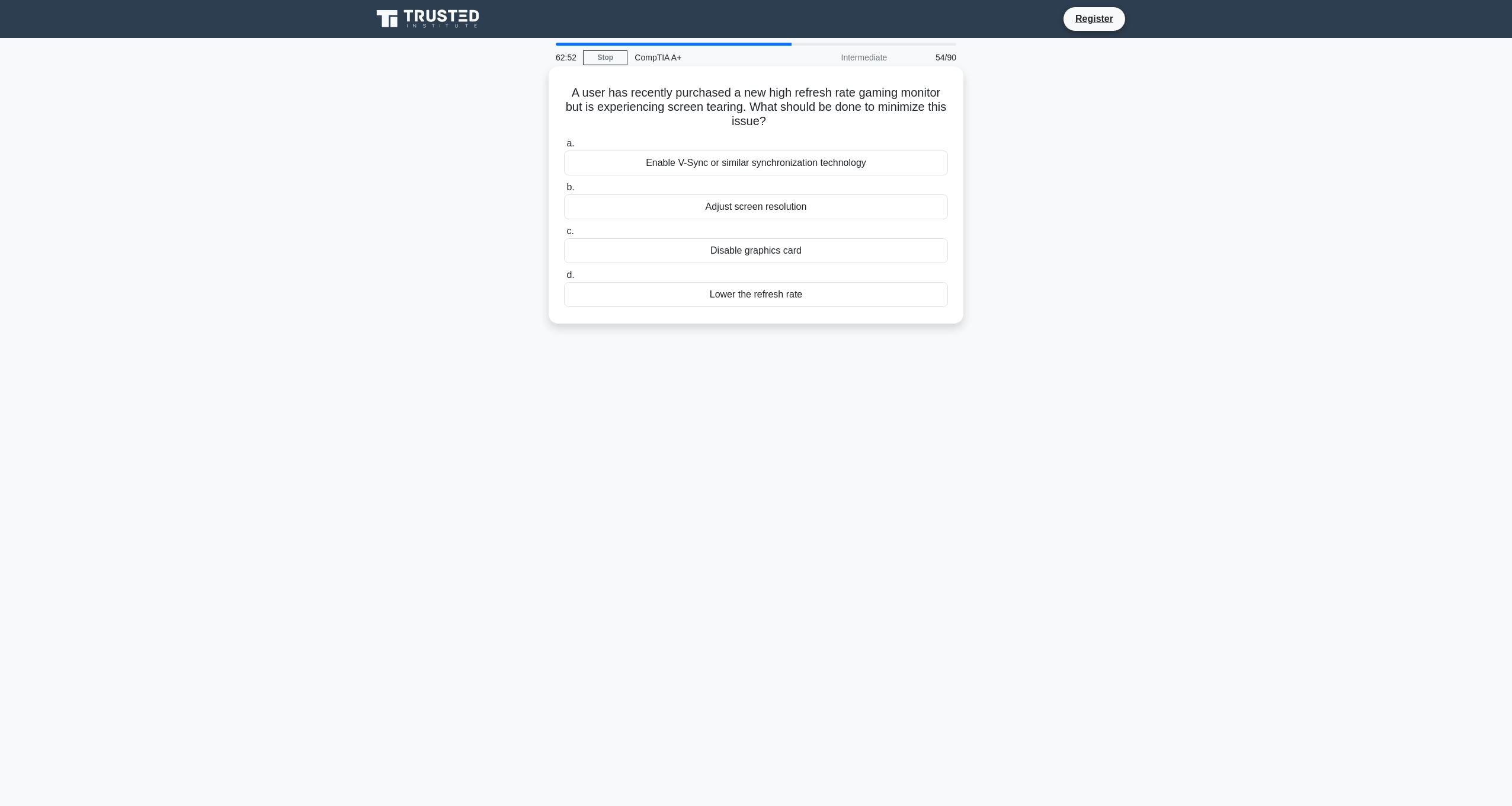
click at [564, 148] on input "a. Enable V-Sync or similar synchronization technology" at bounding box center [564, 144] width 0 height 8
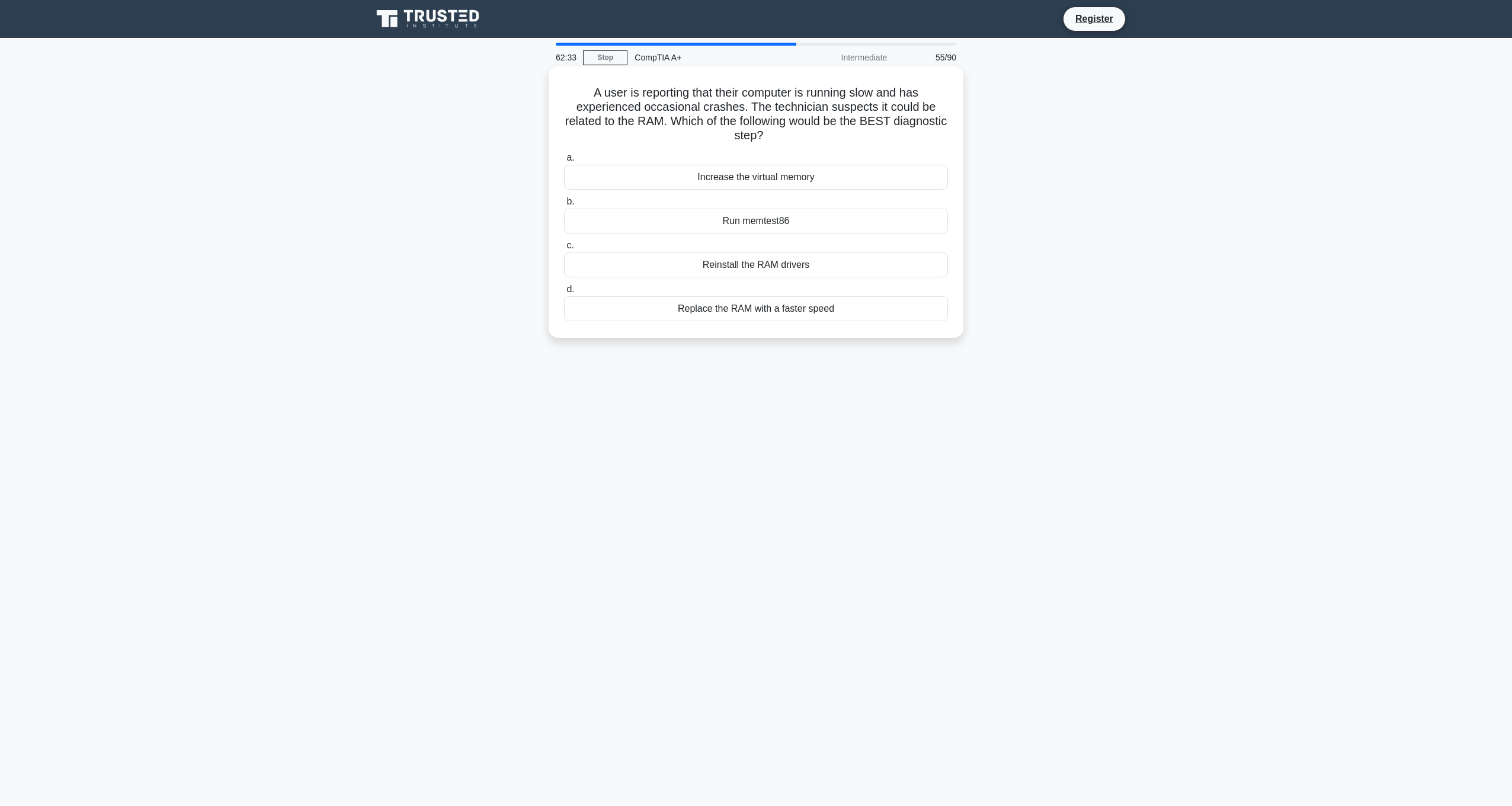
click at [801, 223] on div "Run memtest86" at bounding box center [756, 220] width 384 height 25
click at [564, 205] on input "b. Run memtest86" at bounding box center [564, 202] width 0 height 8
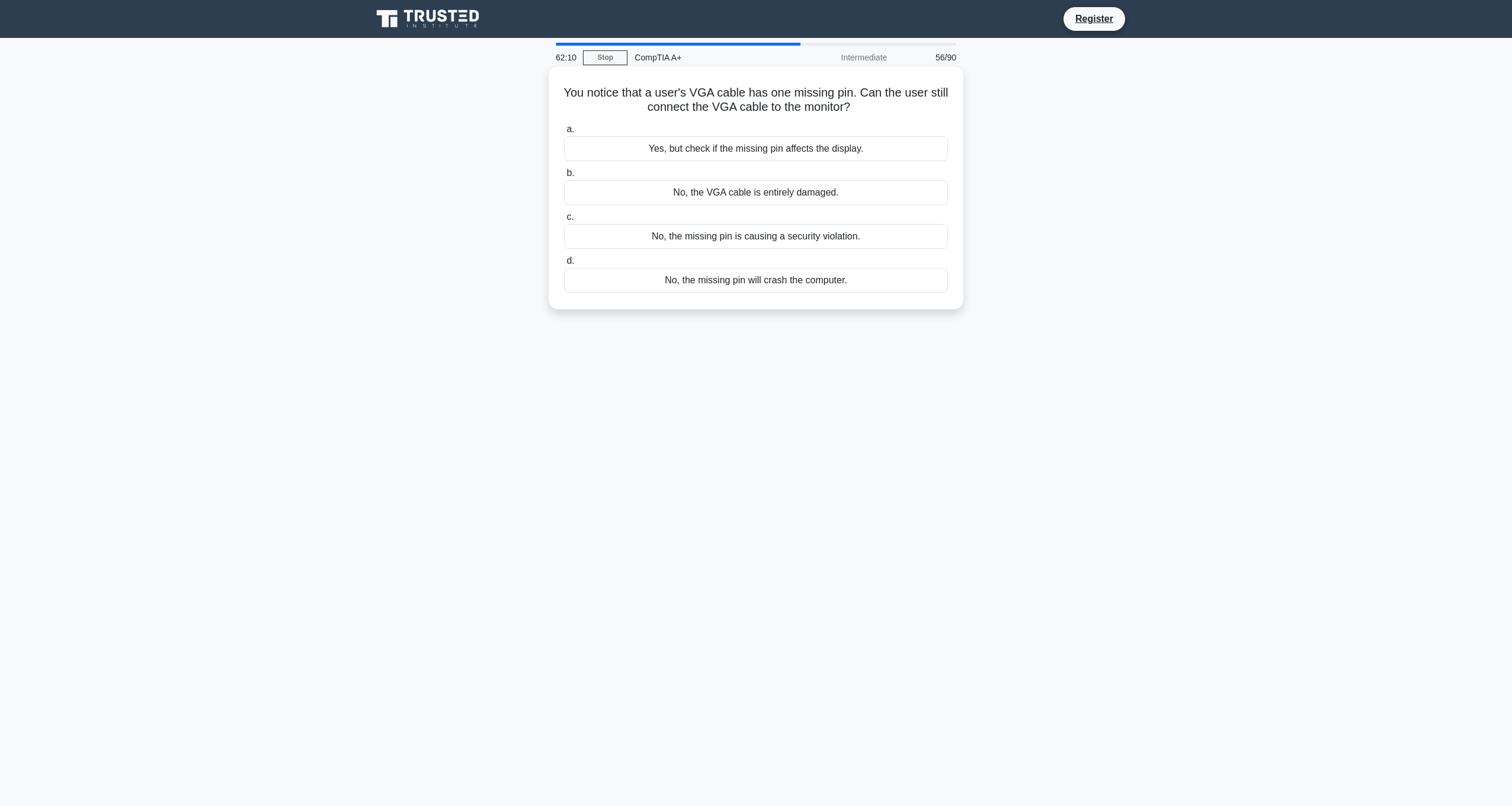
drag, startPoint x: 826, startPoint y: 98, endPoint x: 568, endPoint y: 83, distance: 258.4
click at [568, 83] on div "You notice that a user's VGA cable has one missing pin. Can the user still conn…" at bounding box center [755, 188] width 405 height 233
copy h5 "You notice that a user's VGA cable has one missing pin. Can the user still conn…"
click at [811, 151] on div "Yes, but check if the missing pin affects the display." at bounding box center [756, 148] width 384 height 25
click at [564, 133] on input "a. Yes, but check if the missing pin affects the display." at bounding box center [564, 130] width 0 height 8
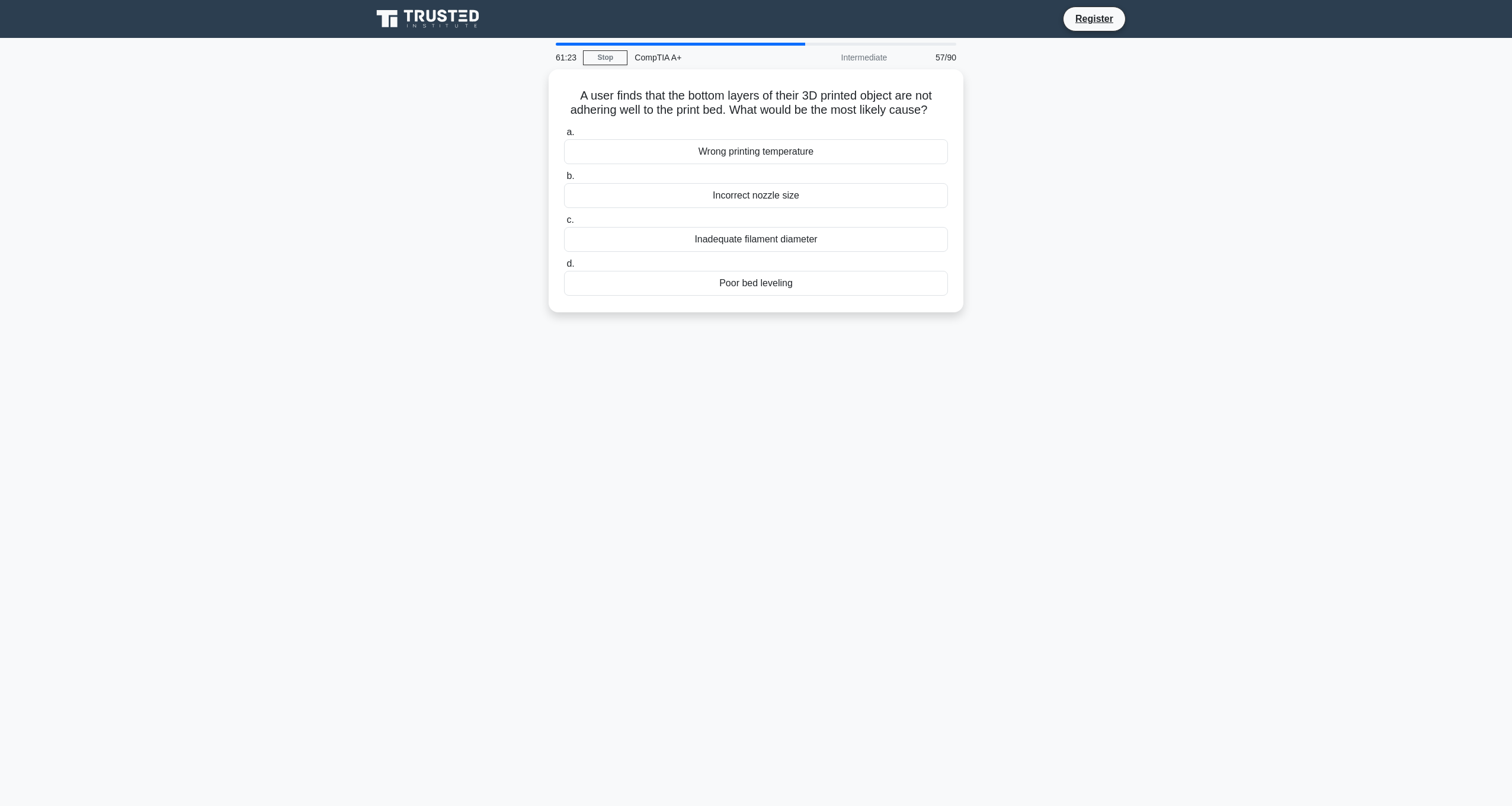
drag, startPoint x: 758, startPoint y: 298, endPoint x: 761, endPoint y: 380, distance: 82.1
click at [761, 380] on div "61:23 Stop CompTIA A+ Intermediate 57/90 A user finds that the bottom layers of…" at bounding box center [756, 339] width 782 height 592
click at [787, 161] on div "Wrong printing temperature" at bounding box center [756, 148] width 384 height 25
click at [564, 133] on input "a. Wrong printing temperature" at bounding box center [564, 130] width 0 height 8
click at [673, 89] on h5 "A technician suspects a voltage regulator issue is causing a laptop to overheat…" at bounding box center [756, 100] width 386 height 30
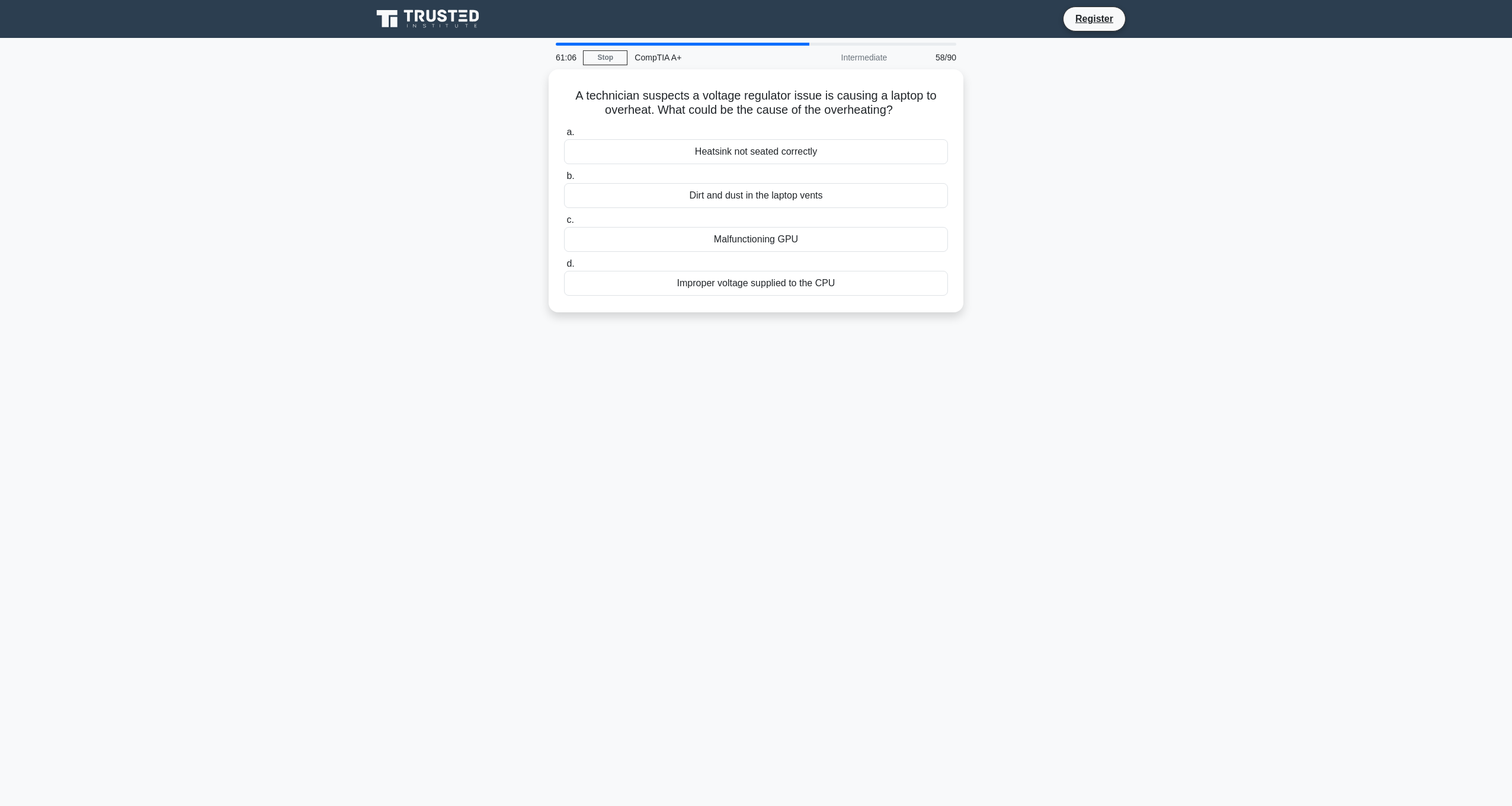
drag, startPoint x: 821, startPoint y: 149, endPoint x: 994, endPoint y: 123, distance: 174.9
drag, startPoint x: 994, startPoint y: 123, endPoint x: 914, endPoint y: 114, distance: 80.5
click at [914, 114] on h5 "A technician suspects a voltage regulator issue is causing a laptop to overheat…" at bounding box center [756, 100] width 386 height 30
click at [776, 200] on div "Dirt and dust in the laptop vents" at bounding box center [756, 192] width 384 height 25
click at [564, 177] on input "b. Dirt and dust in the laptop vents" at bounding box center [564, 173] width 0 height 8
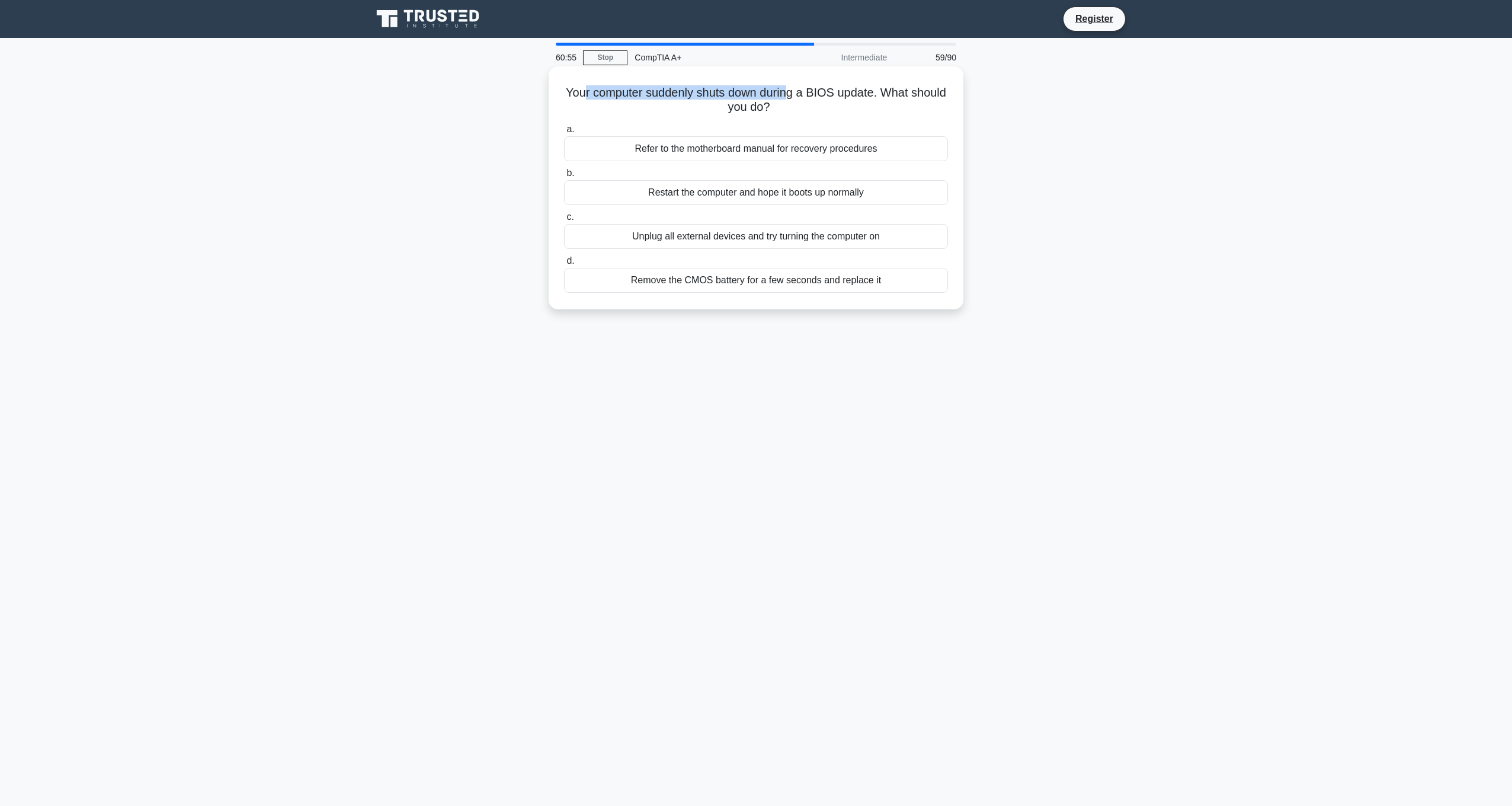
drag, startPoint x: 600, startPoint y: 94, endPoint x: 811, endPoint y: 94, distance: 211.0
click at [811, 94] on h5 "Your computer suddenly shuts down during a BIOS update. What should you do? .sp…" at bounding box center [756, 100] width 386 height 30
drag, startPoint x: 811, startPoint y: 94, endPoint x: 724, endPoint y: 114, distance: 89.3
click at [724, 114] on h5 "Your computer suddenly shuts down during a BIOS update. What should you do? .sp…" at bounding box center [756, 100] width 386 height 30
drag, startPoint x: 694, startPoint y: 104, endPoint x: 804, endPoint y: 108, distance: 110.1
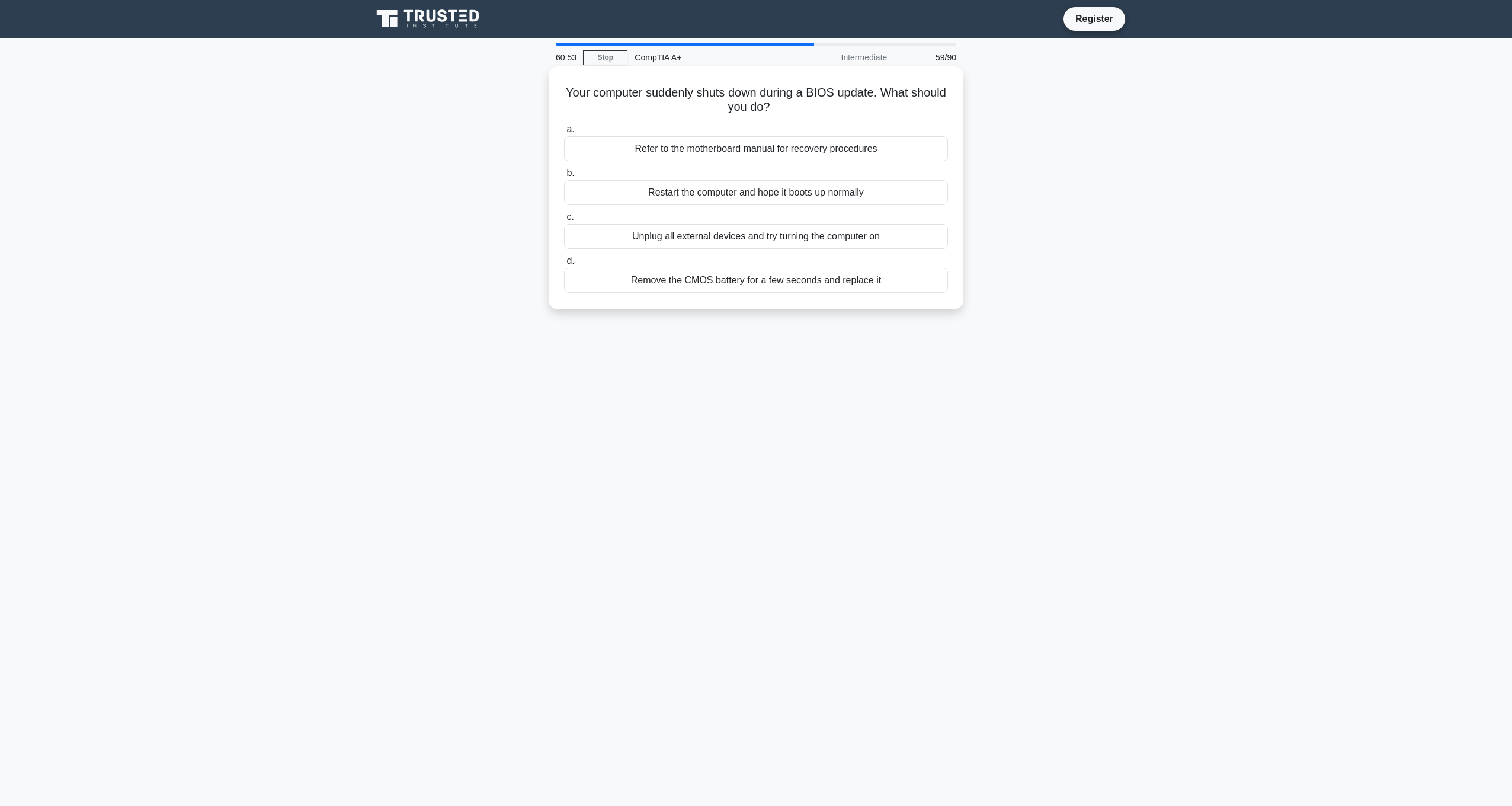
click at [804, 108] on h5 "Your computer suddenly shuts down during a BIOS update. What should you do? .sp…" at bounding box center [756, 100] width 386 height 30
drag, startPoint x: 804, startPoint y: 108, endPoint x: 784, endPoint y: 105, distance: 20.2
click at [784, 105] on h5 "Your computer suddenly shuts down during a BIOS update. What should you do? .sp…" at bounding box center [756, 100] width 386 height 30
click at [733, 148] on div "Refer to the motherboard manual for recovery procedures" at bounding box center [756, 148] width 384 height 25
click at [564, 133] on input "a. Refer to the motherboard manual for recovery procedures" at bounding box center [564, 130] width 0 height 8
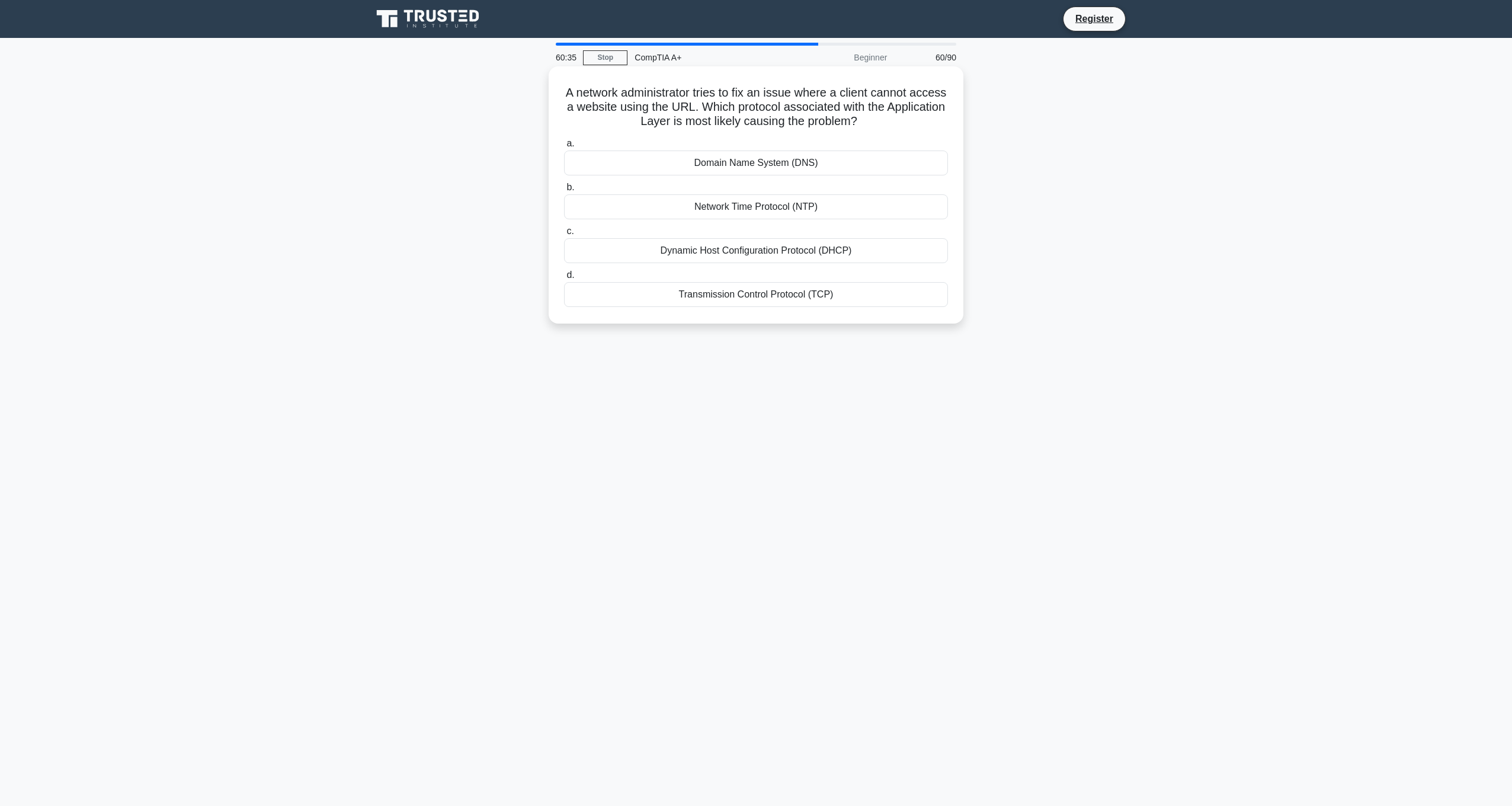
drag, startPoint x: 722, startPoint y: 113, endPoint x: 814, endPoint y: 92, distance: 94.4
click at [814, 92] on h5 "A network administrator tries to fix an issue where a client cannot access a we…" at bounding box center [756, 108] width 386 height 44
click at [822, 162] on div "Domain Name System (DNS)" at bounding box center [756, 163] width 384 height 25
click at [564, 148] on input "a. Domain Name System (DNS)" at bounding box center [564, 144] width 0 height 8
click at [861, 167] on div "Allow traffic on both port 80 and 443 and block all other ports" at bounding box center [756, 163] width 384 height 25
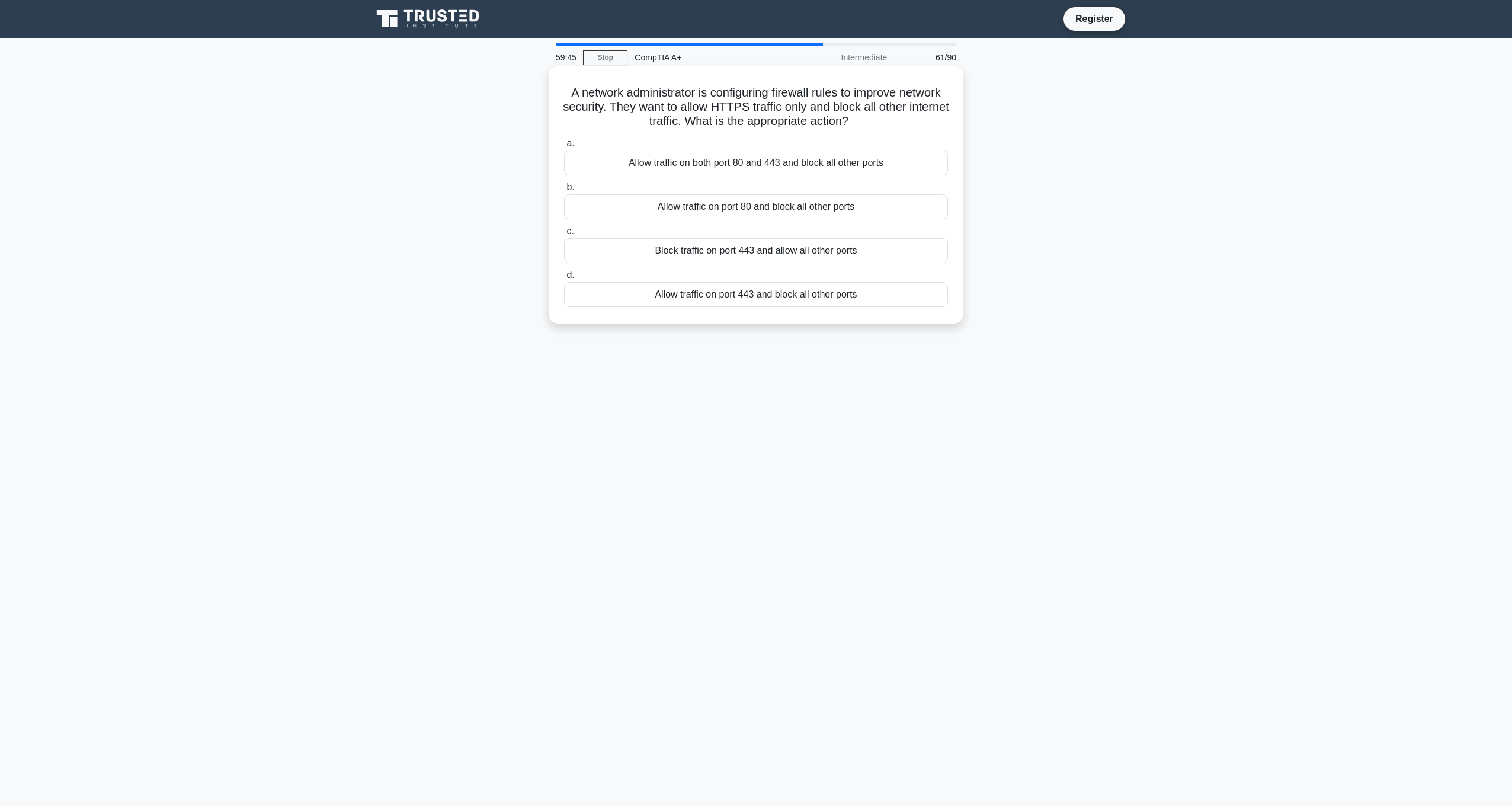
click at [564, 148] on input "a. Allow traffic on both port 80 and 443 and block all other ports" at bounding box center [564, 144] width 0 height 8
click at [770, 165] on div "Clean the scanner glass and ADF" at bounding box center [756, 163] width 384 height 25
click at [564, 148] on input "a. Clean the scanner glass and ADF" at bounding box center [564, 144] width 0 height 8
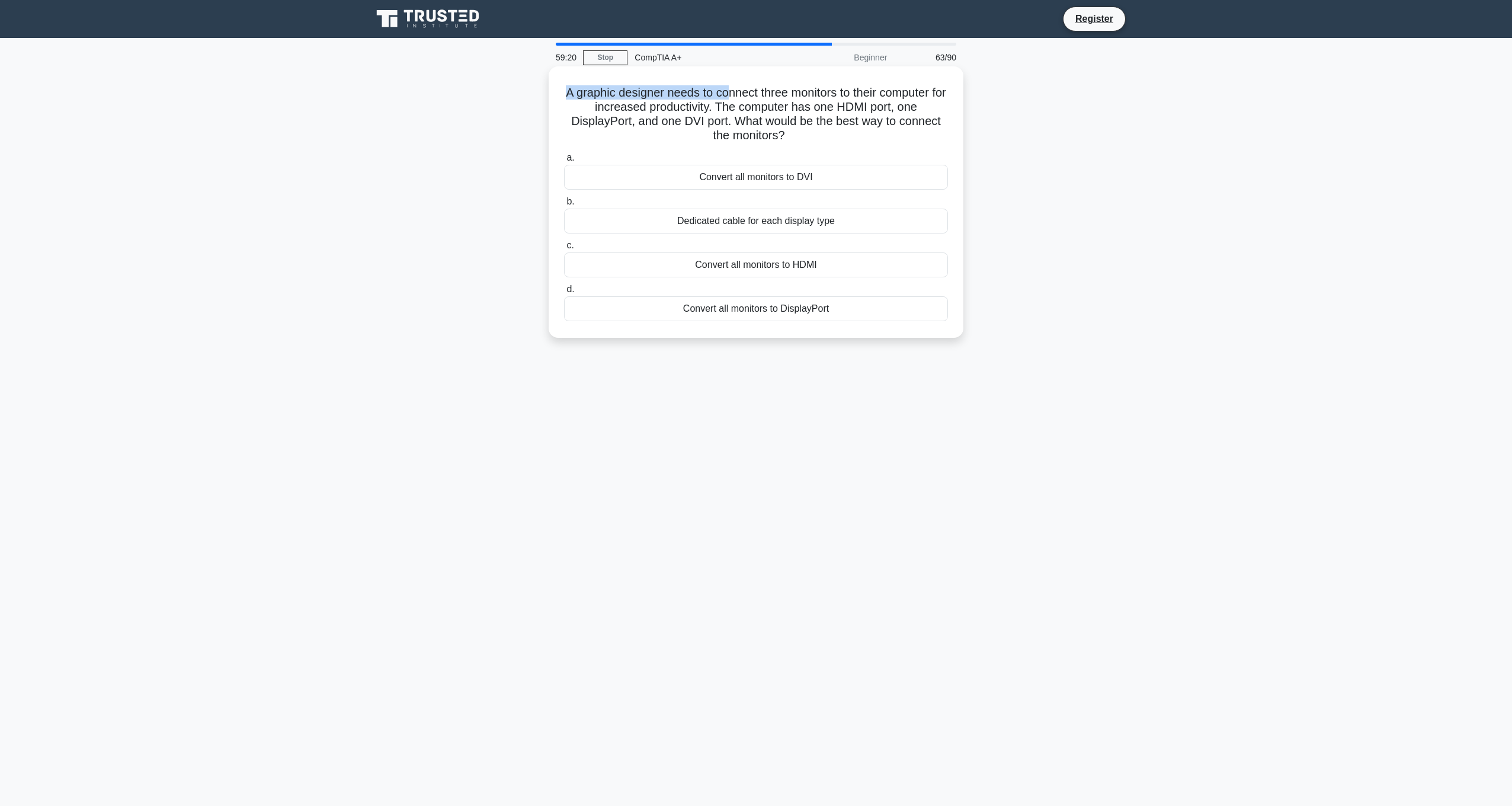
drag, startPoint x: 570, startPoint y: 93, endPoint x: 737, endPoint y: 92, distance: 167.0
click at [737, 92] on h5 "A graphic designer needs to connect three monitors to their computer for increa…" at bounding box center [756, 114] width 386 height 58
drag, startPoint x: 737, startPoint y: 92, endPoint x: 746, endPoint y: 105, distance: 15.8
click at [746, 105] on h5 "A graphic designer needs to connect three monitors to their computer for increa…" at bounding box center [756, 114] width 386 height 58
click at [784, 225] on div "Dedicated cable for each display type" at bounding box center [756, 220] width 384 height 25
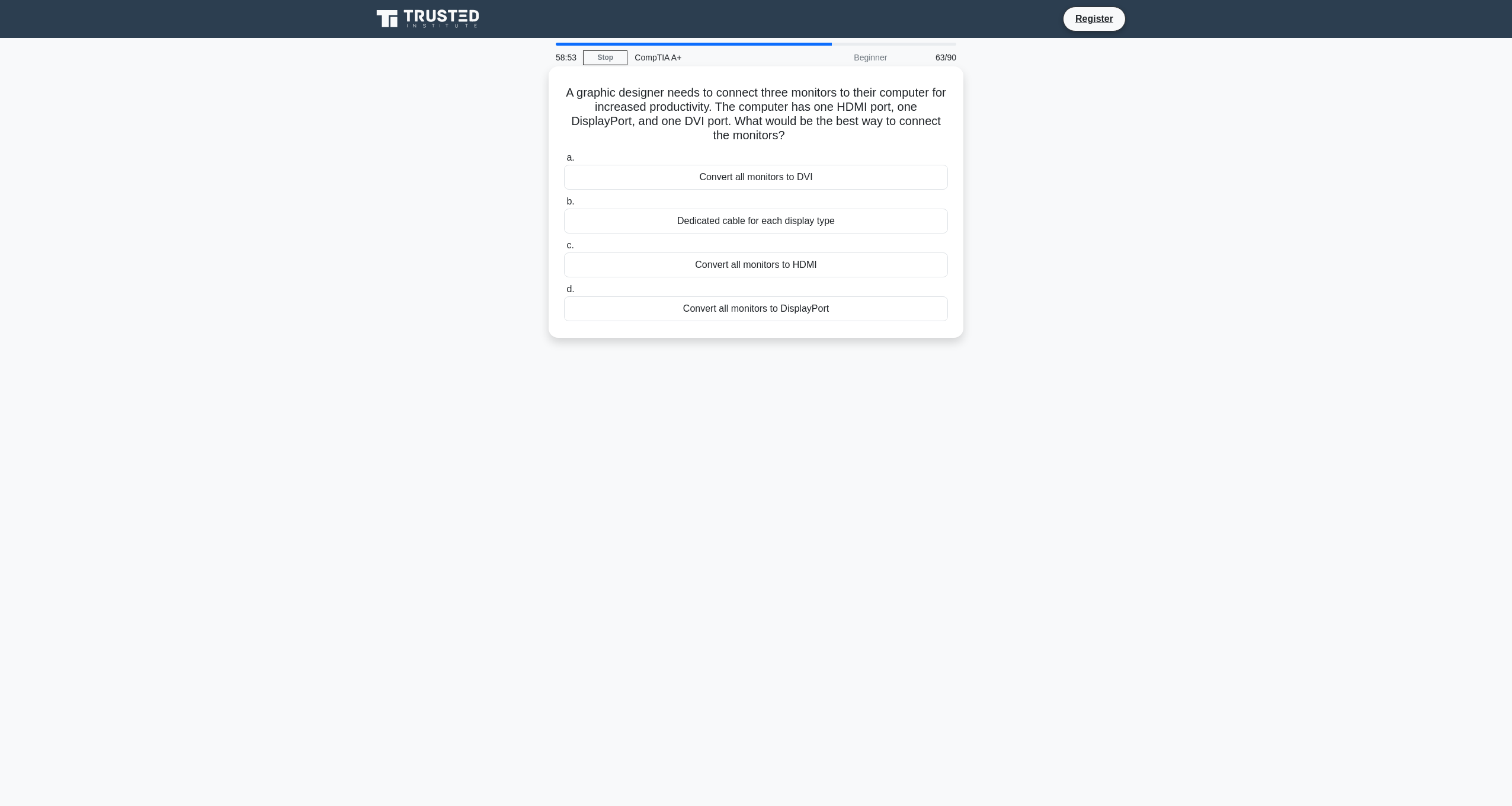
click at [564, 205] on input "b. Dedicated cable for each display type" at bounding box center [564, 202] width 0 height 8
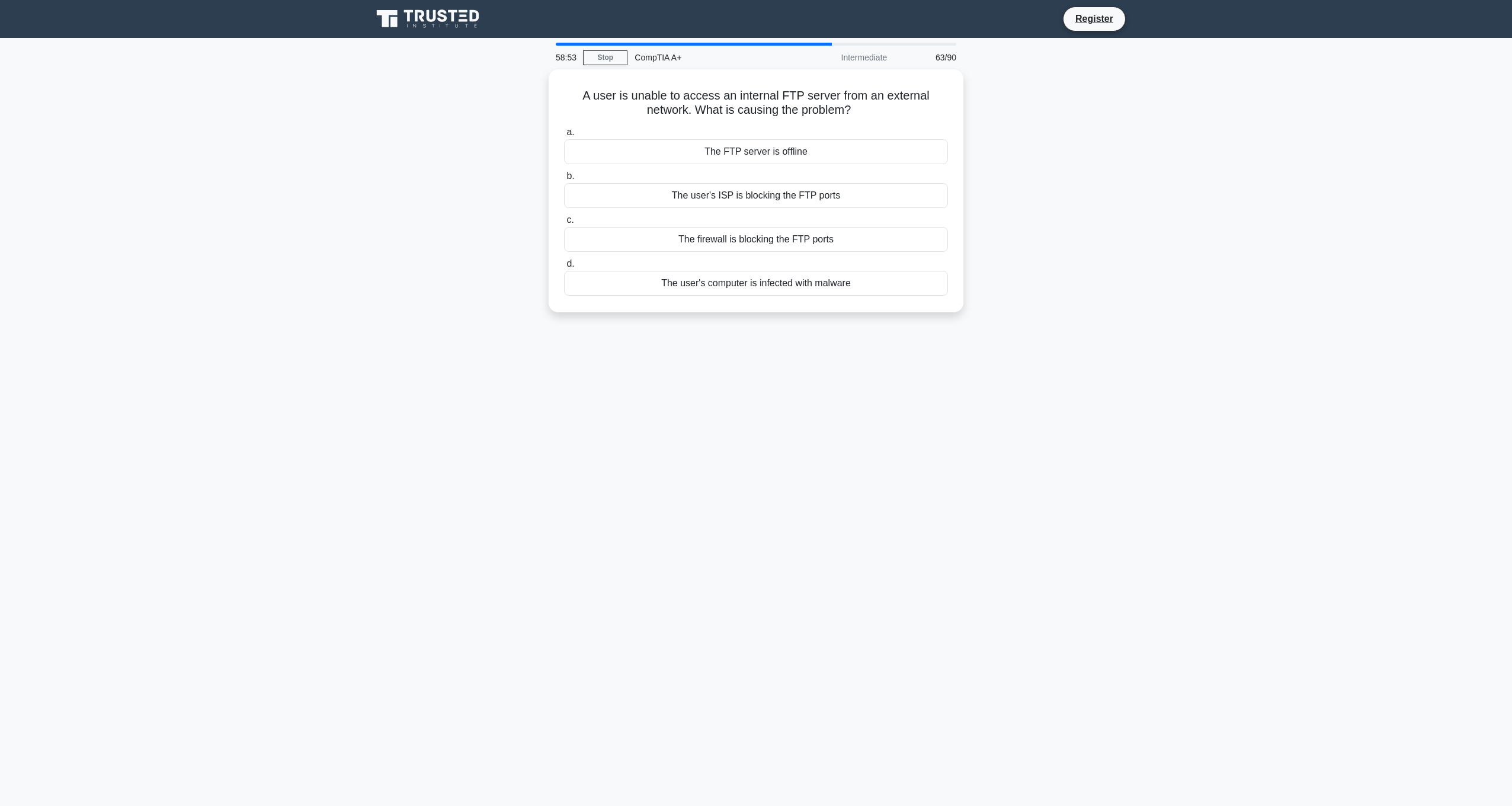
click at [784, 225] on label "c. The firewall is blocking the FTP ports" at bounding box center [756, 233] width 384 height 39
click at [564, 224] on input "c. The firewall is blocking the FTP ports" at bounding box center [564, 220] width 0 height 8
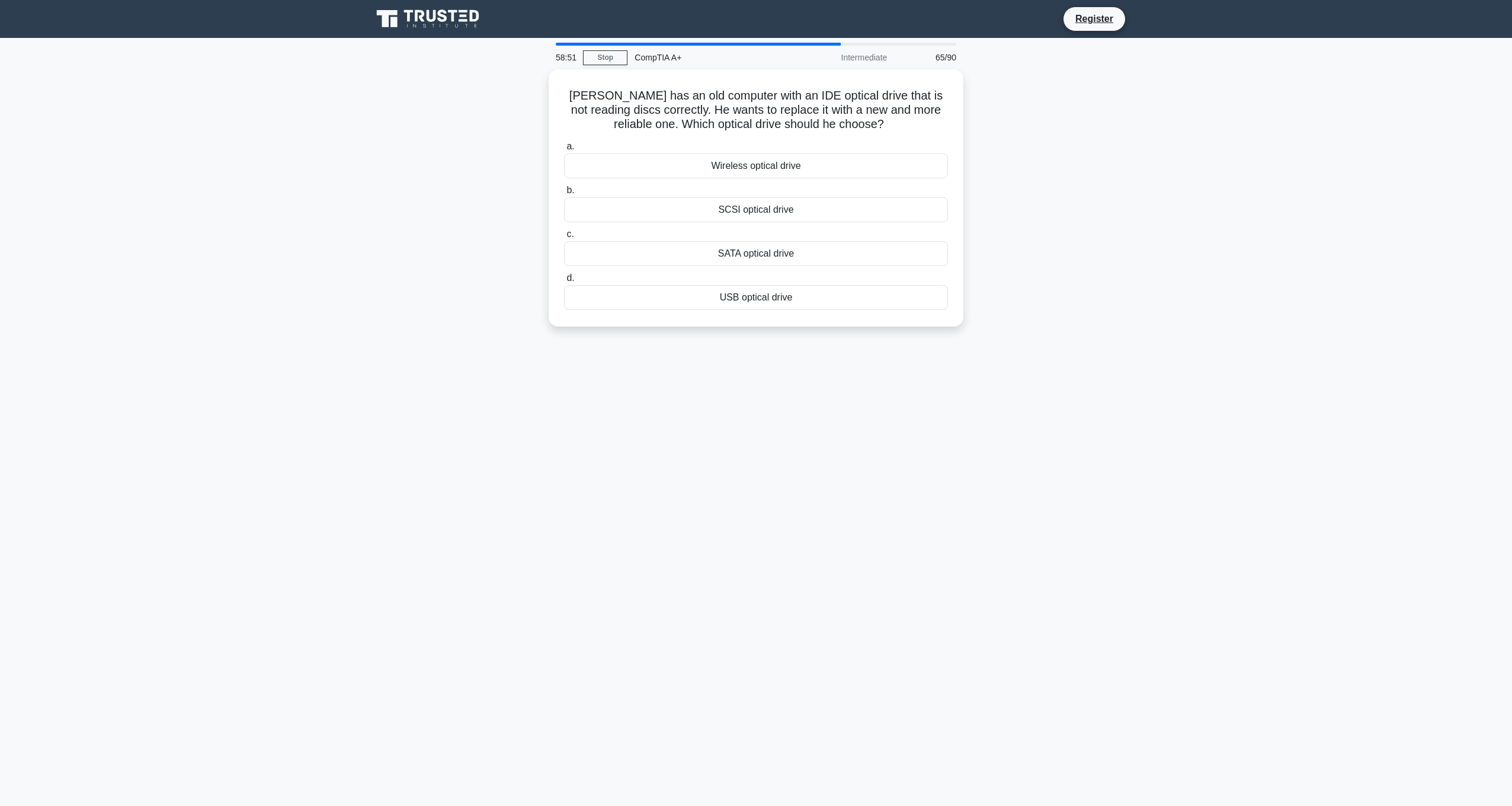
drag, startPoint x: 784, startPoint y: 225, endPoint x: 1223, endPoint y: 396, distance: 471.1
drag, startPoint x: 1223, startPoint y: 396, endPoint x: 1156, endPoint y: 364, distance: 74.2
click at [1156, 364] on main "58:50 Stop CompTIA A+ Intermediate 65/90 [PERSON_NAME] has an old computer with…" at bounding box center [756, 422] width 1512 height 768
click at [808, 248] on div "SATA optical drive" at bounding box center [756, 250] width 384 height 25
click at [564, 235] on input "c. SATA optical drive" at bounding box center [564, 231] width 0 height 8
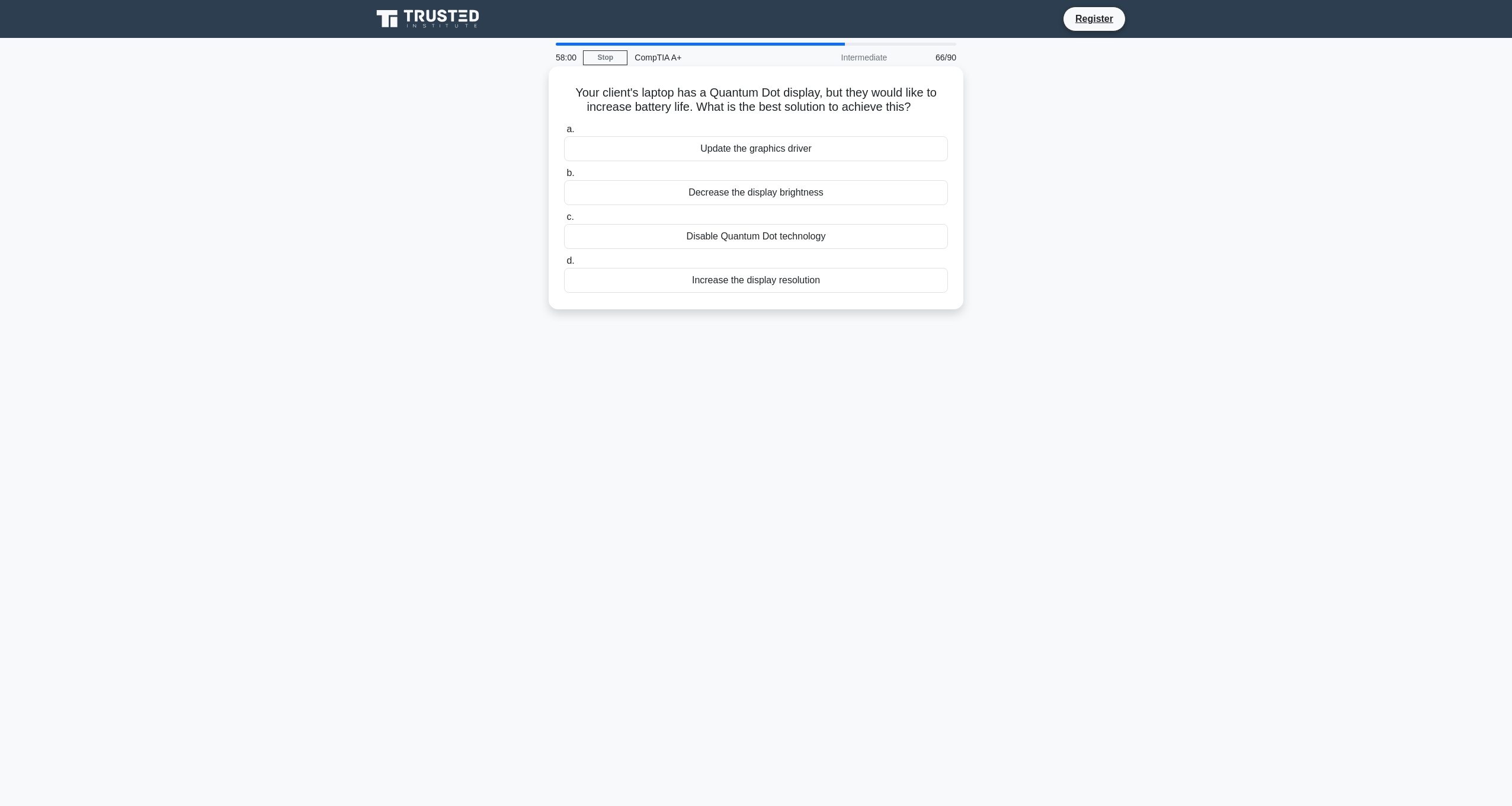
click at [823, 242] on div "Disable Quantum Dot technology" at bounding box center [756, 236] width 384 height 25
click at [564, 221] on input "c. Disable Quantum Dot technology" at bounding box center [564, 217] width 0 height 8
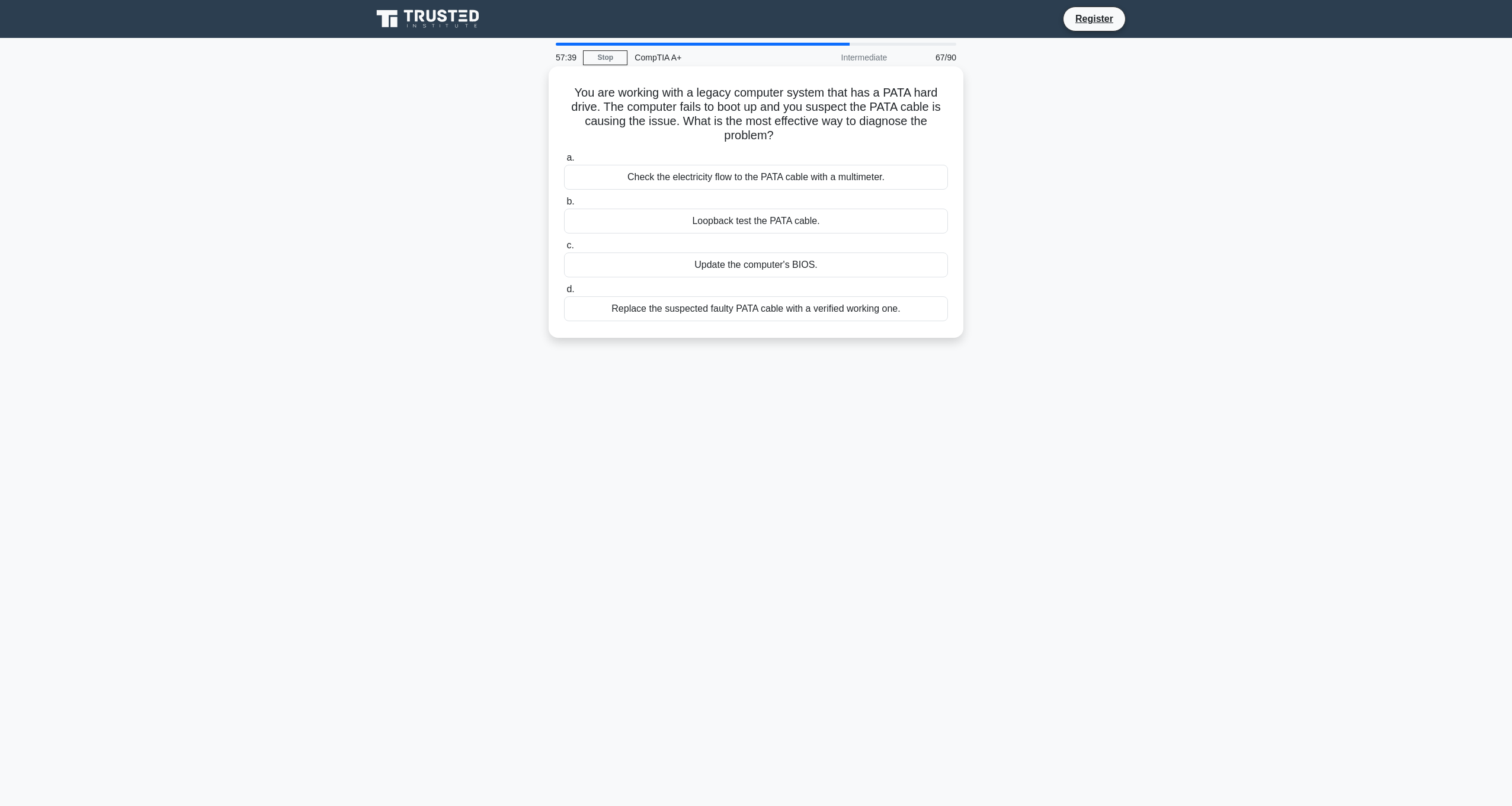
click at [823, 319] on div "Replace the suspected faulty PATA cable with a verified working one." at bounding box center [756, 308] width 384 height 25
click at [564, 293] on input "d. Replace the suspected faulty PATA cable with a verified working one." at bounding box center [564, 289] width 0 height 8
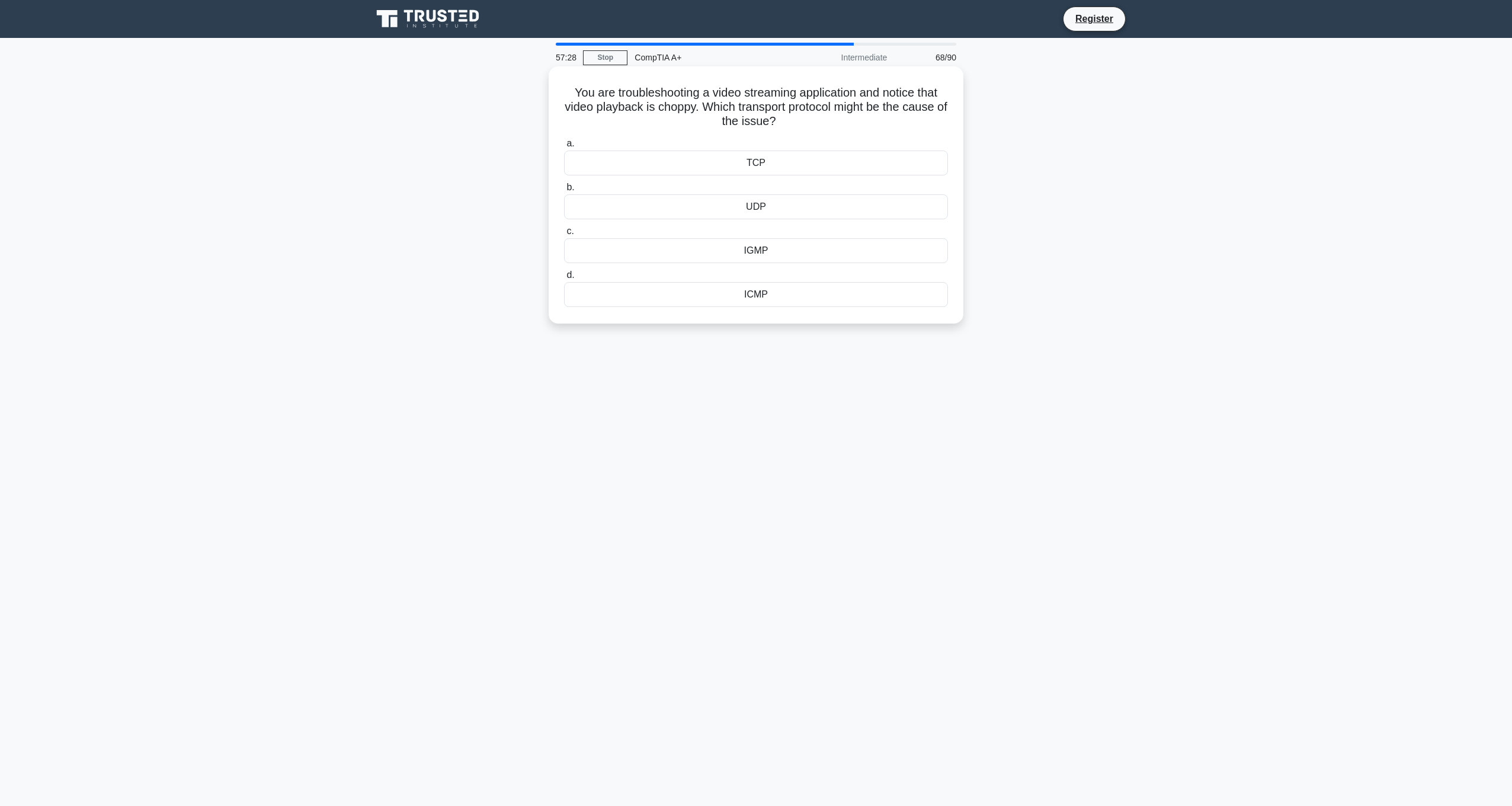
click at [770, 292] on div "ICMP" at bounding box center [756, 294] width 384 height 25
click at [564, 279] on input "d. ICMP" at bounding box center [564, 275] width 0 height 8
click at [833, 158] on div "Yes" at bounding box center [756, 163] width 384 height 25
click at [564, 148] on input "a. Yes" at bounding box center [564, 144] width 0 height 8
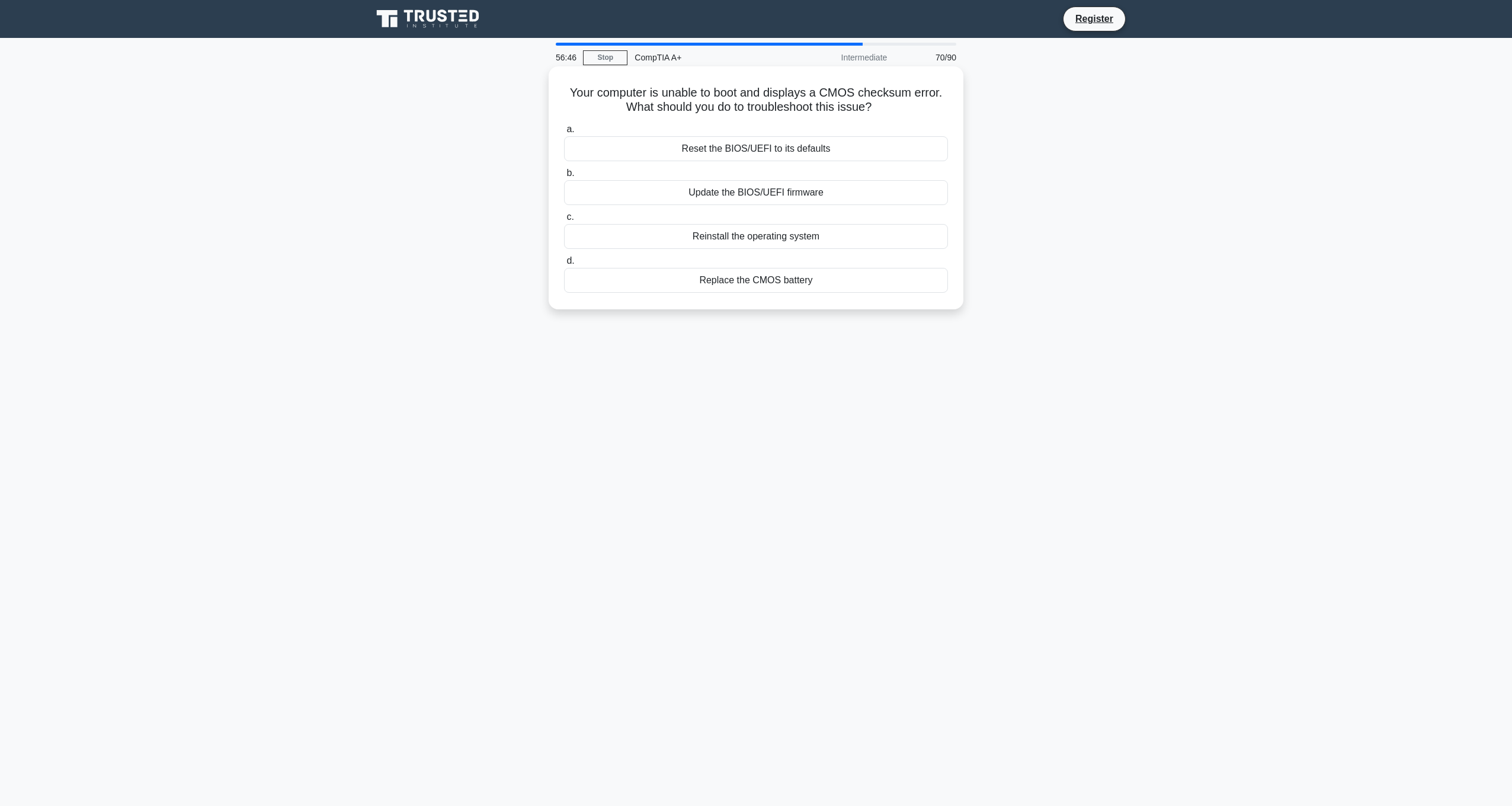
click at [758, 287] on div "Replace the CMOS battery" at bounding box center [756, 280] width 384 height 25
click at [564, 265] on input "d. Replace the CMOS battery" at bounding box center [564, 261] width 0 height 8
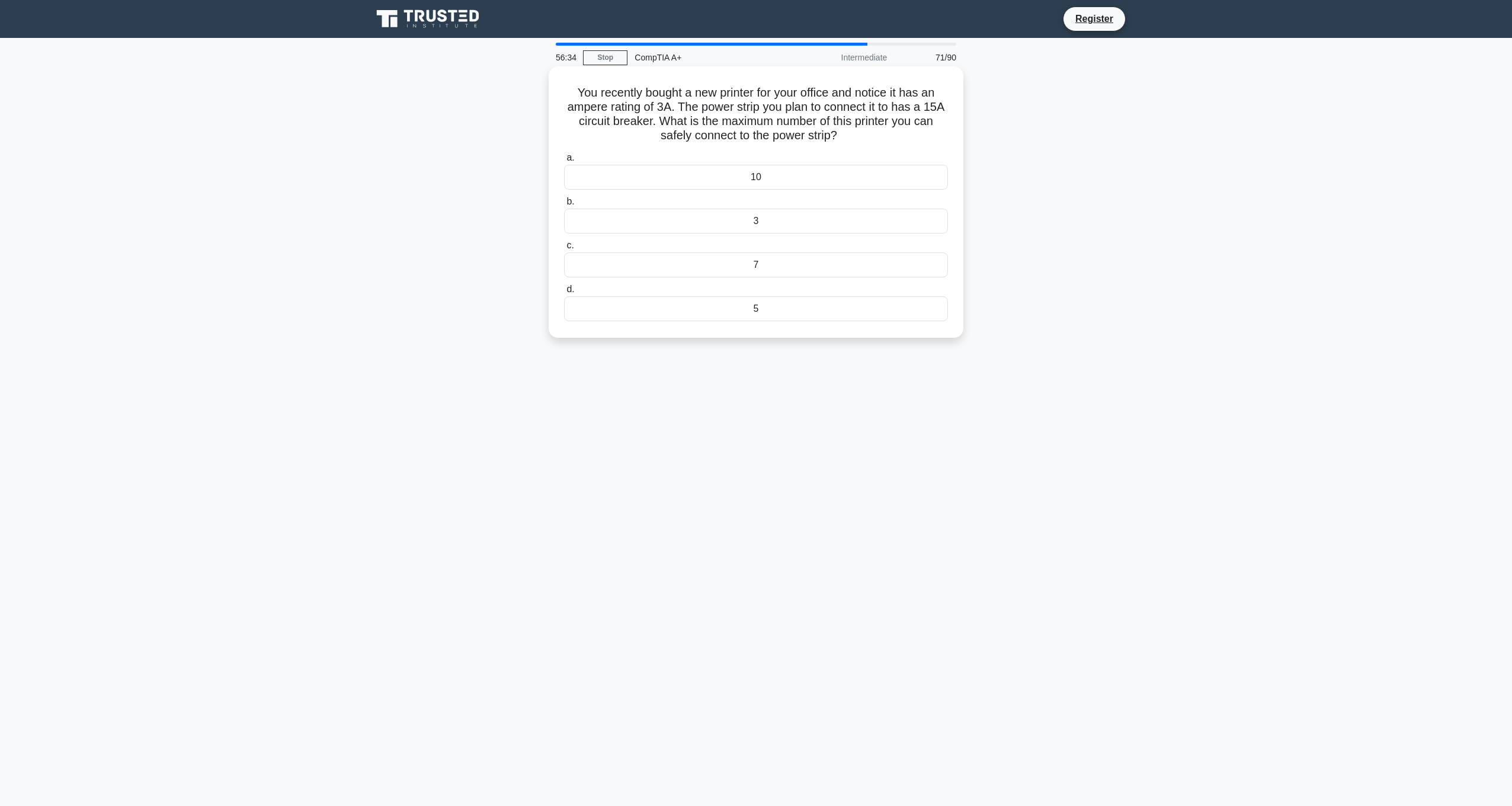
click at [780, 314] on div "5" at bounding box center [756, 308] width 384 height 25
click at [564, 293] on input "d. 5" at bounding box center [564, 289] width 0 height 8
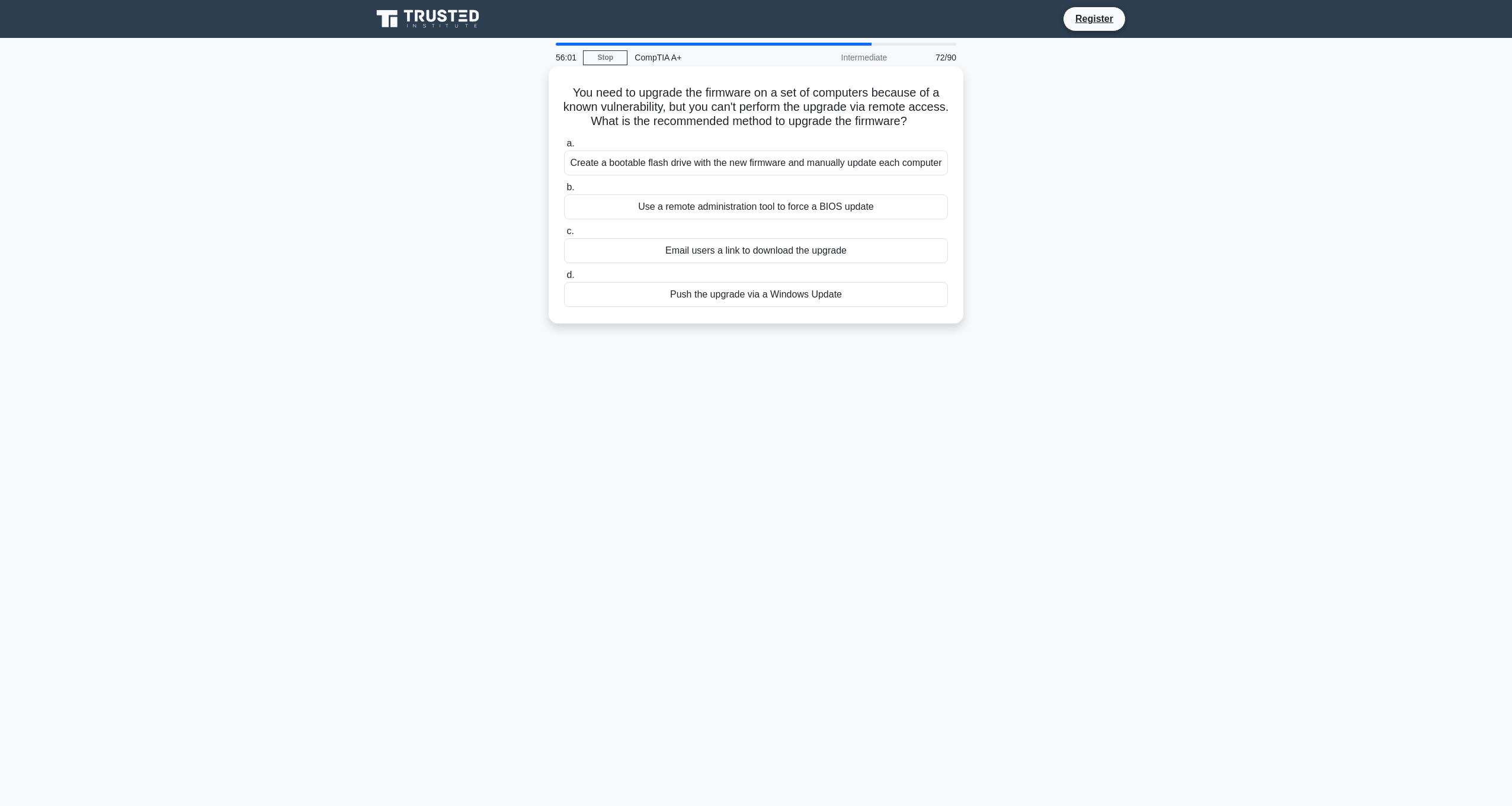
click at [798, 163] on div "Create a bootable flash drive with the new firmware and manually update each co…" at bounding box center [756, 163] width 384 height 25
click at [564, 148] on input "a. Create a bootable flash drive with the new firmware and manually update each…" at bounding box center [564, 144] width 0 height 8
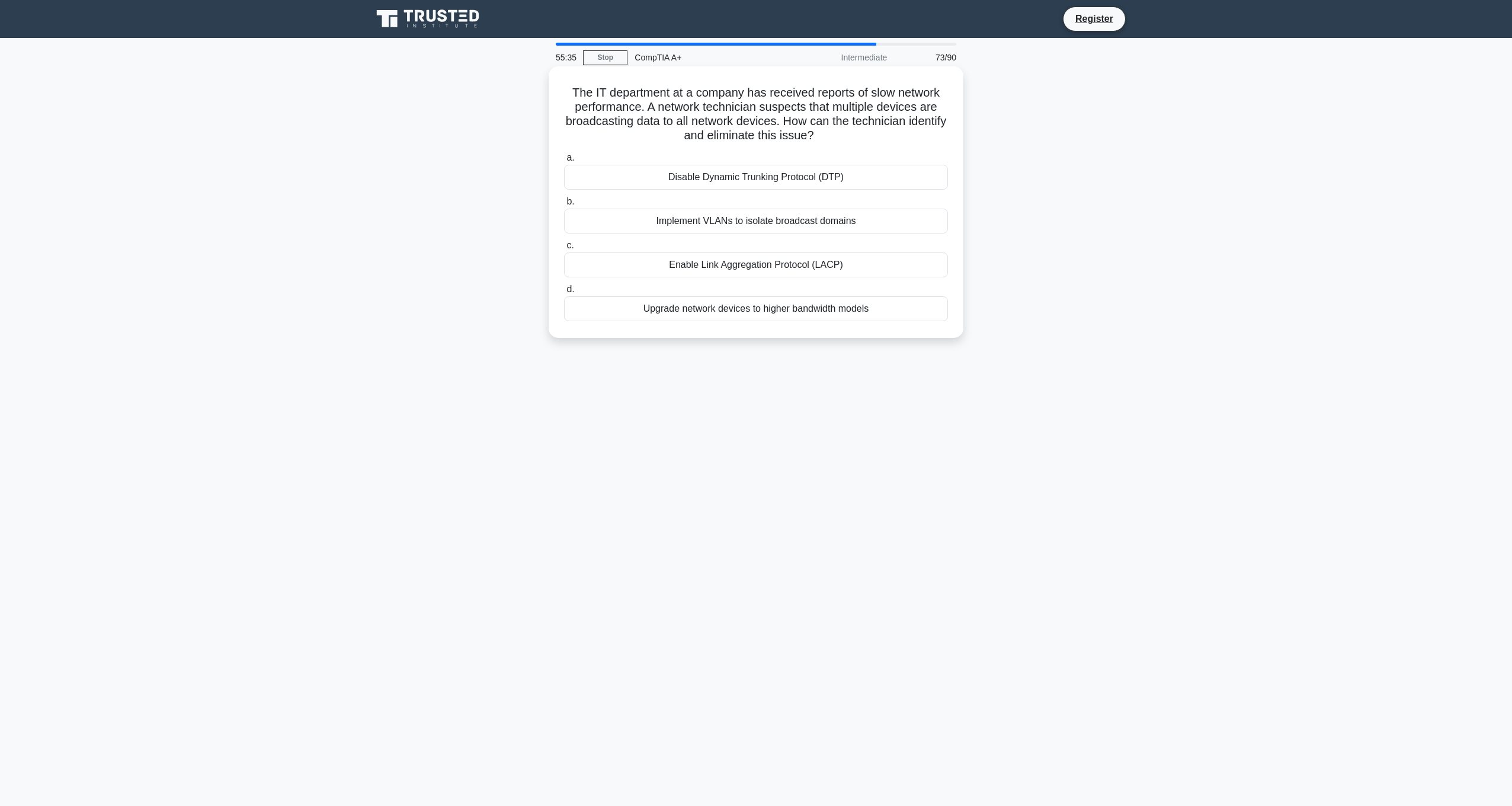
click at [820, 226] on div "Implement VLANs to isolate broadcast domains" at bounding box center [756, 220] width 384 height 25
click at [564, 205] on input "b. Implement VLANs to isolate broadcast domains" at bounding box center [564, 202] width 0 height 8
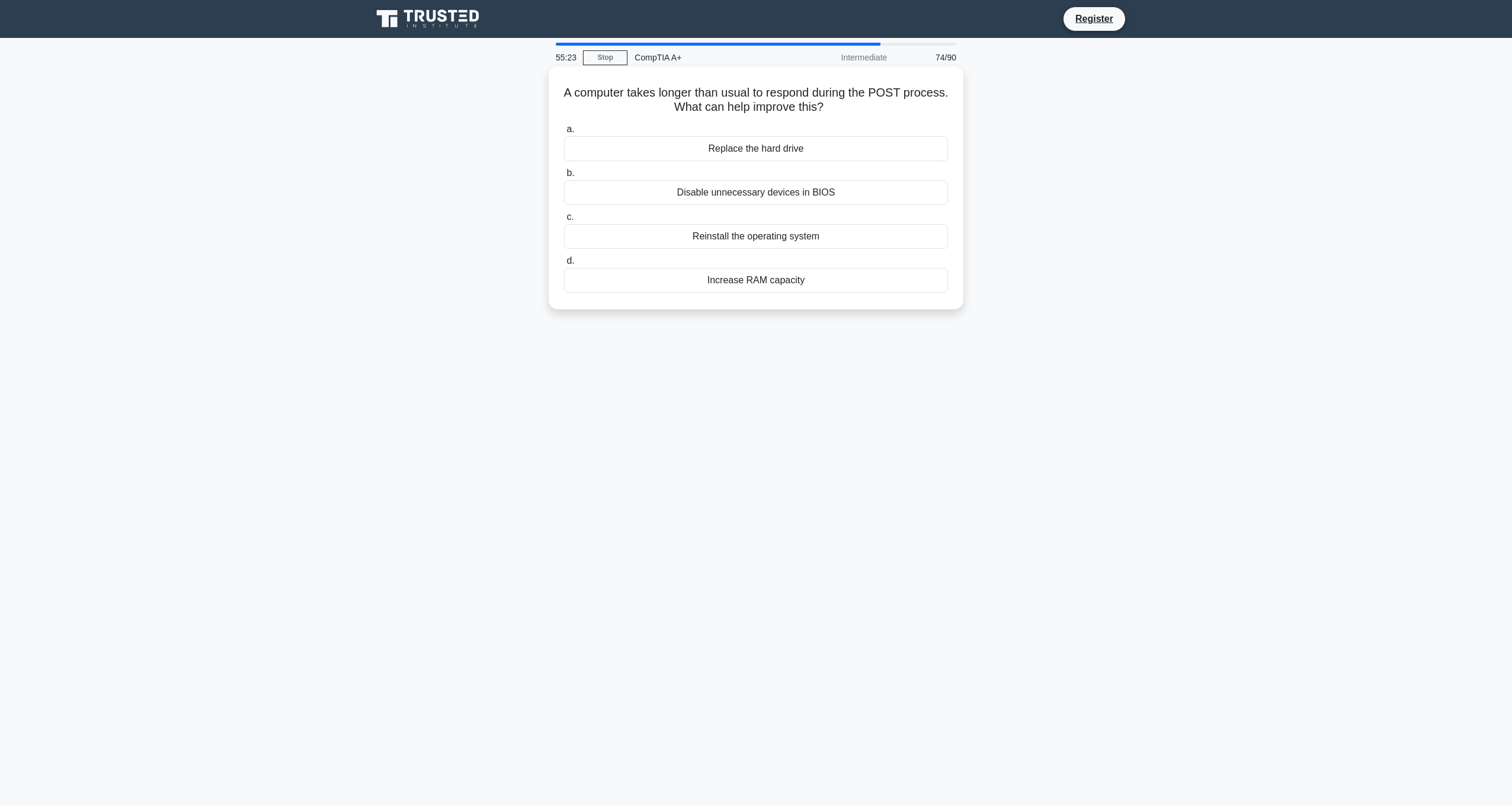
click at [788, 283] on div "Increase RAM capacity" at bounding box center [756, 280] width 384 height 25
click at [564, 265] on input "d. Increase RAM capacity" at bounding box center [564, 261] width 0 height 8
drag, startPoint x: 781, startPoint y: 136, endPoint x: 854, endPoint y: 109, distance: 77.8
drag, startPoint x: 854, startPoint y: 109, endPoint x: 929, endPoint y: 92, distance: 76.9
click at [929, 92] on h5 "[PERSON_NAME] is unable to print from her smartphone to her office printer. Wha…" at bounding box center [756, 100] width 386 height 30
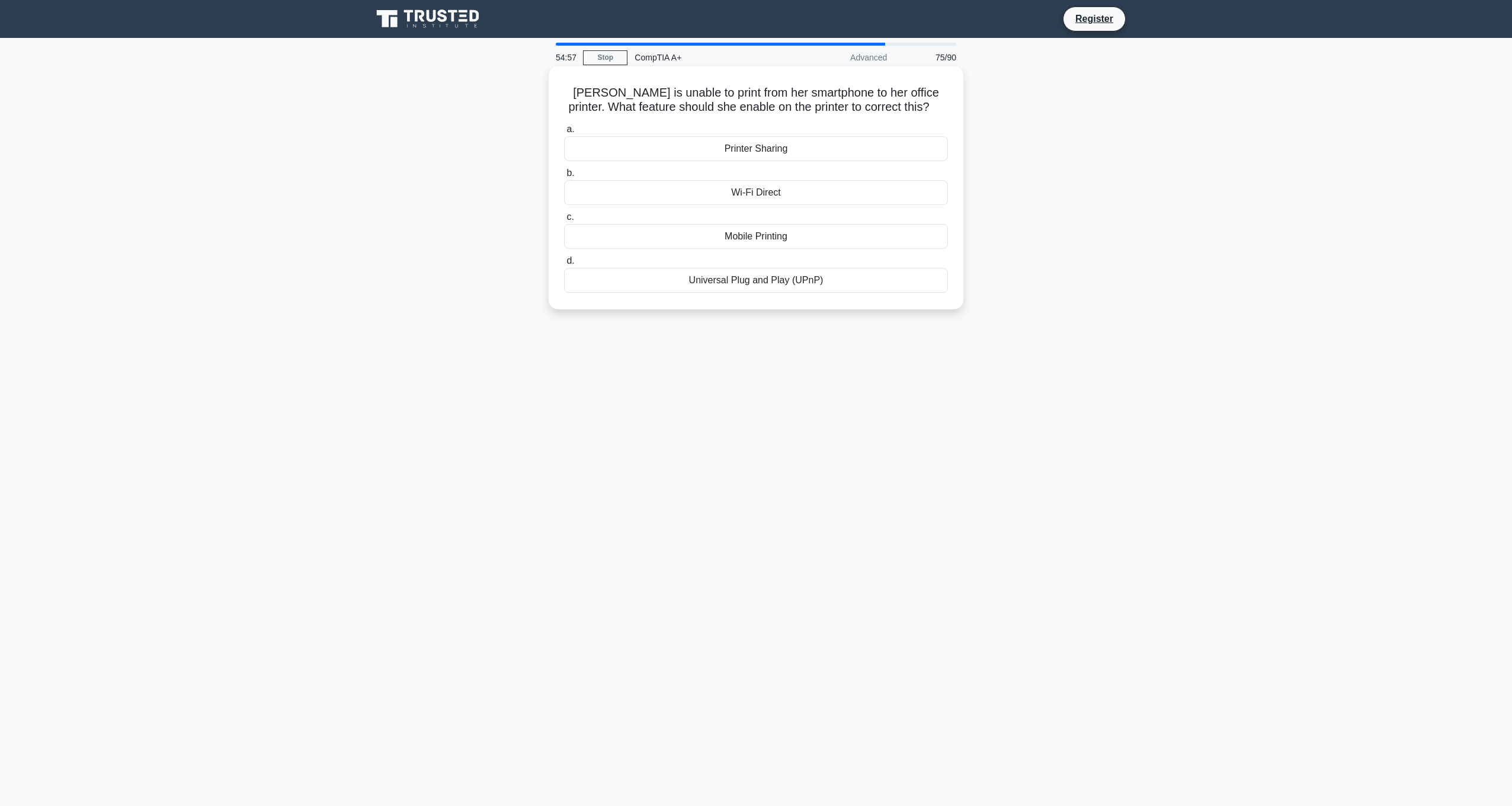
drag, startPoint x: 800, startPoint y: 195, endPoint x: 809, endPoint y: 185, distance: 13.5
drag, startPoint x: 809, startPoint y: 185, endPoint x: 794, endPoint y: 186, distance: 15.0
click at [794, 186] on div "Wi-Fi Direct" at bounding box center [756, 192] width 384 height 25
click at [564, 177] on input "b. Wi-Fi Direct" at bounding box center [564, 173] width 0 height 8
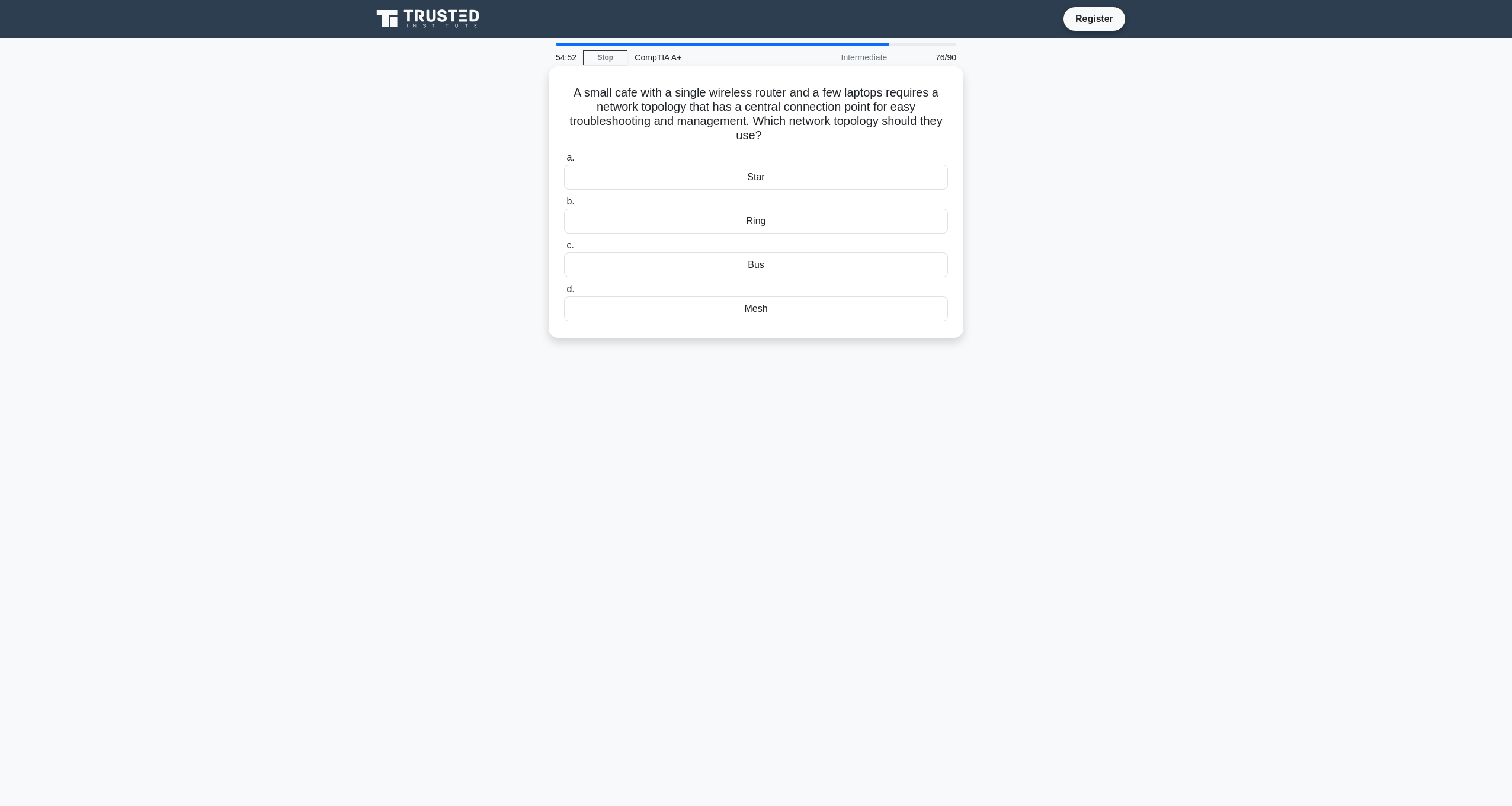
drag, startPoint x: 704, startPoint y: 158, endPoint x: 729, endPoint y: 114, distance: 50.6
click at [729, 114] on h5 "A small cafe with a single wireless router and a few laptops requires a network…" at bounding box center [756, 114] width 386 height 58
click at [800, 314] on div "Mesh" at bounding box center [756, 308] width 384 height 25
click at [564, 293] on input "d. Mesh" at bounding box center [564, 289] width 0 height 8
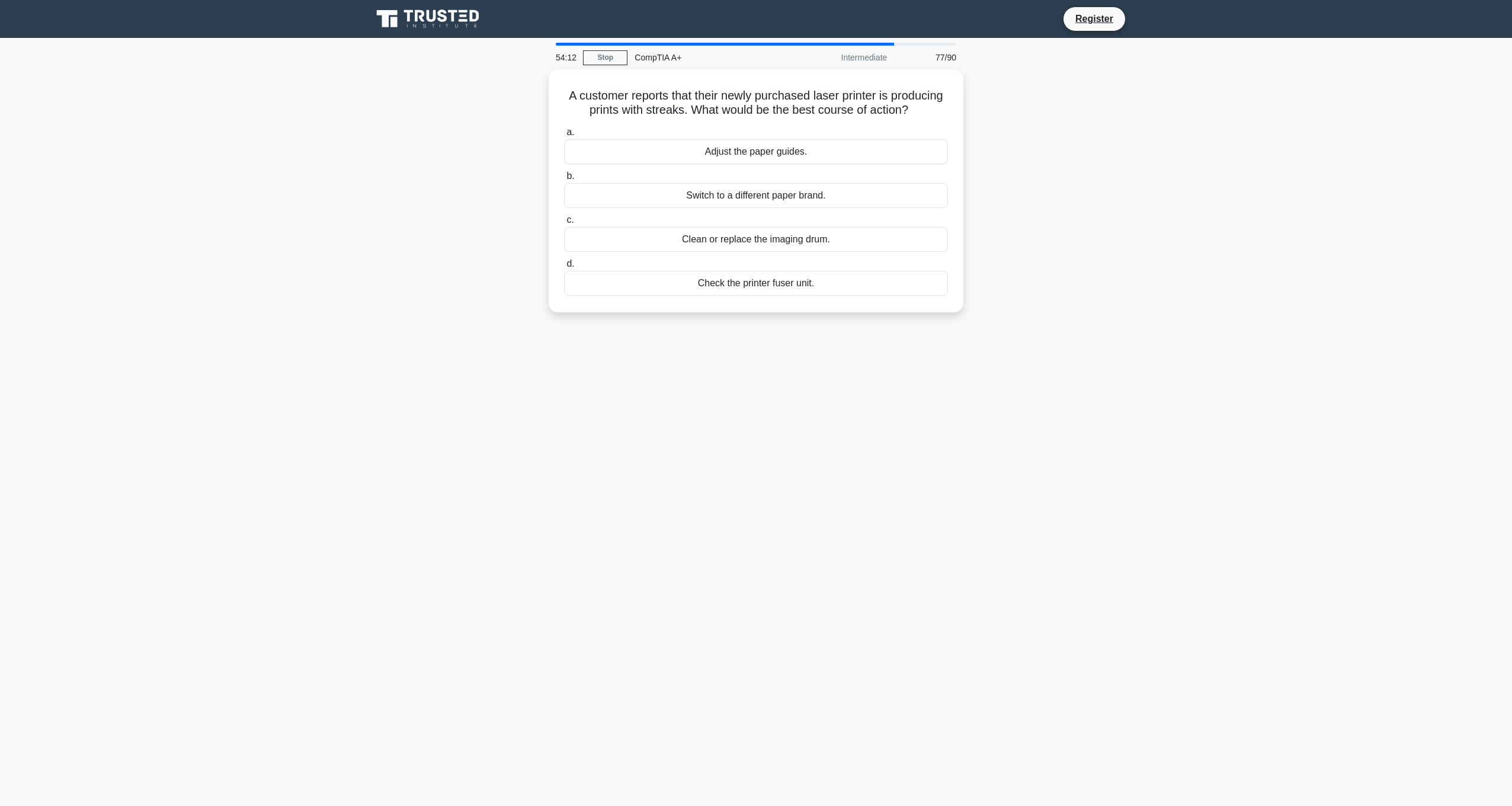
drag, startPoint x: 821, startPoint y: 217, endPoint x: 1064, endPoint y: 251, distance: 245.4
drag, startPoint x: 1064, startPoint y: 251, endPoint x: 1068, endPoint y: 208, distance: 43.2
click at [1068, 208] on div "A customer reports that their newly purchased laser printer is producing prints…" at bounding box center [756, 198] width 782 height 257
click at [866, 159] on div "Adjust the paper guides." at bounding box center [756, 148] width 384 height 25
click at [564, 133] on input "a. Adjust the paper guides." at bounding box center [564, 130] width 0 height 8
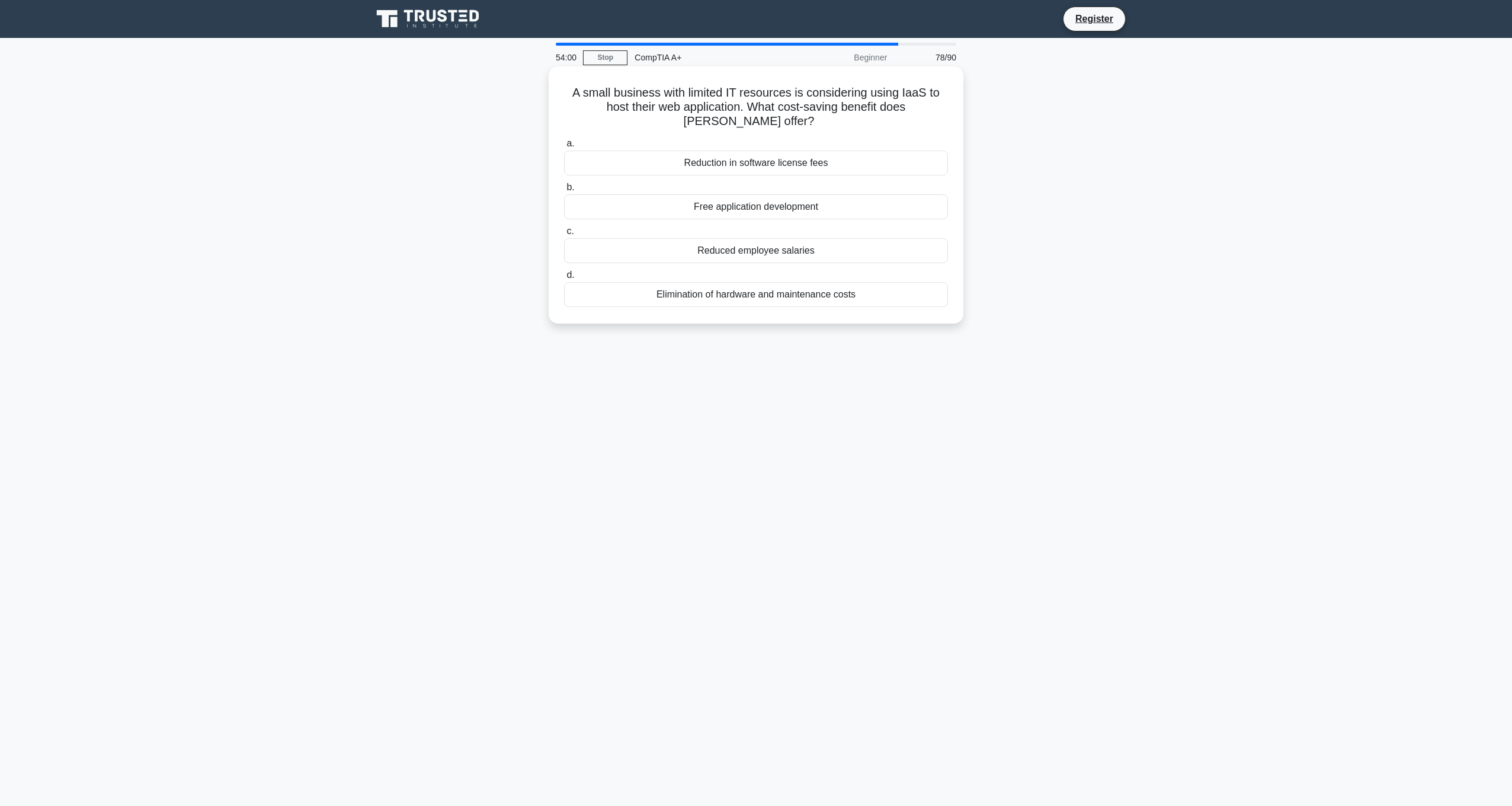
drag, startPoint x: 737, startPoint y: 117, endPoint x: 695, endPoint y: 96, distance: 47.0
click at [695, 96] on h5 "A small business with limited IT resources is considering using IaaS to host th…" at bounding box center [756, 108] width 386 height 44
click at [786, 210] on div "Free application development" at bounding box center [756, 207] width 384 height 25
click at [564, 192] on input "b. Free application development" at bounding box center [564, 187] width 0 height 8
click at [787, 209] on div "Check the monitor and cable connections" at bounding box center [756, 207] width 384 height 25
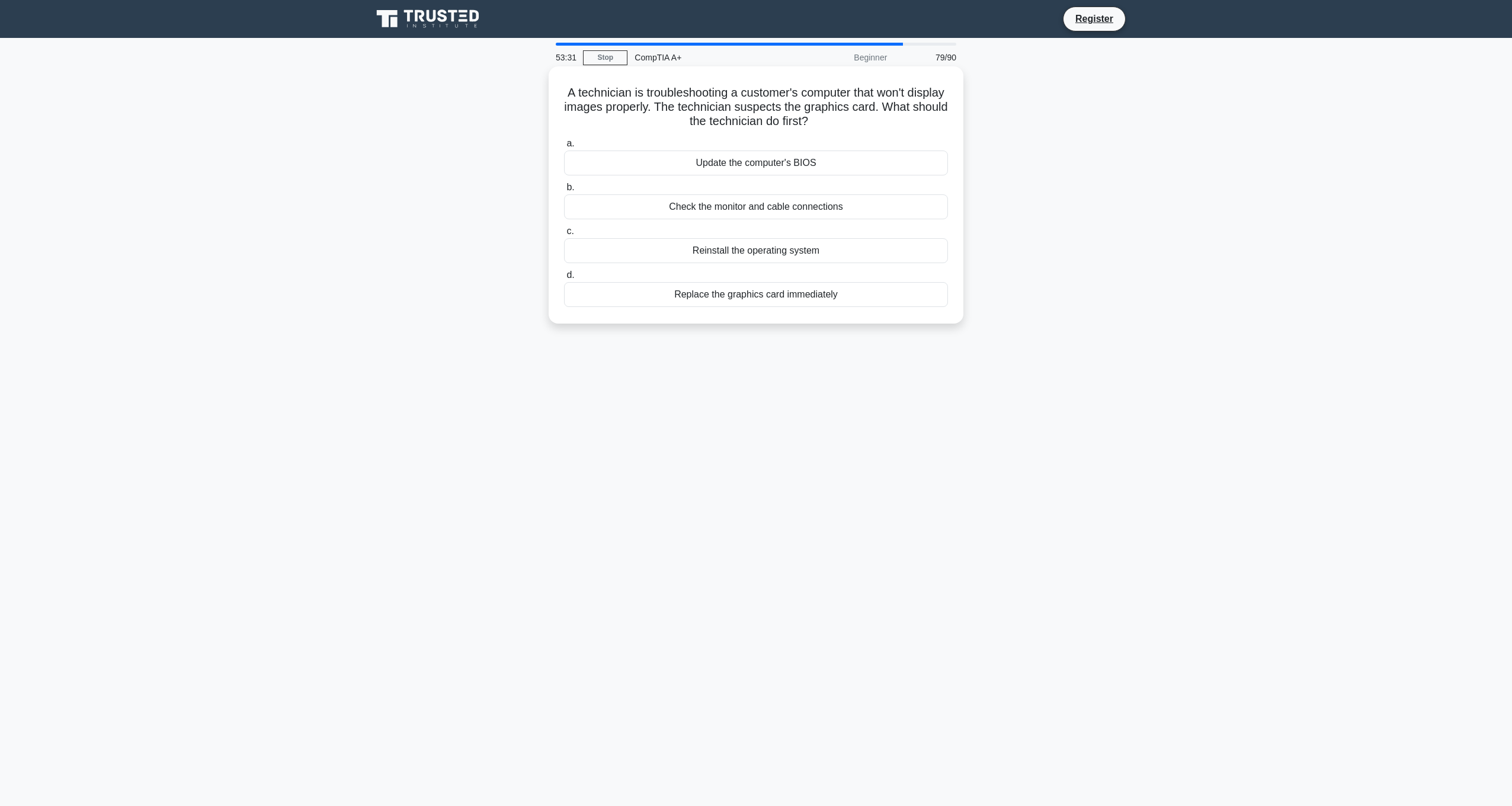
click at [564, 192] on input "b. Check the monitor and cable connections" at bounding box center [564, 187] width 0 height 8
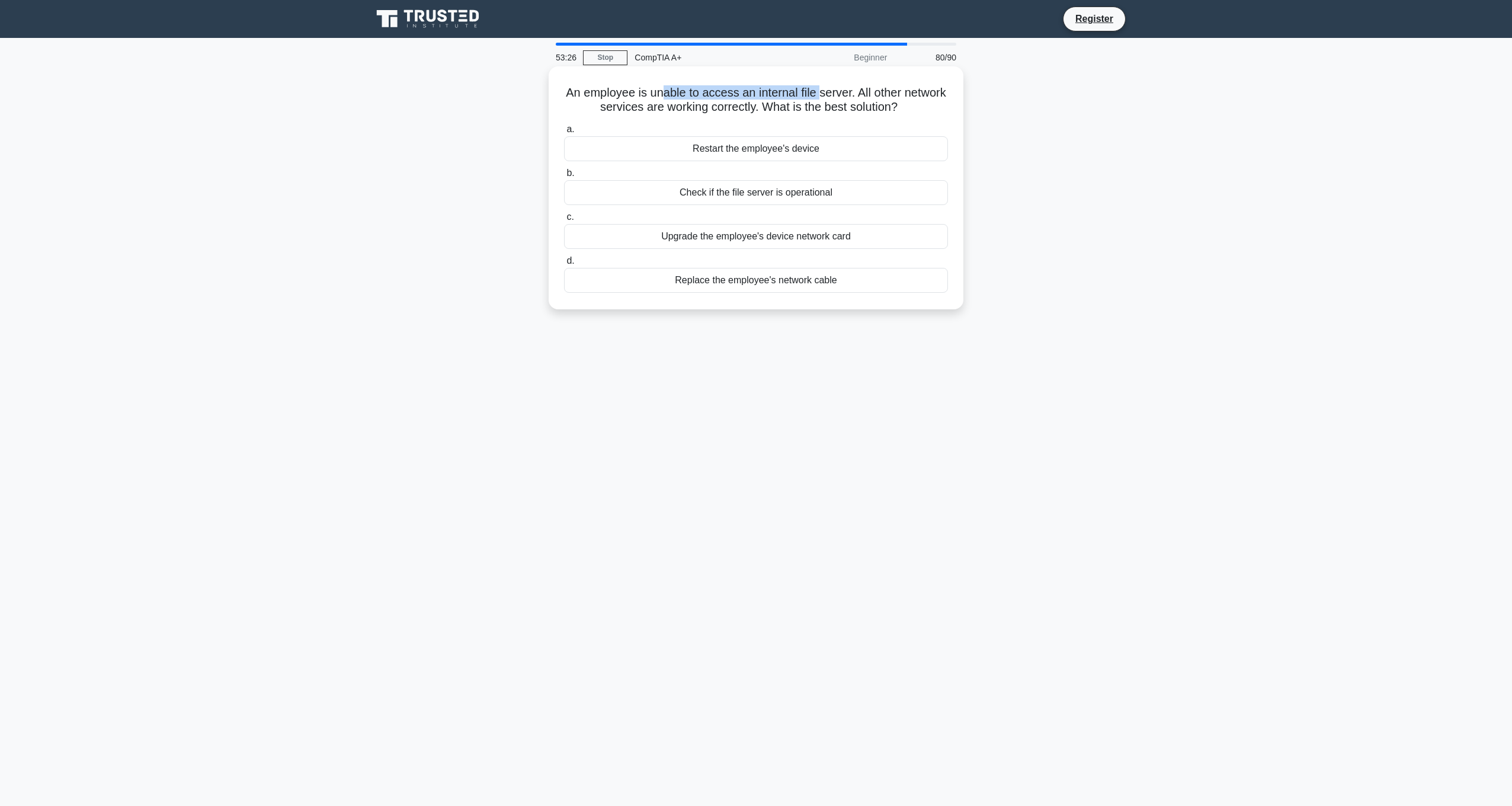
drag, startPoint x: 684, startPoint y: 92, endPoint x: 843, endPoint y: 85, distance: 159.2
click at [843, 86] on h5 "An employee is unable to access an internal file server. All other network serv…" at bounding box center [756, 100] width 386 height 30
drag, startPoint x: 843, startPoint y: 85, endPoint x: 858, endPoint y: 102, distance: 22.7
click at [858, 102] on h5 "An employee is unable to access an internal file server. All other network serv…" at bounding box center [756, 100] width 386 height 30
click at [792, 198] on div "Check if the file server is operational" at bounding box center [756, 192] width 384 height 25
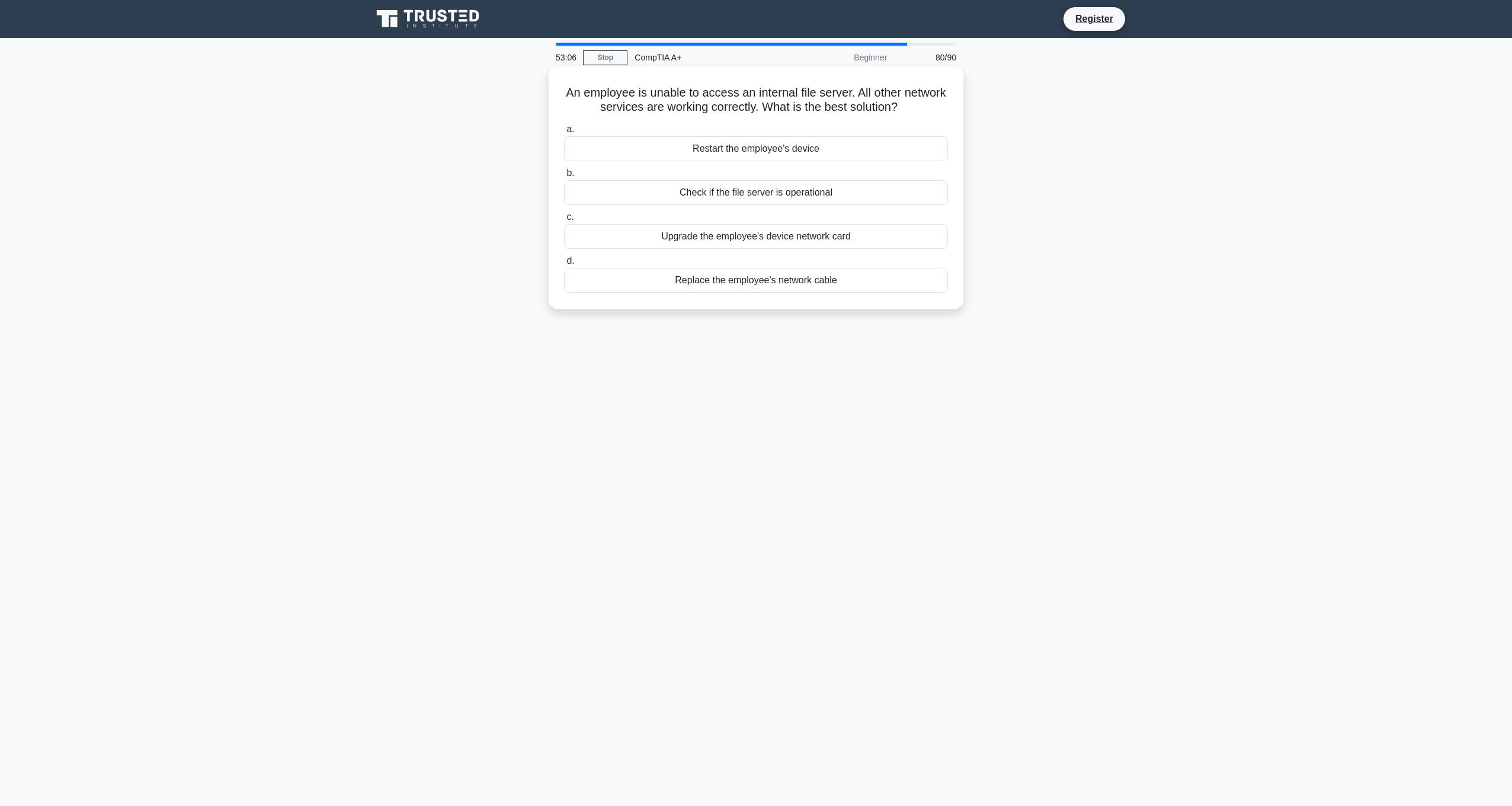
click at [564, 177] on input "b. Check if the file server is operational" at bounding box center [564, 173] width 0 height 8
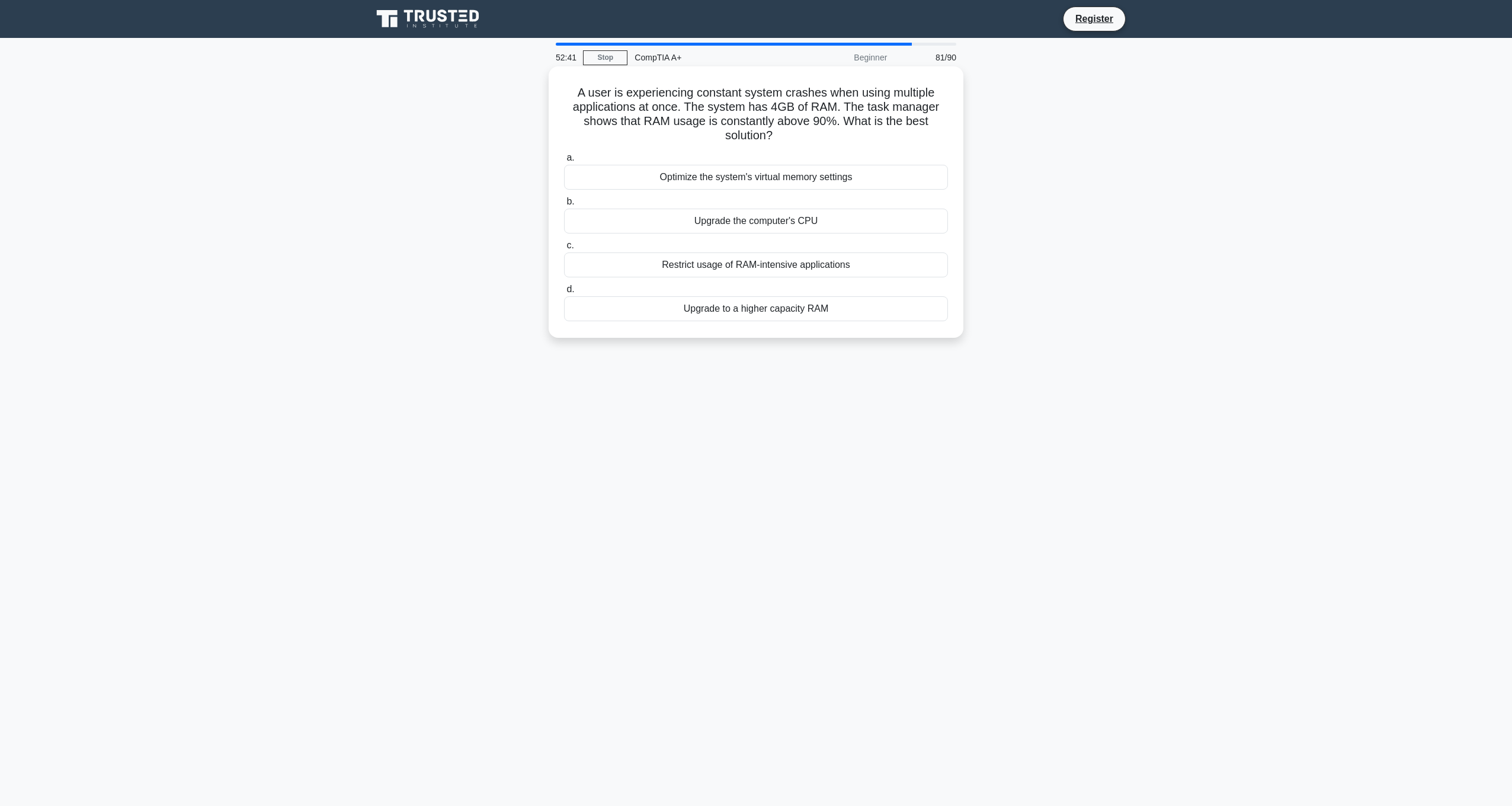
click at [785, 317] on div "Upgrade to a higher capacity RAM" at bounding box center [756, 308] width 384 height 25
click at [564, 293] on input "d. Upgrade to a higher capacity RAM" at bounding box center [564, 289] width 0 height 8
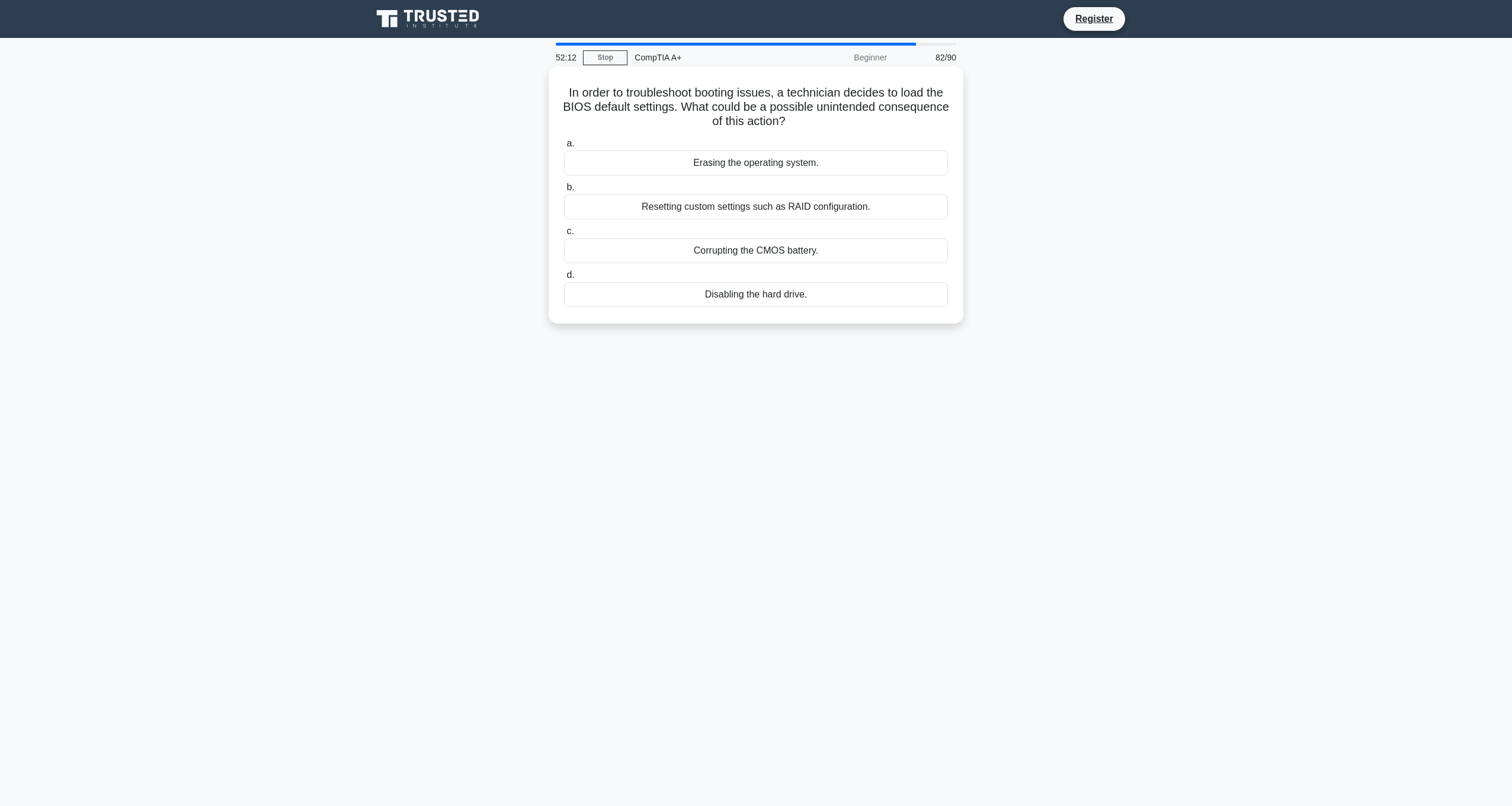
click at [823, 211] on div "Resetting custom settings such as RAID configuration." at bounding box center [756, 207] width 384 height 25
click at [564, 192] on input "b. Resetting custom settings such as RAID configuration." at bounding box center [564, 187] width 0 height 8
click at [813, 169] on div "Bad motherboard" at bounding box center [756, 163] width 384 height 25
click at [564, 148] on input "a. Bad motherboard" at bounding box center [564, 144] width 0 height 8
drag, startPoint x: 804, startPoint y: 166, endPoint x: 873, endPoint y: 116, distance: 85.2
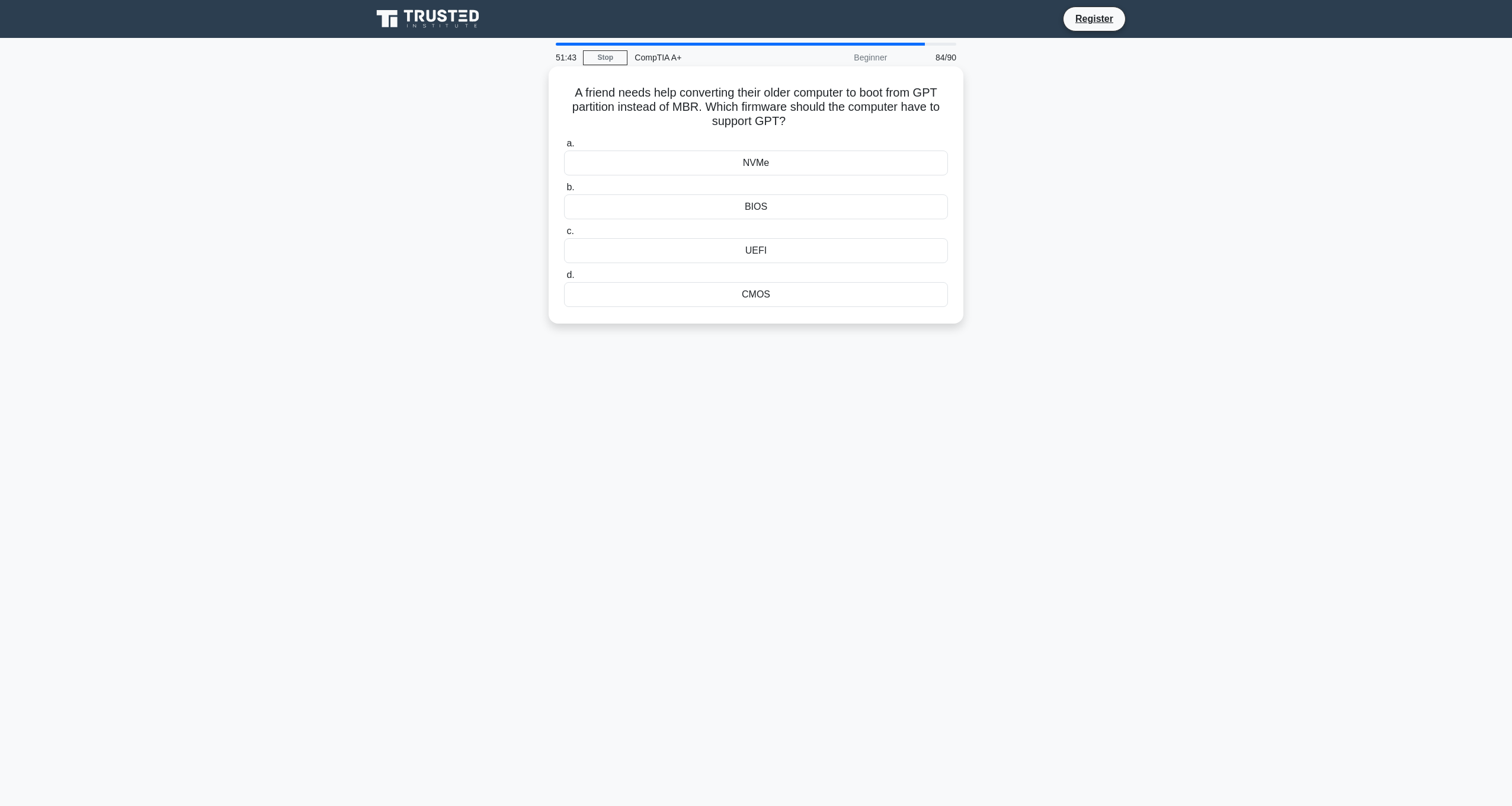
drag, startPoint x: 873, startPoint y: 116, endPoint x: 819, endPoint y: 123, distance: 54.5
click at [819, 123] on h5 "A friend needs help converting their older computer to boot from GPT partition …" at bounding box center [756, 108] width 386 height 44
click at [818, 248] on div "UEFI" at bounding box center [756, 250] width 384 height 25
click at [564, 235] on input "c. [GEOGRAPHIC_DATA]" at bounding box center [564, 231] width 0 height 8
click at [837, 163] on div "Faulty power supply" at bounding box center [756, 163] width 384 height 25
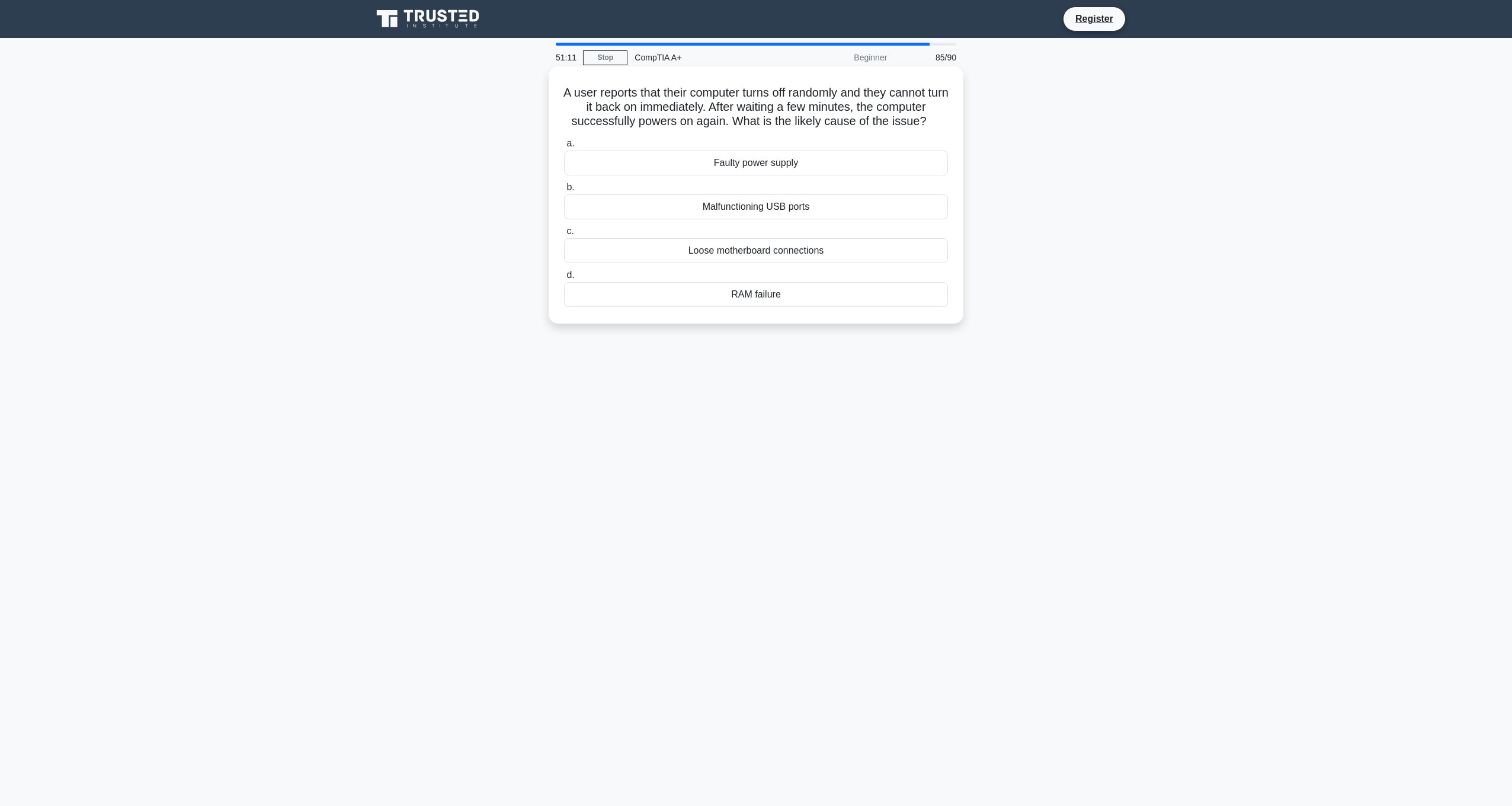
click at [564, 148] on input "a. Faulty power supply" at bounding box center [564, 144] width 0 height 8
click at [858, 213] on div "Boot to the UEFI firmware configuration menu and recreate the boot option" at bounding box center [756, 207] width 384 height 25
click at [564, 192] on input "b. Boot to the UEFI firmware configuration menu and recreate the boot option" at bounding box center [564, 187] width 0 height 8
click at [816, 167] on div "Enable Secure Boot." at bounding box center [756, 163] width 384 height 25
click at [564, 148] on input "a. Enable Secure Boot." at bounding box center [564, 144] width 0 height 8
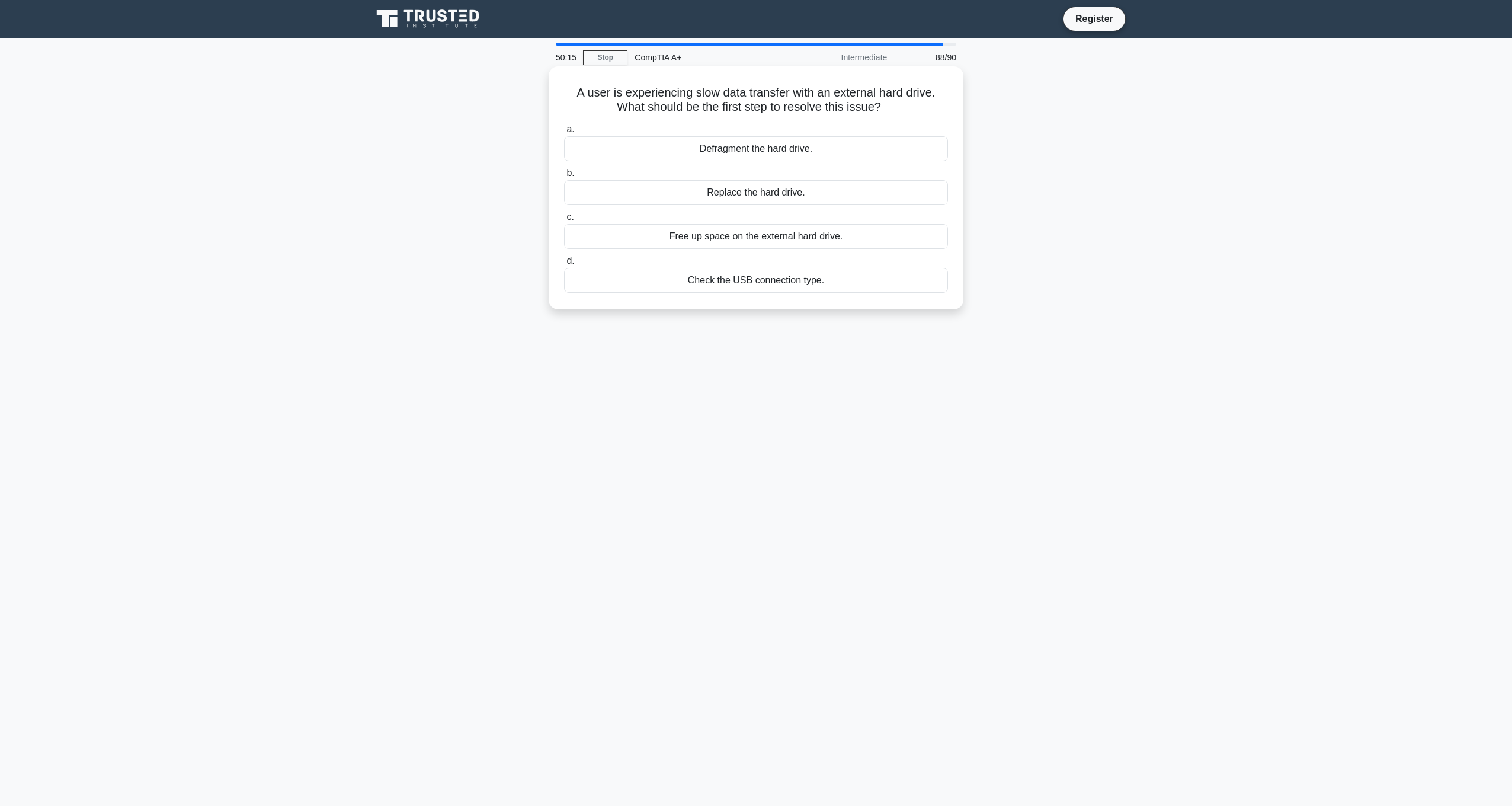
drag, startPoint x: 839, startPoint y: 111, endPoint x: 790, endPoint y: 104, distance: 49.5
click at [790, 104] on h5 "A user is experiencing slow data transfer with an external hard drive. What sho…" at bounding box center [756, 100] width 386 height 30
click at [798, 106] on h5 "A user is experiencing slow data transfer with an external hard drive. What sho…" at bounding box center [756, 100] width 386 height 30
click at [809, 281] on div "Check the USB connection type." at bounding box center [756, 280] width 384 height 25
click at [564, 265] on input "d. Check the USB connection type." at bounding box center [564, 261] width 0 height 8
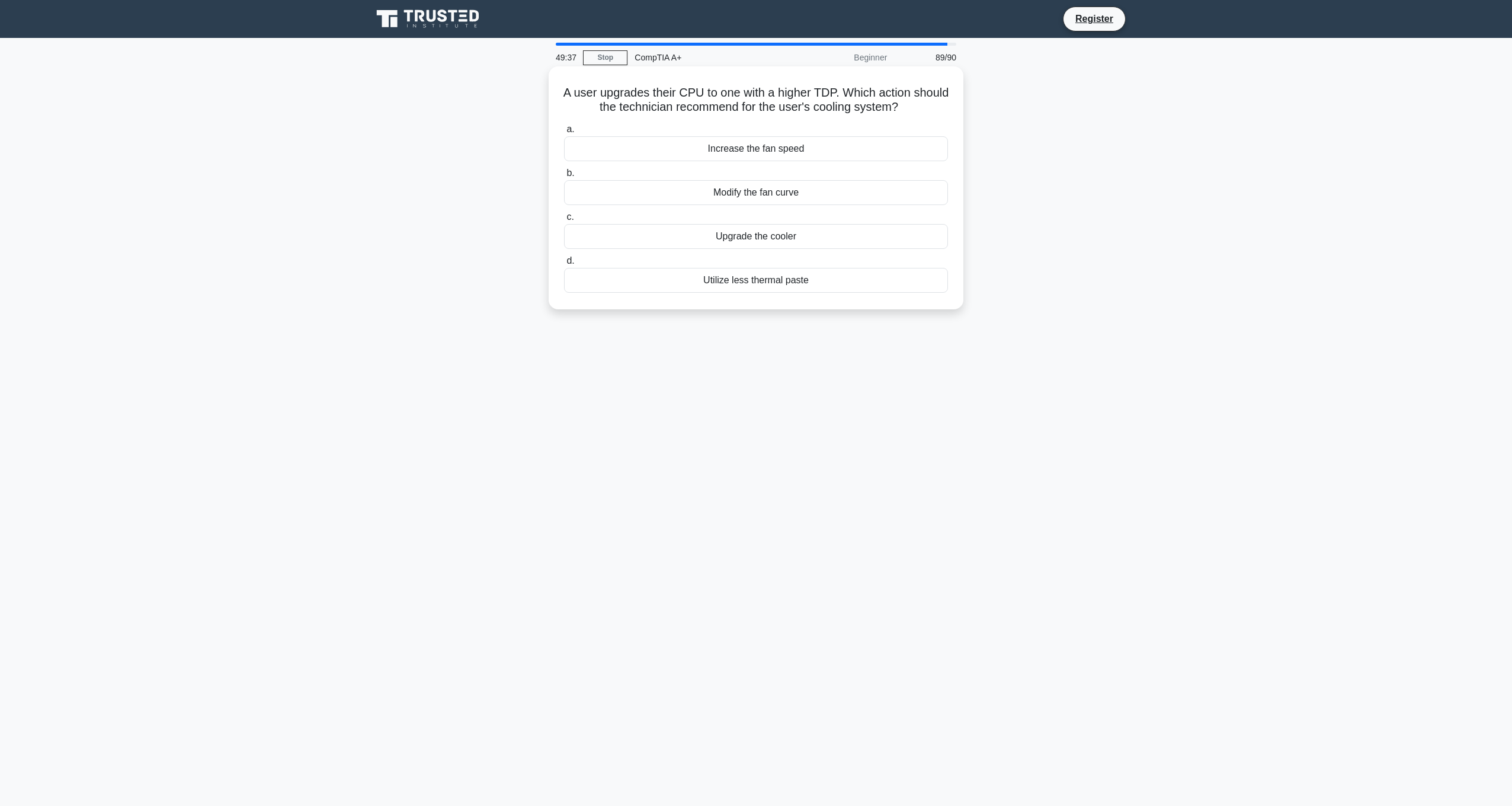
click at [779, 189] on div "Modify the fan curve" at bounding box center [756, 192] width 384 height 25
click at [564, 177] on input "b. Modify the fan curve" at bounding box center [564, 173] width 0 height 8
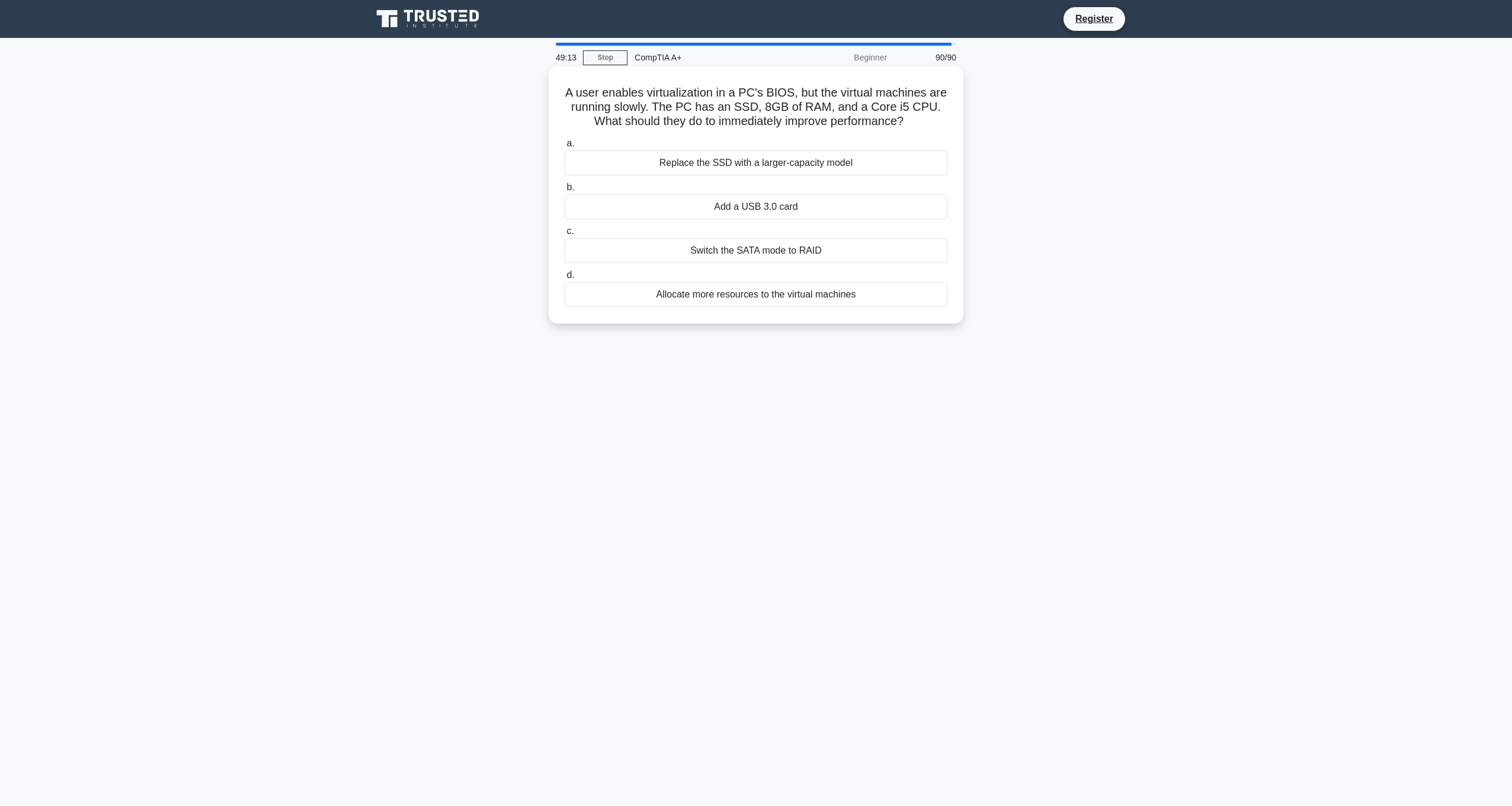
click at [743, 299] on div "Allocate more resources to the virtual machines" at bounding box center [756, 294] width 384 height 25
click at [564, 279] on input "d. Allocate more resources to the virtual machines" at bounding box center [564, 275] width 0 height 8
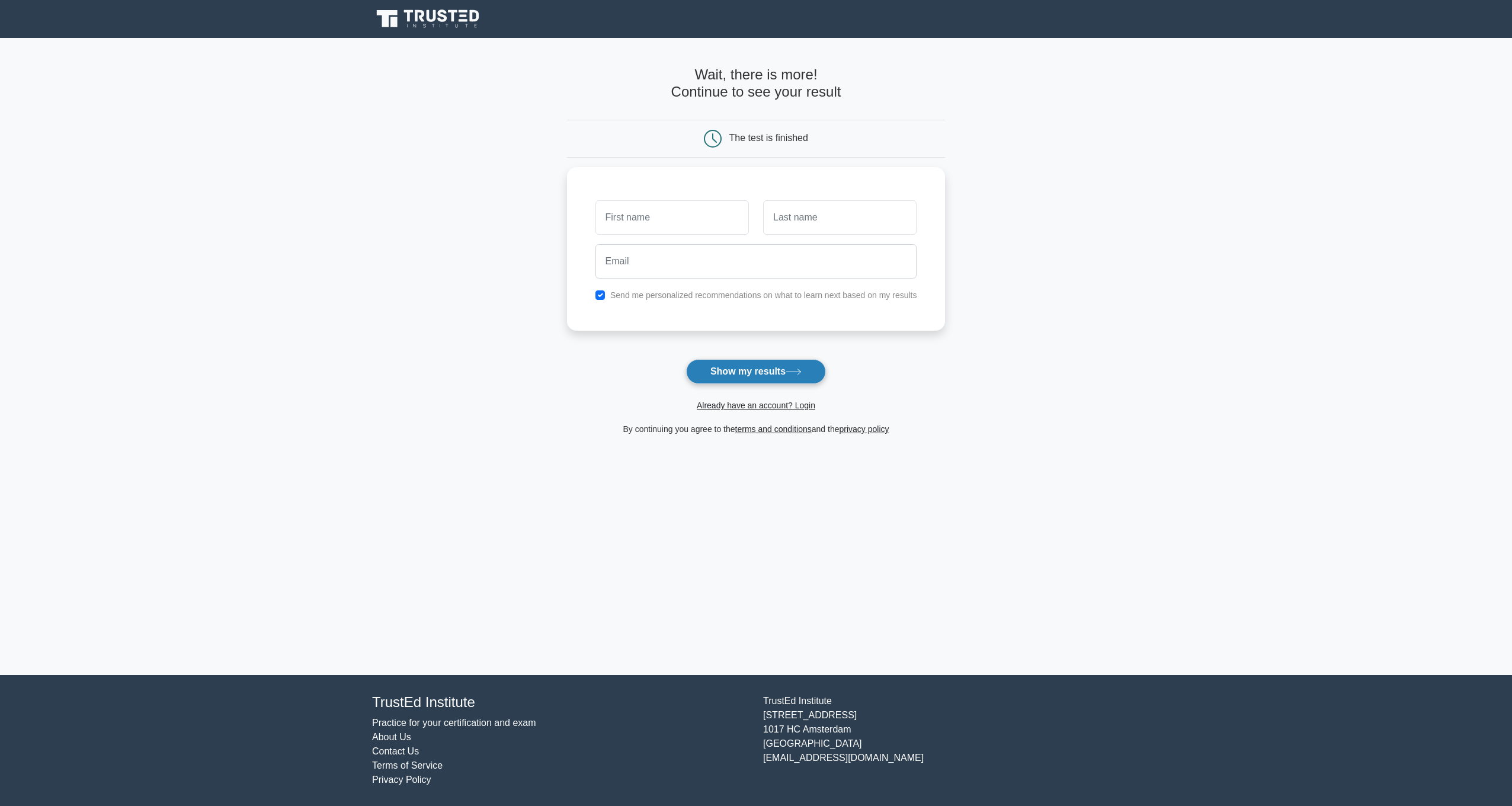
click at [794, 368] on button "Show my results" at bounding box center [756, 371] width 140 height 25
click at [730, 219] on input "text" at bounding box center [672, 214] width 154 height 34
click at [801, 181] on div "Send me personalized recommendations on what to learn next based on my results" at bounding box center [756, 246] width 379 height 164
click at [722, 254] on input "email" at bounding box center [756, 258] width 322 height 34
type input "a596790628@gmail.com"
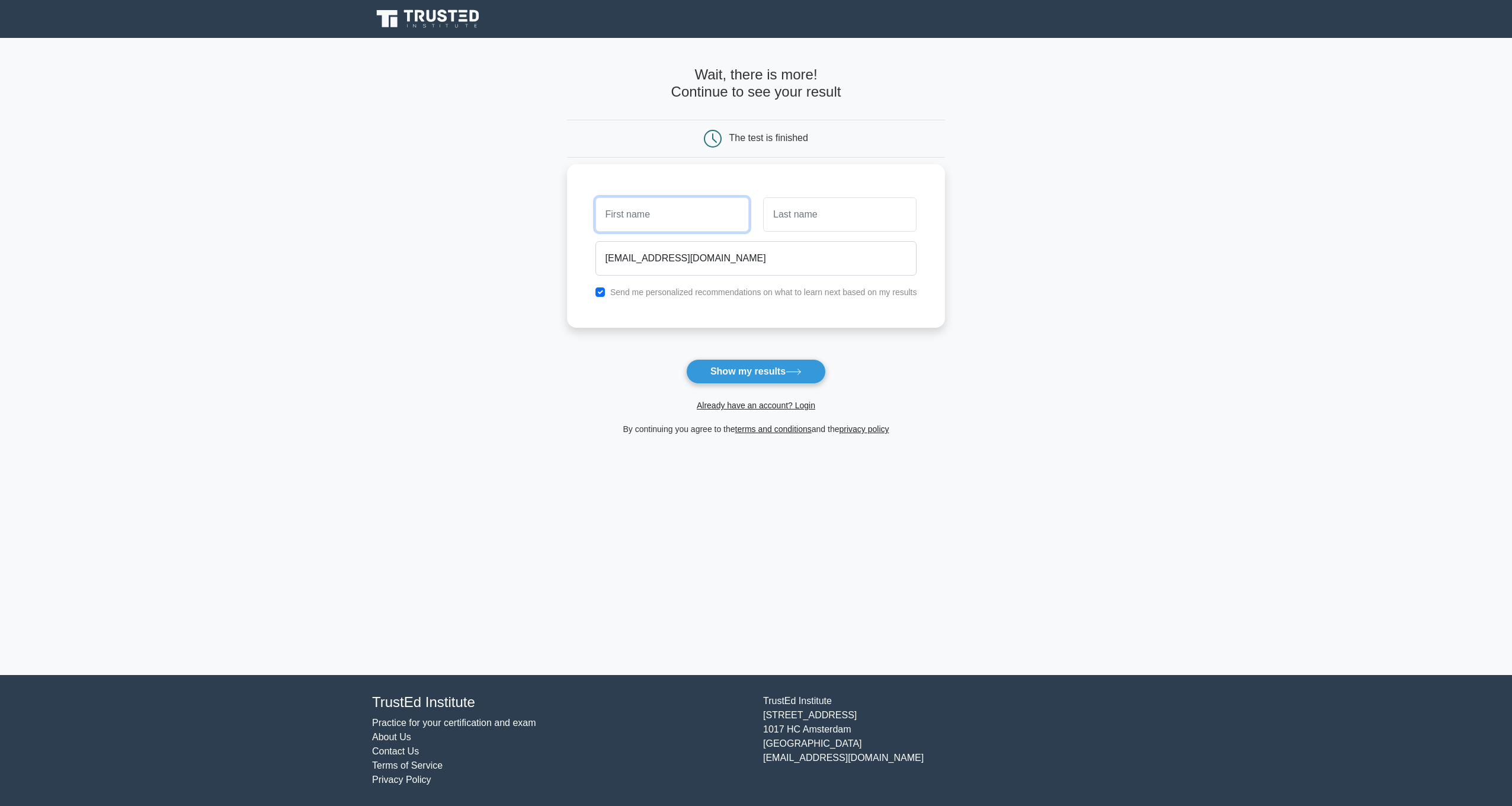
click at [691, 226] on input "text" at bounding box center [672, 214] width 154 height 34
type input "[PERSON_NAME]"
click at [776, 224] on input "text" at bounding box center [839, 214] width 154 height 34
type input "JI"
click at [767, 376] on button "Show my results" at bounding box center [756, 371] width 140 height 25
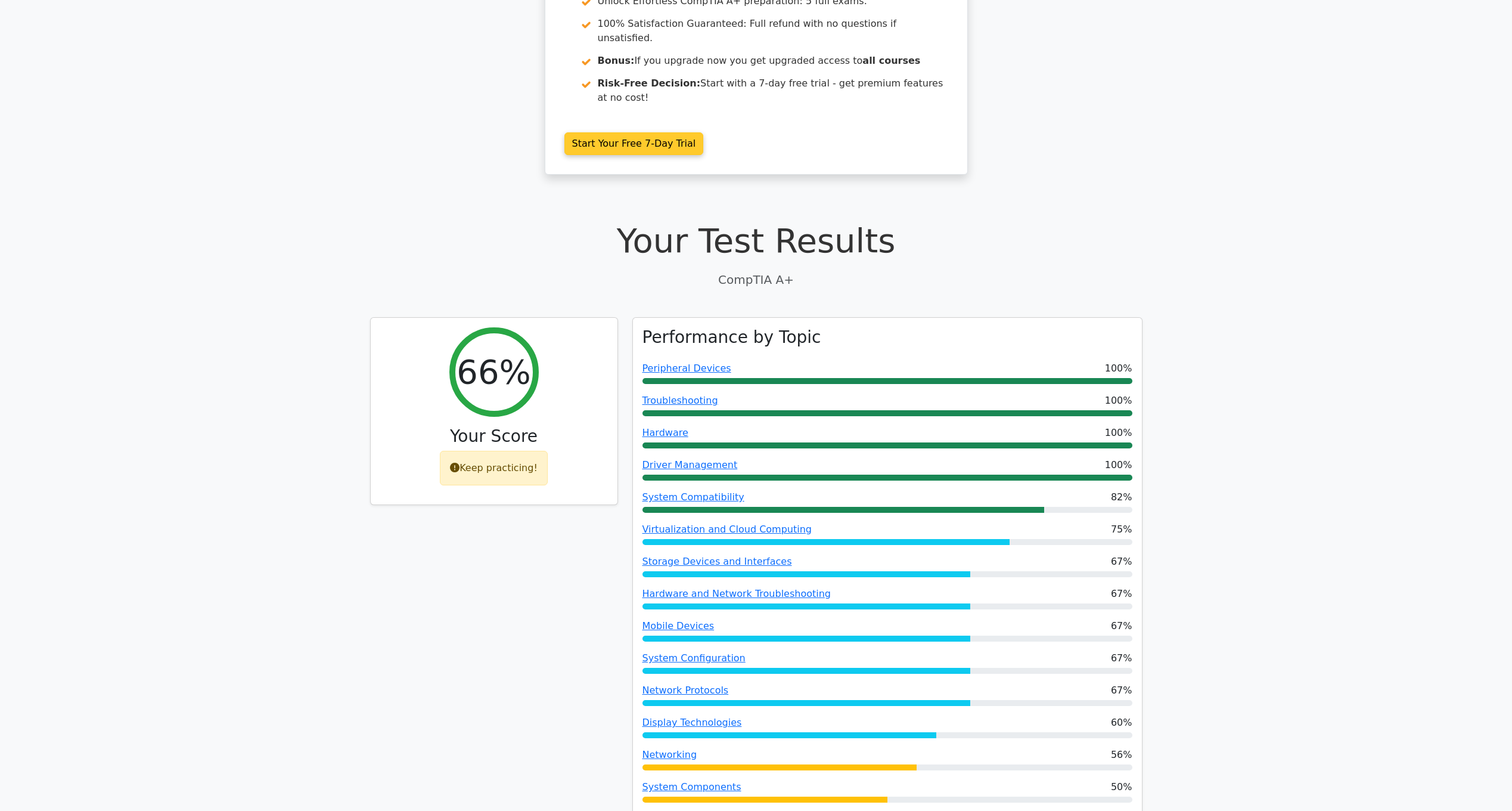
scroll to position [159, 0]
click at [1005, 238] on div "Your Test Results CompTIA A+" at bounding box center [757, 254] width 773 height 67
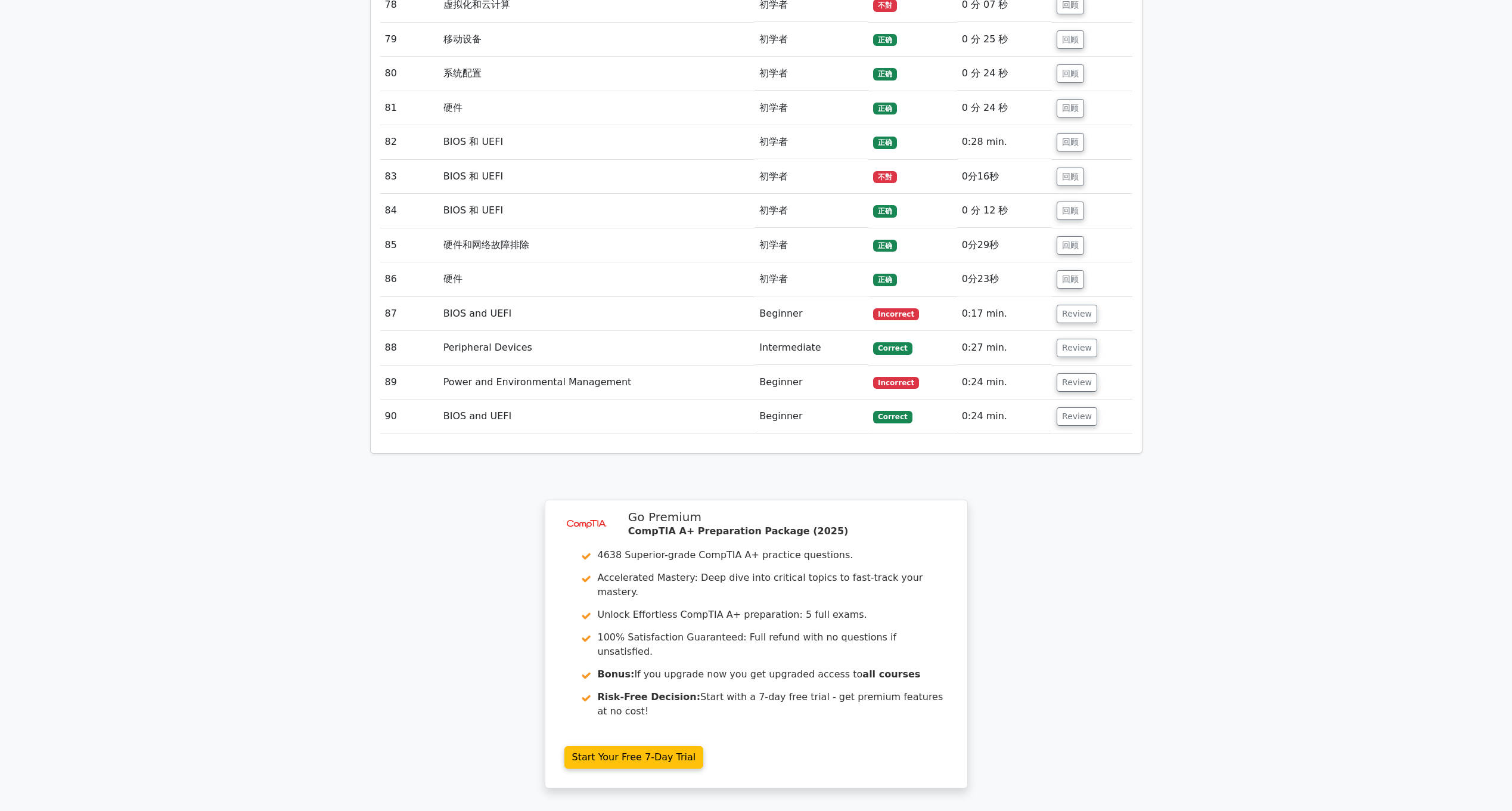
scroll to position [4509, 0]
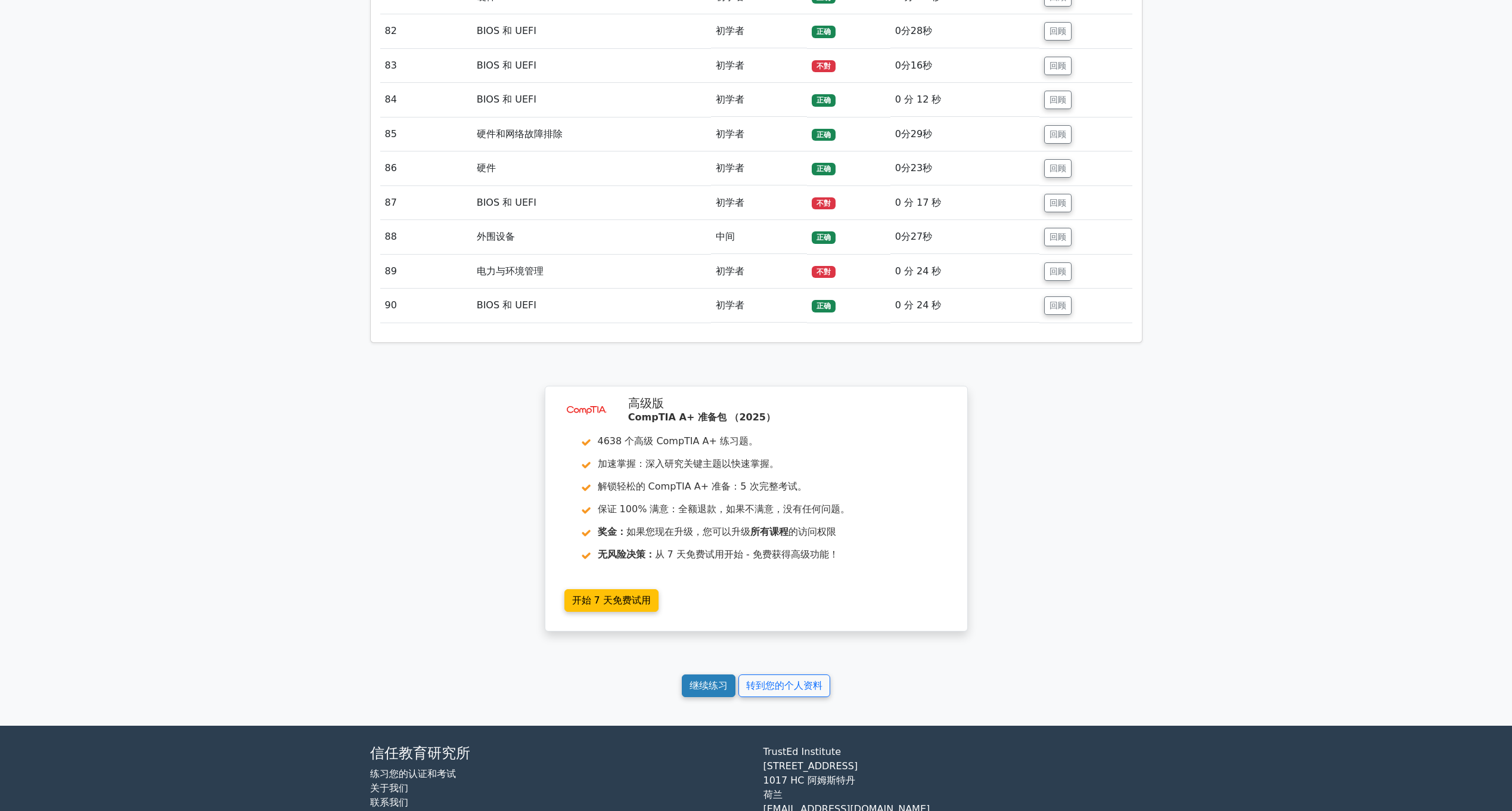
click at [713, 675] on link "继续练习" at bounding box center [709, 686] width 53 height 23
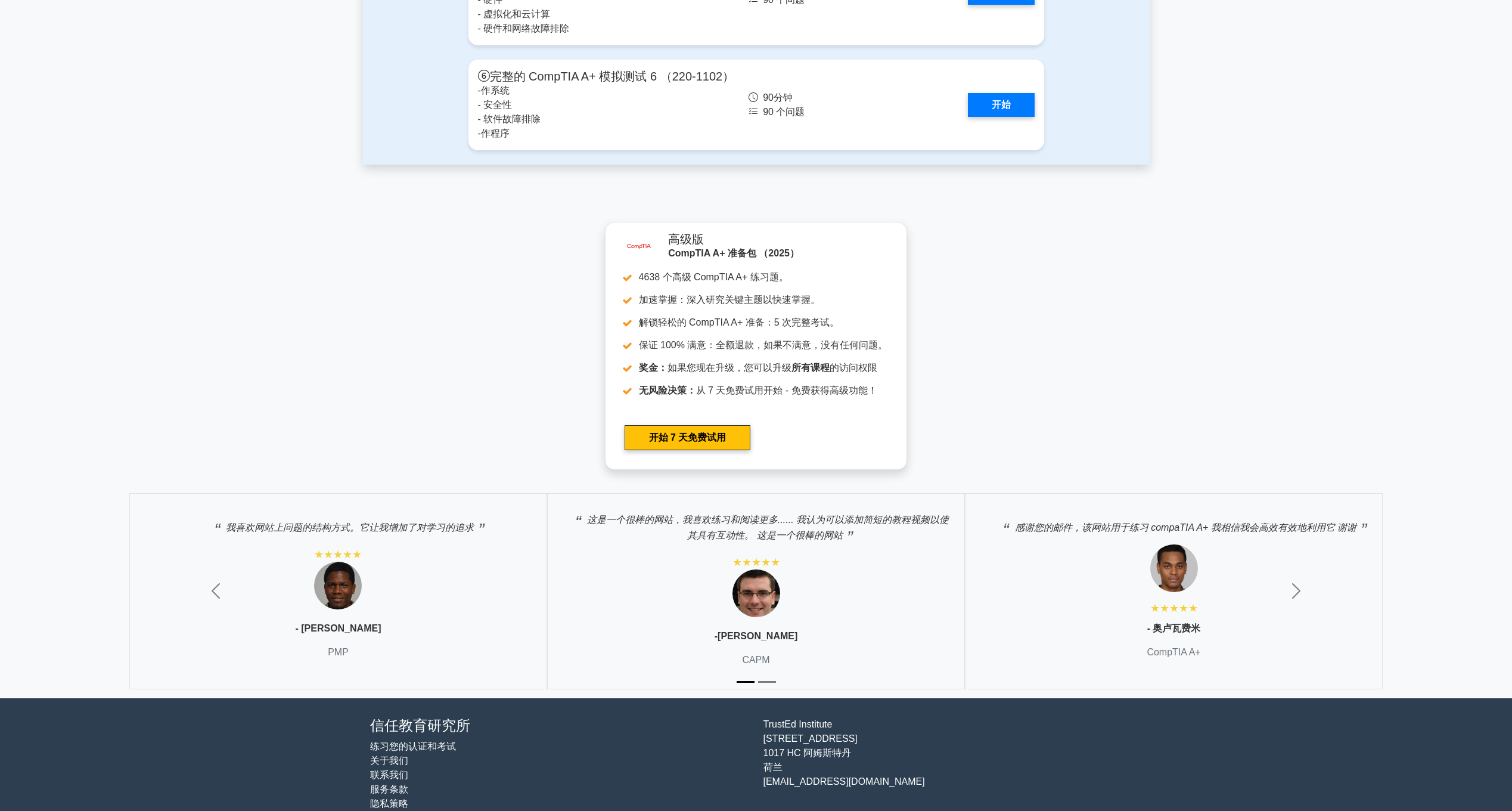
scroll to position [3739, 0]
